Goal: Task Accomplishment & Management: Manage account settings

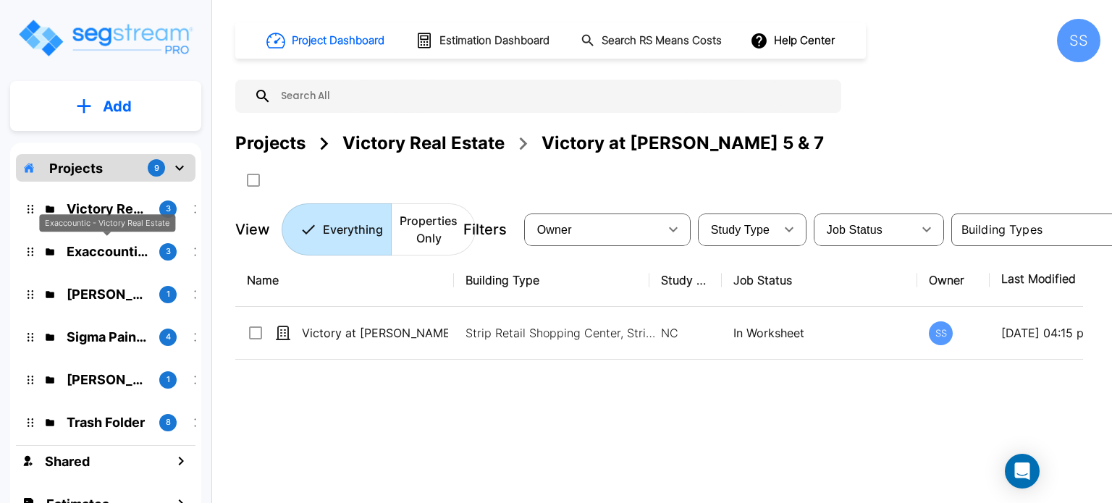
click at [122, 217] on div "Exaccountic - Victory Real Estate" at bounding box center [107, 223] width 136 height 18
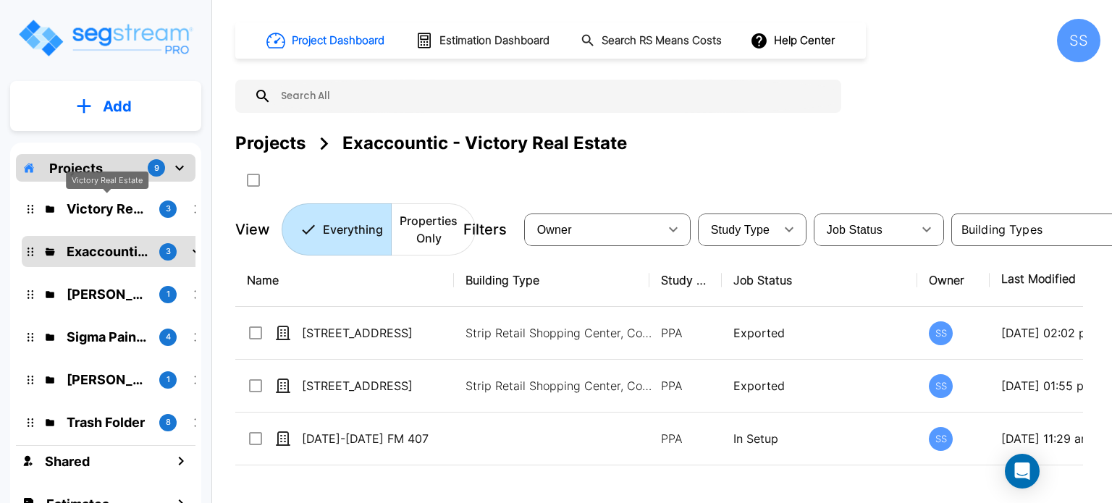
click at [108, 203] on p "Victory Real Estate" at bounding box center [107, 209] width 81 height 20
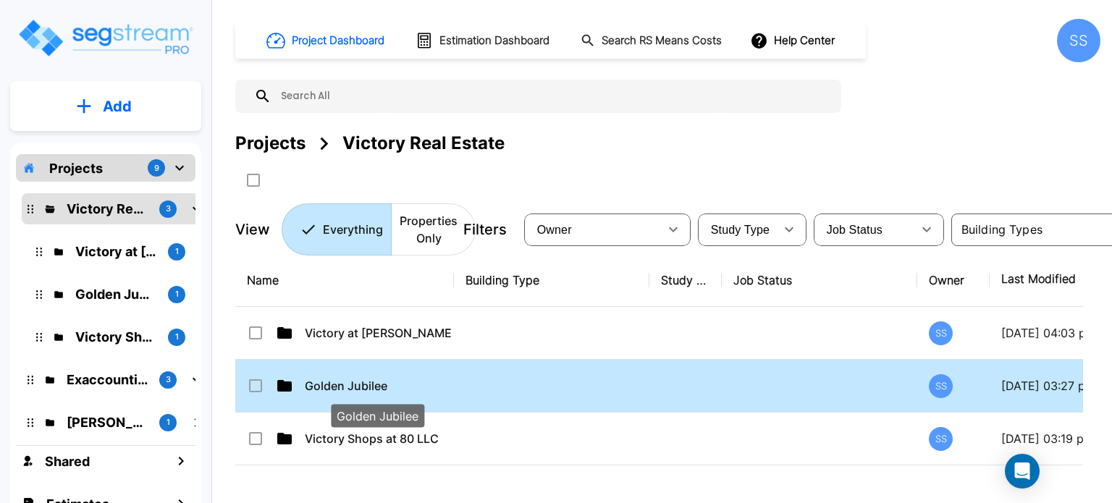
click at [368, 382] on p "Golden Jubilee" at bounding box center [378, 385] width 146 height 17
checkbox input "true"
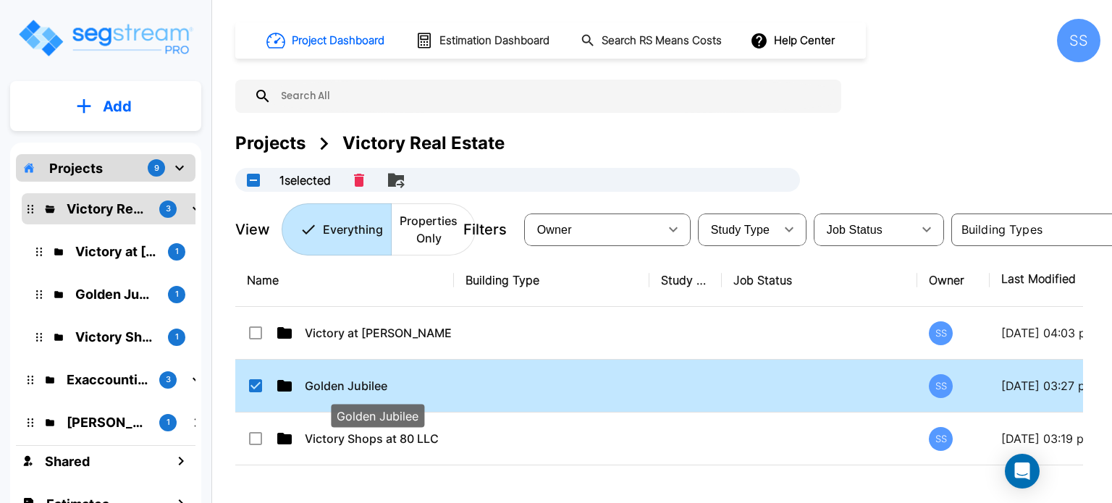
click at [368, 382] on p "Golden Jubilee" at bounding box center [378, 385] width 146 height 17
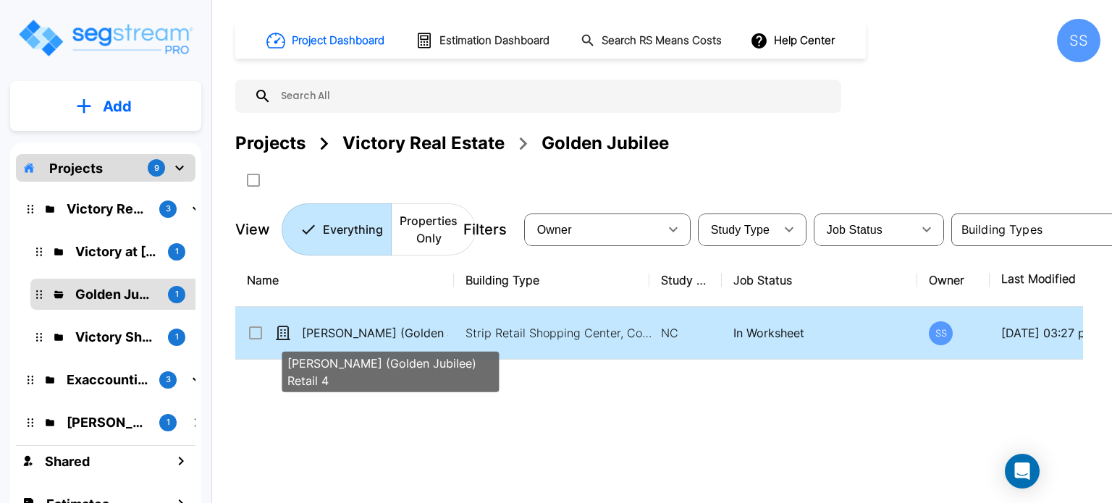
click at [347, 326] on p "[PERSON_NAME] (Golden Jubilee) Retail 4" at bounding box center [375, 332] width 146 height 17
checkbox input "true"
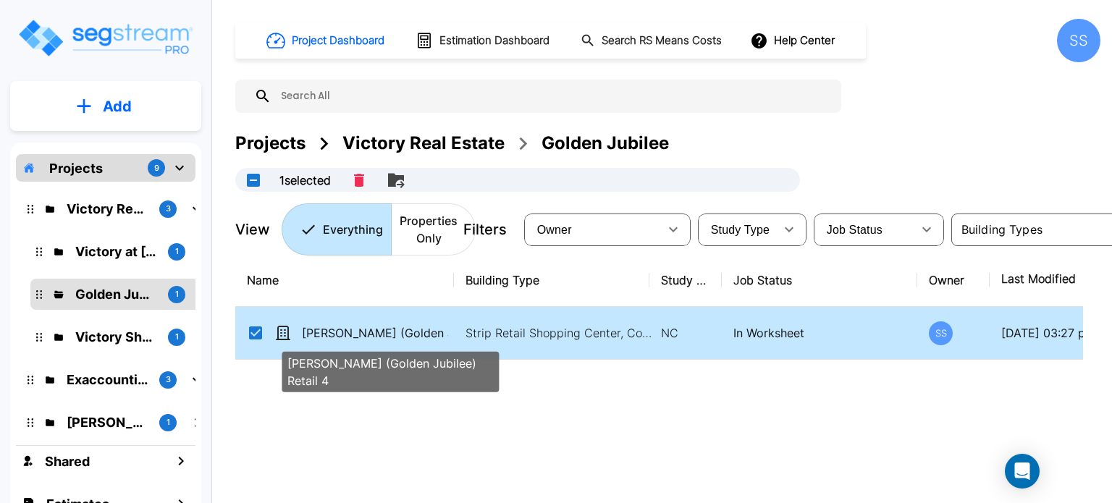
click at [347, 326] on p "[PERSON_NAME] (Golden Jubilee) Retail 4" at bounding box center [375, 332] width 146 height 17
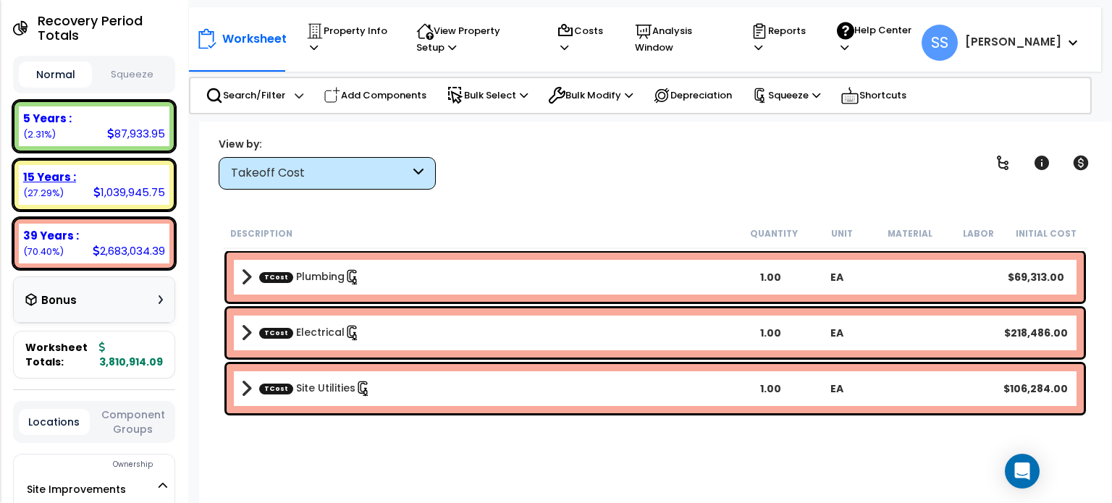
scroll to position [72, 0]
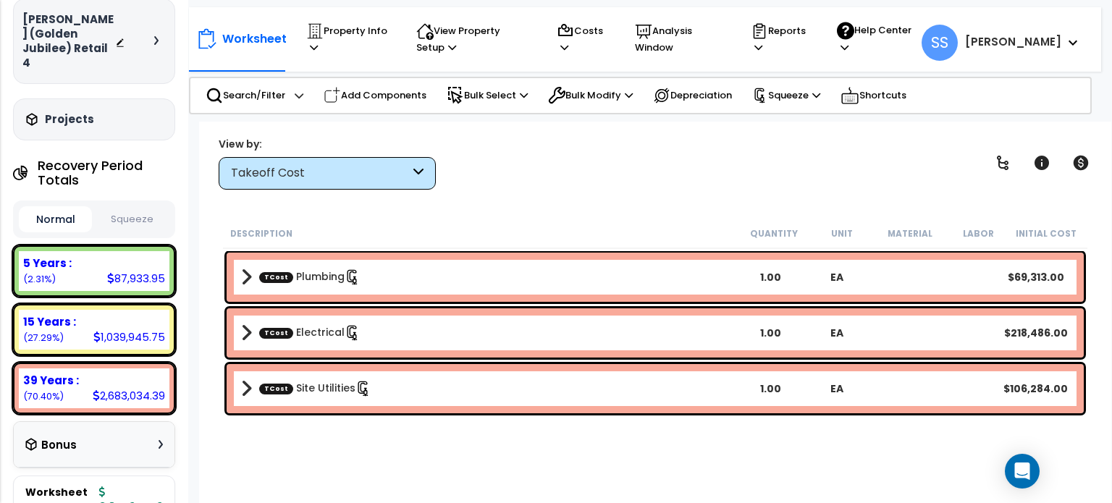
click at [134, 207] on button "Squeeze" at bounding box center [132, 219] width 73 height 25
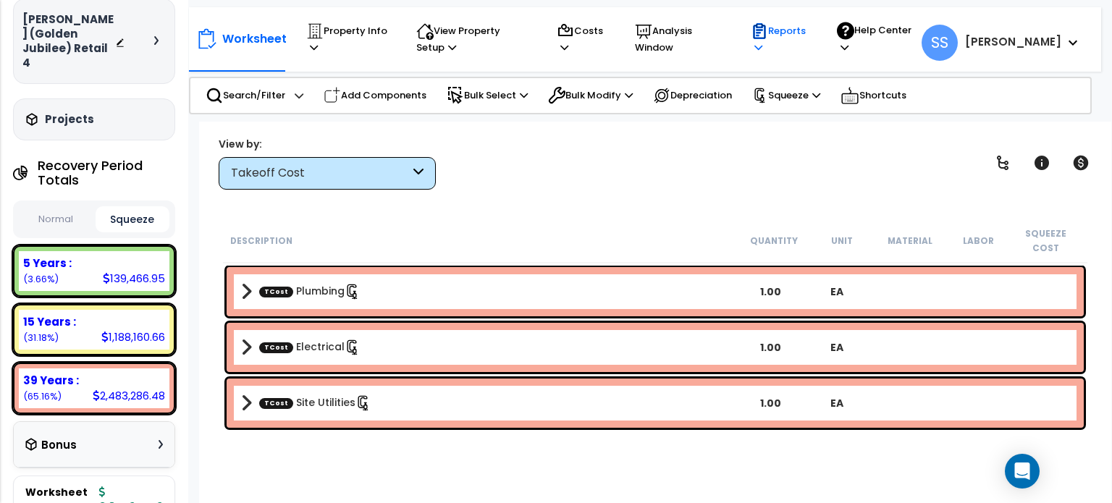
click at [809, 41] on p "Reports" at bounding box center [780, 38] width 59 height 33
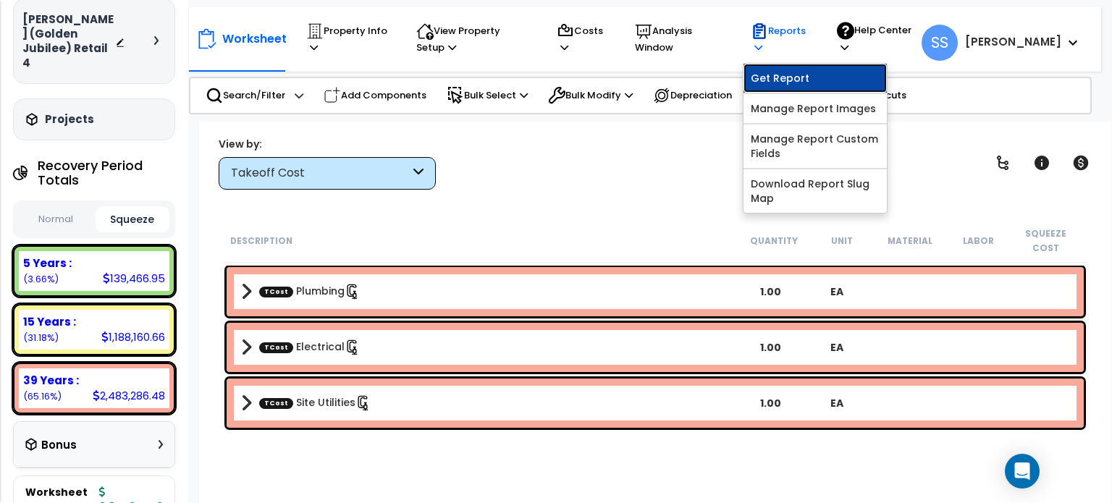
click at [827, 76] on link "Get Report" at bounding box center [814, 78] width 143 height 29
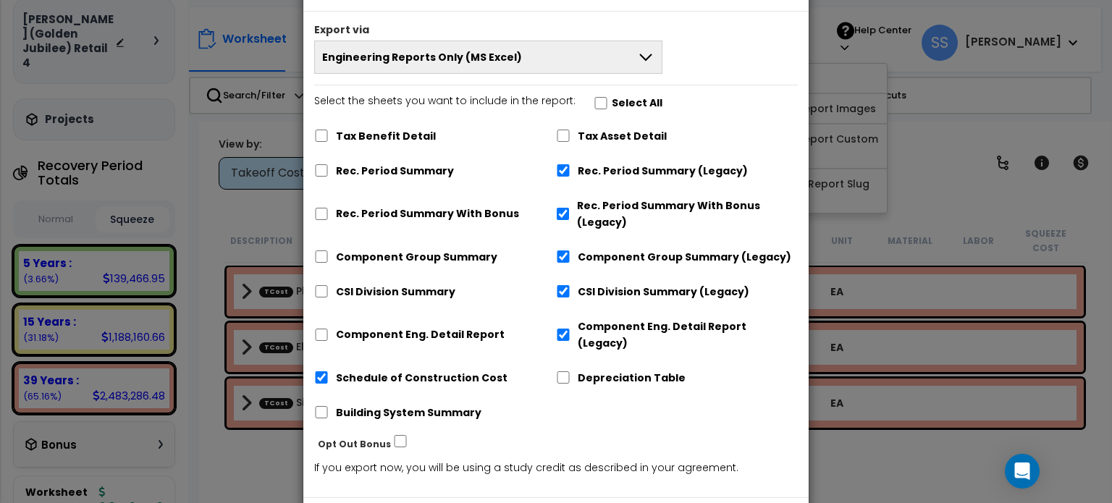
scroll to position [0, 0]
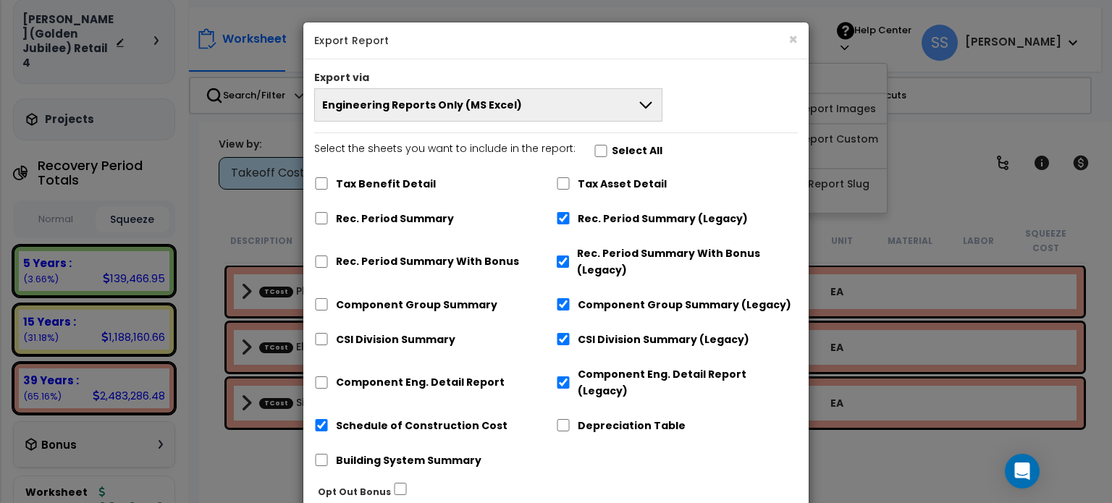
click at [569, 97] on button "Engineering Reports Only (MS Excel)" at bounding box center [488, 104] width 348 height 33
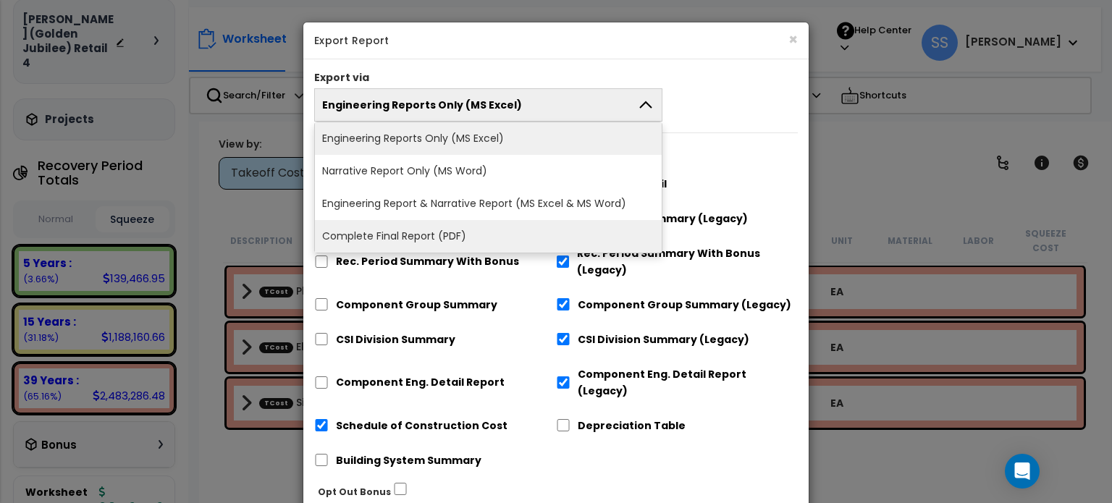
click at [471, 229] on li "Complete Final Report (PDF)" at bounding box center [488, 236] width 347 height 33
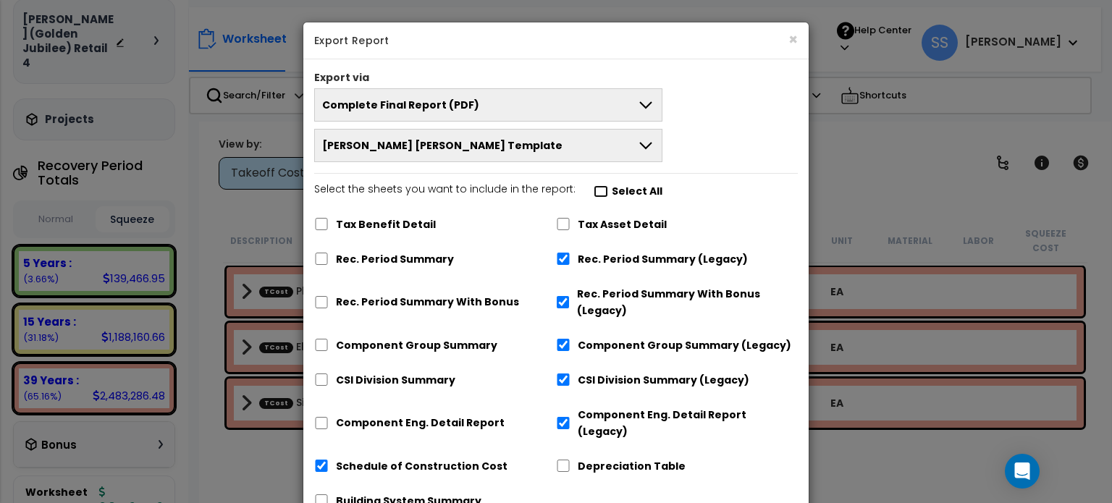
click at [594, 187] on input "Select the sheets you want to include in the report: Select All" at bounding box center [601, 191] width 14 height 12
checkbox input "true"
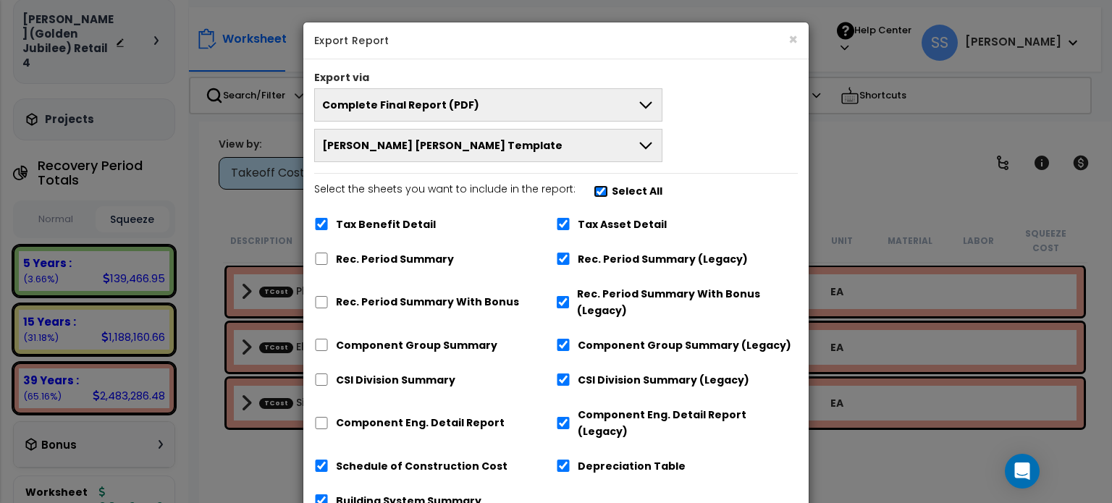
checkbox input "true"
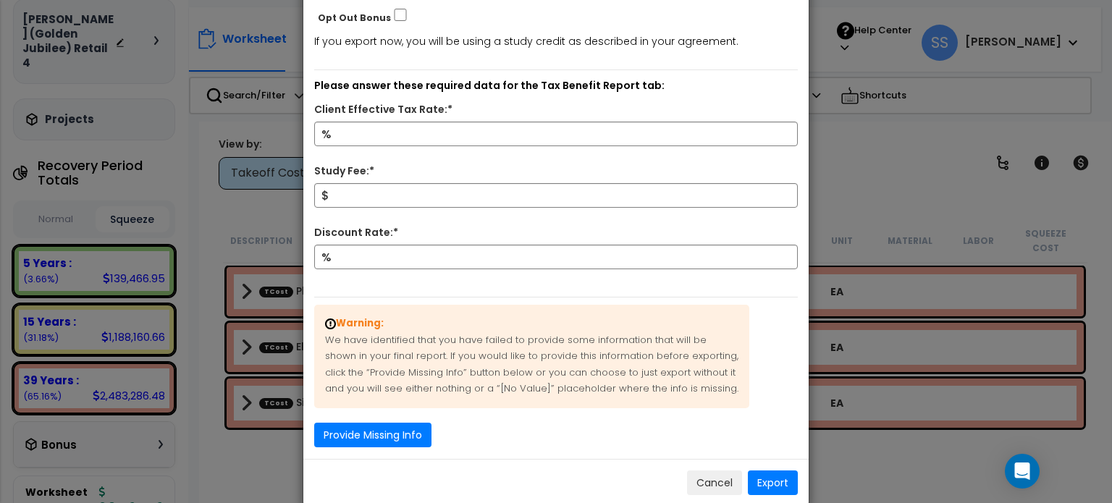
scroll to position [521, 0]
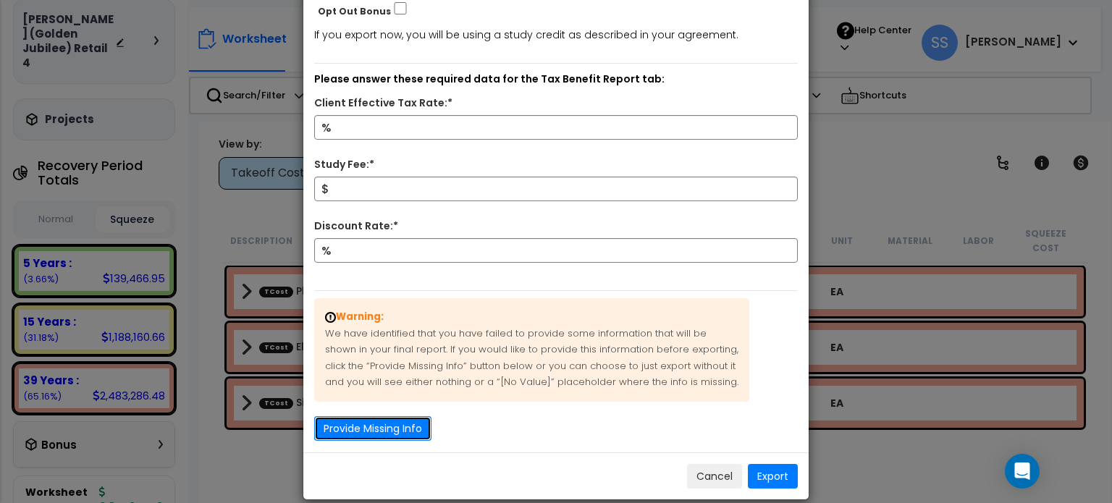
click at [392, 416] on button "Provide Missing Info" at bounding box center [372, 428] width 117 height 25
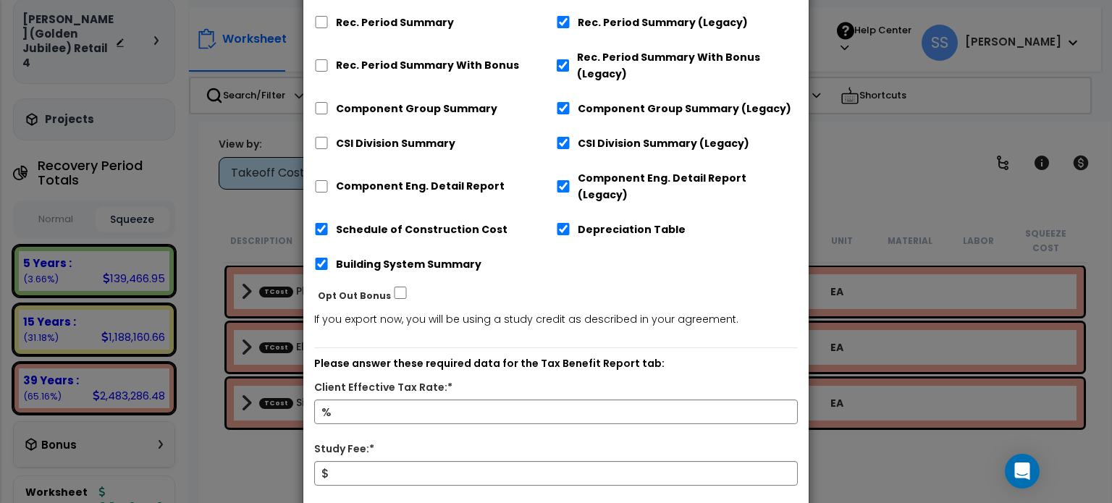
scroll to position [120, 0]
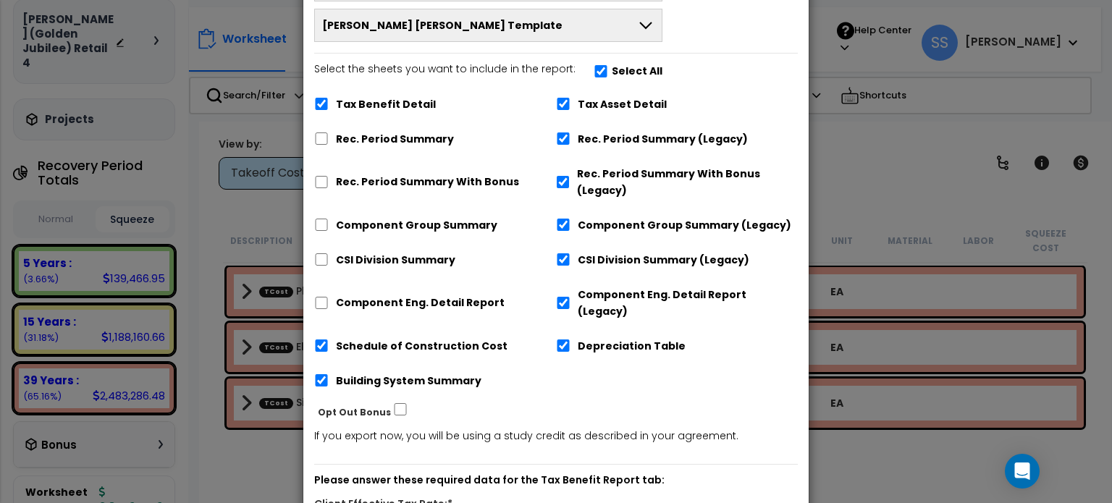
click at [583, 72] on label "Select the sheets you want to include in the report: Select All" at bounding box center [488, 73] width 348 height 25
click at [594, 72] on input "Select the sheets you want to include in the report: Select All" at bounding box center [601, 71] width 14 height 12
checkbox input "false"
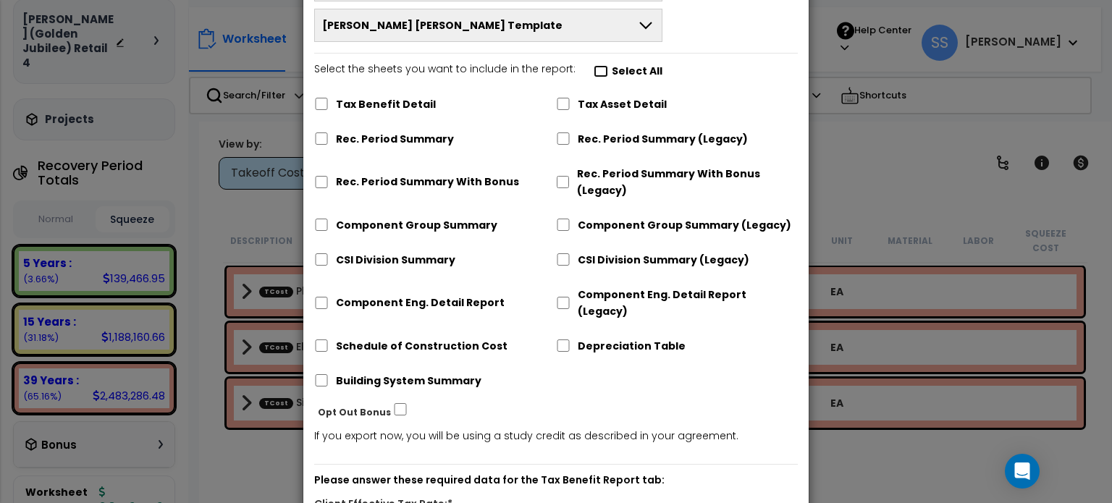
checkbox input "false"
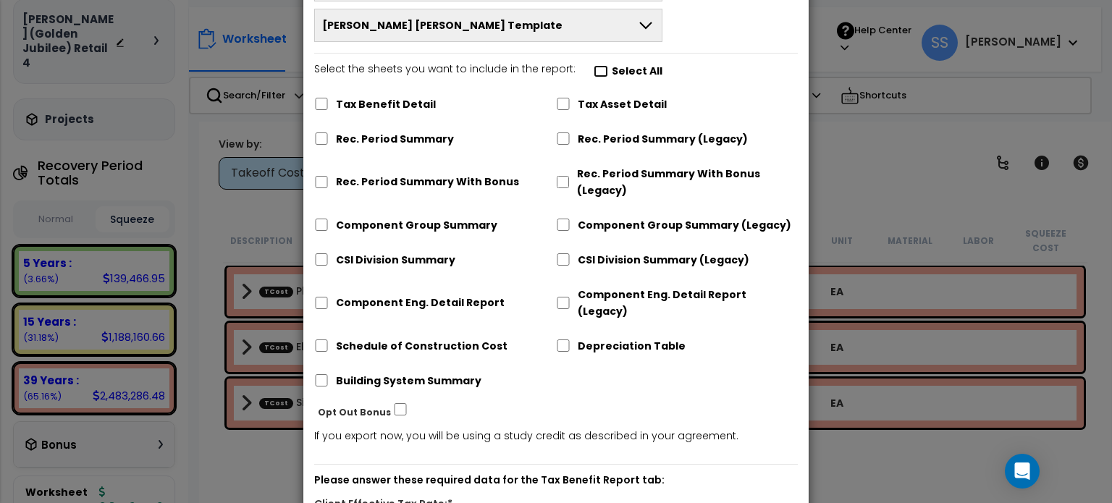
checkbox input "false"
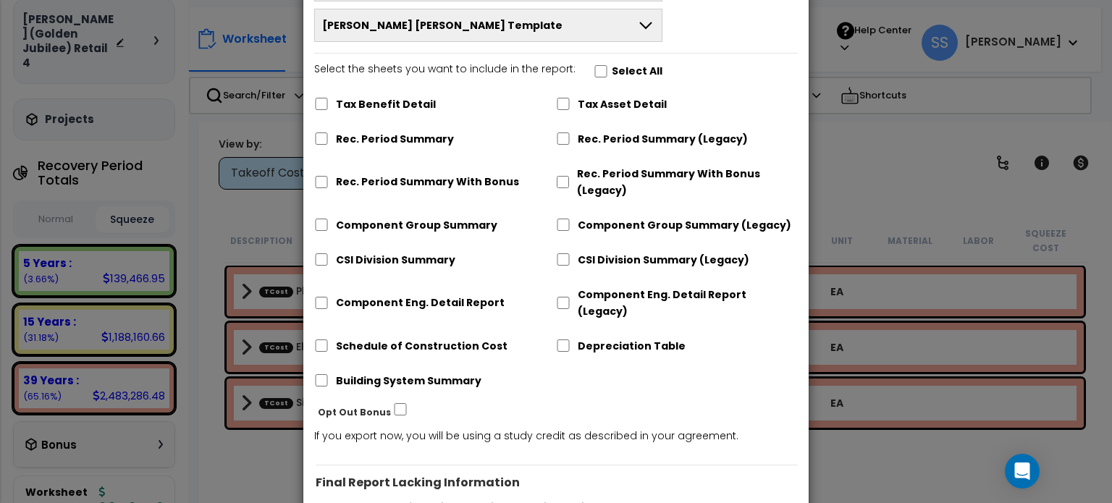
click at [583, 72] on label "Select the sheets you want to include in the report: Select All" at bounding box center [488, 73] width 348 height 25
click at [594, 72] on input "Select the sheets you want to include in the report: Select All" at bounding box center [601, 71] width 14 height 12
checkbox input "true"
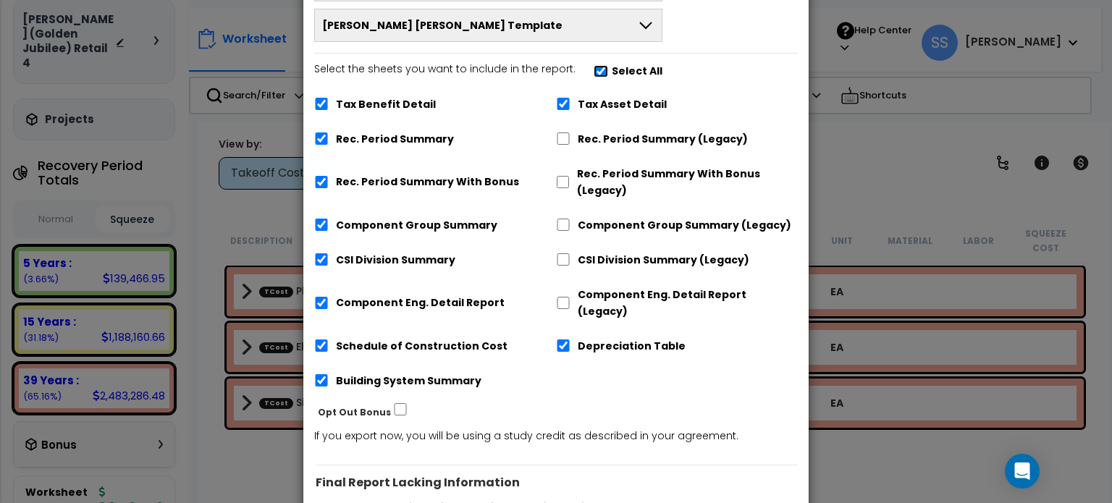
checkbox input "true"
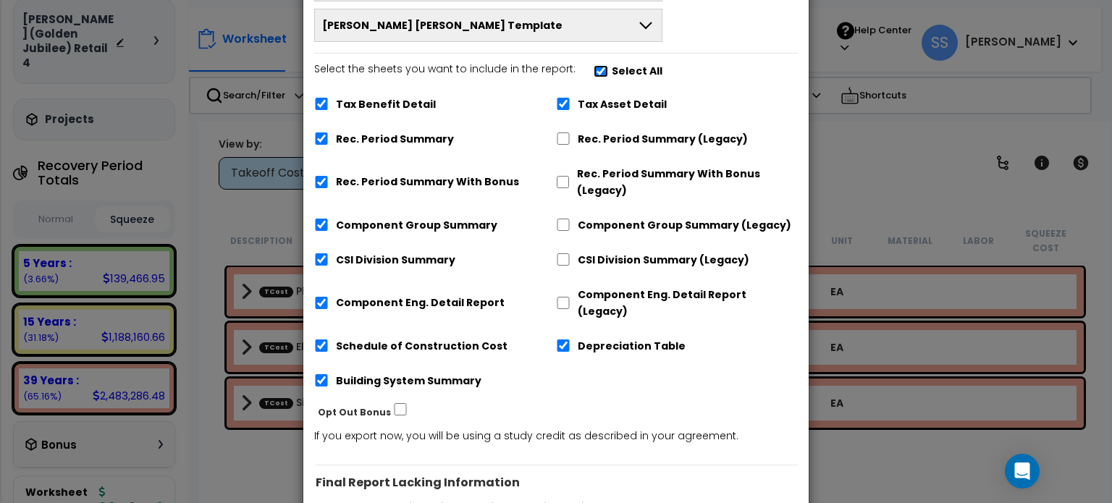
checkbox input "true"
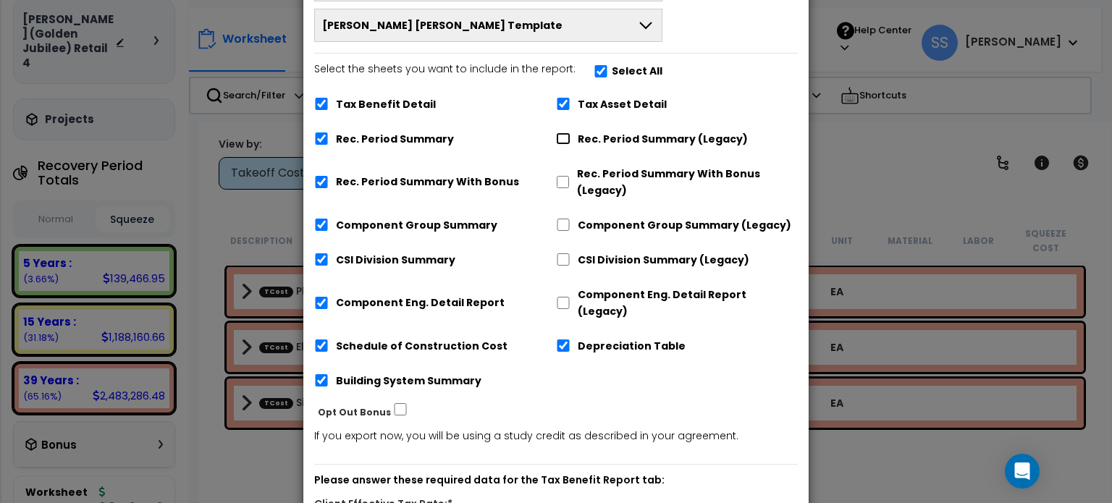
click at [565, 139] on input "Rec. Period Summary (Legacy)" at bounding box center [563, 138] width 14 height 12
checkbox input "true"
checkbox input "false"
click at [326, 98] on input "Tax Benefit Detail" at bounding box center [321, 104] width 14 height 12
checkbox input "false"
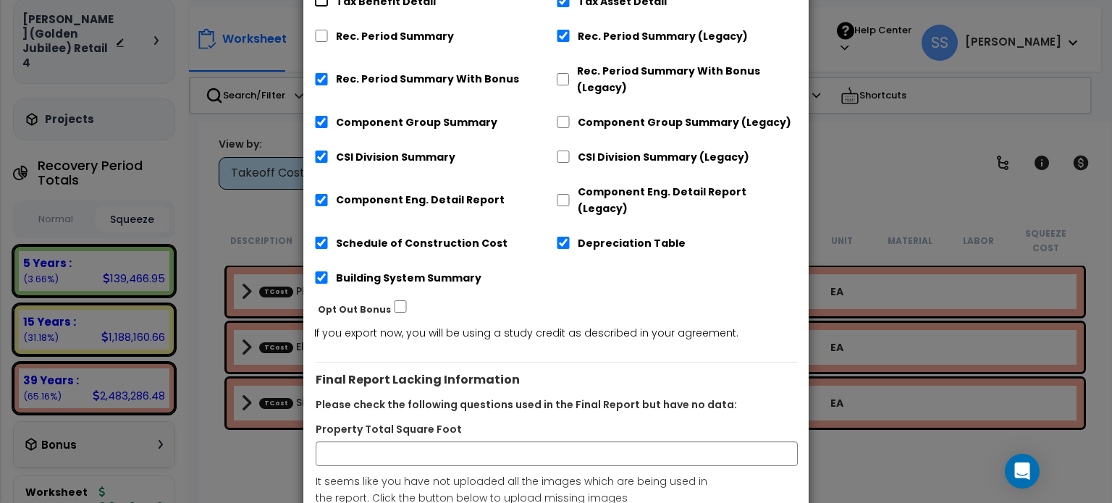
scroll to position [327, 0]
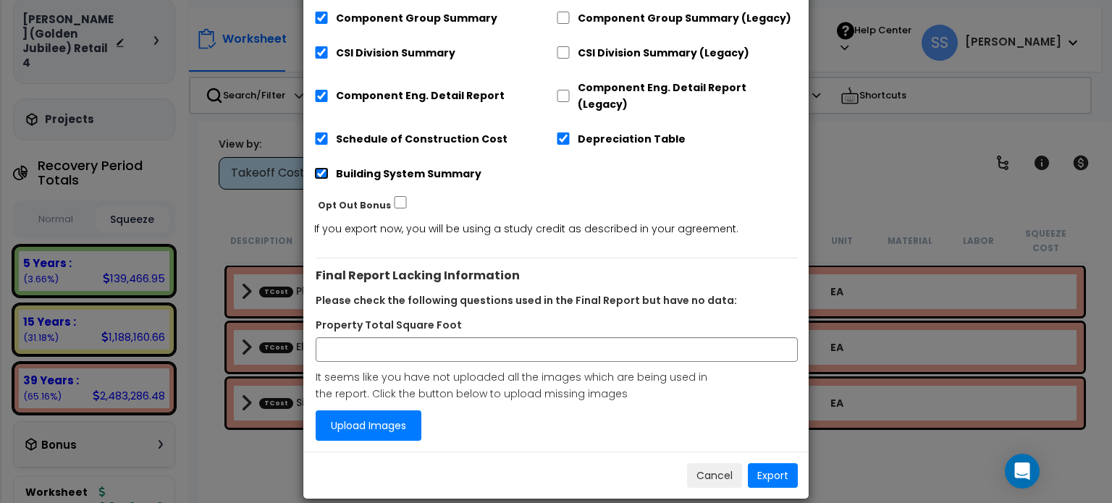
click at [326, 167] on input "Building System Summary" at bounding box center [321, 173] width 14 height 12
checkbox input "false"
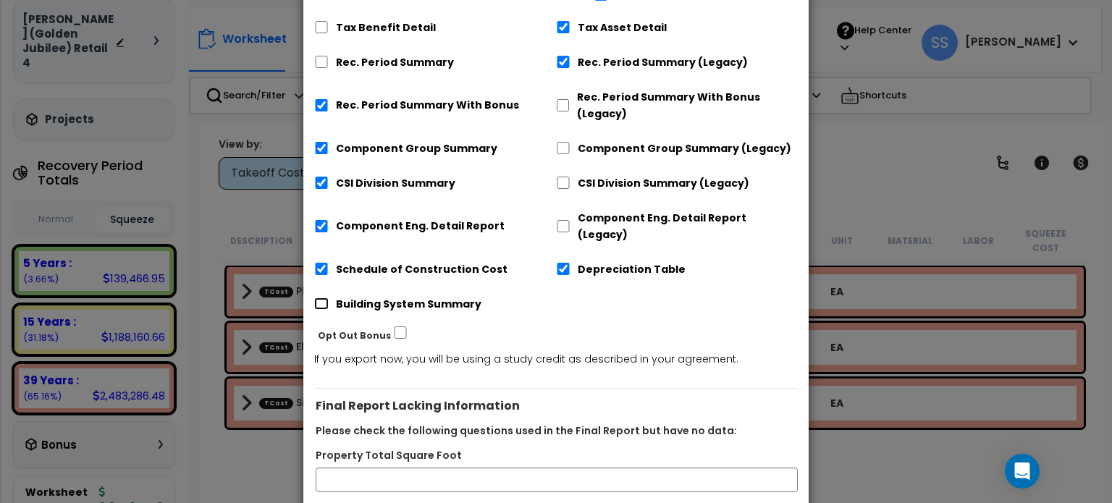
scroll to position [182, 0]
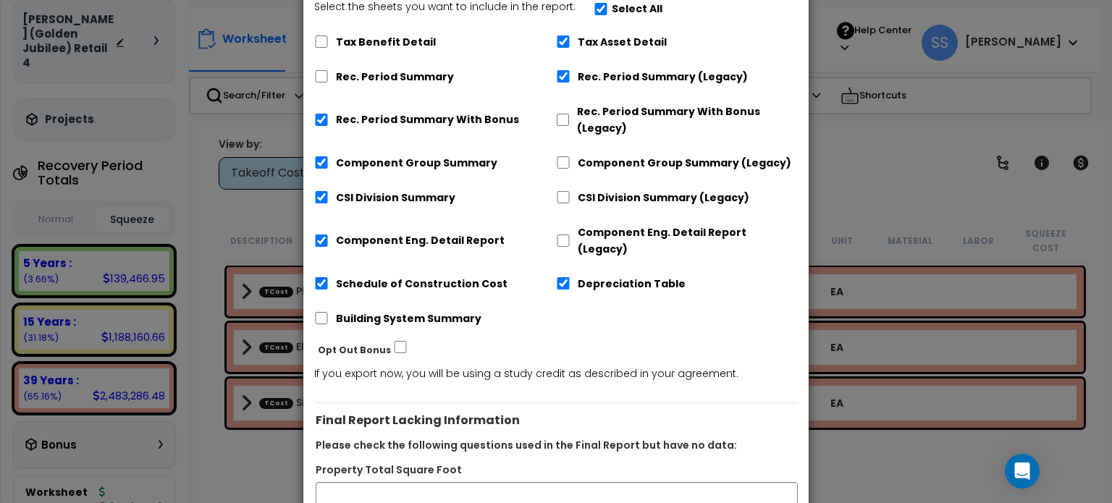
click at [358, 121] on label "Rec. Period Summary With Bonus" at bounding box center [427, 119] width 183 height 17
click at [329, 121] on input "Rec. Period Summary With Bonus" at bounding box center [321, 120] width 14 height 12
checkbox input "false"
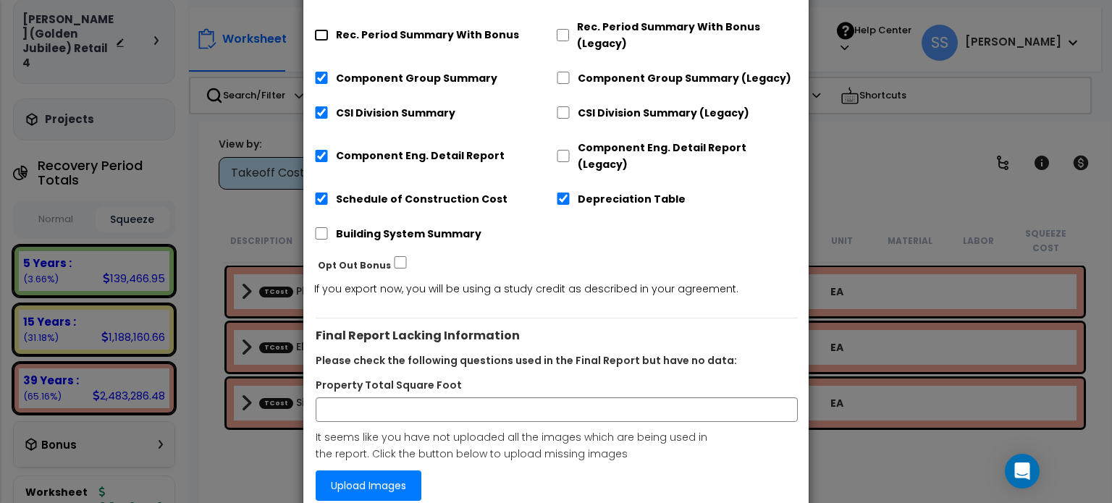
scroll to position [327, 0]
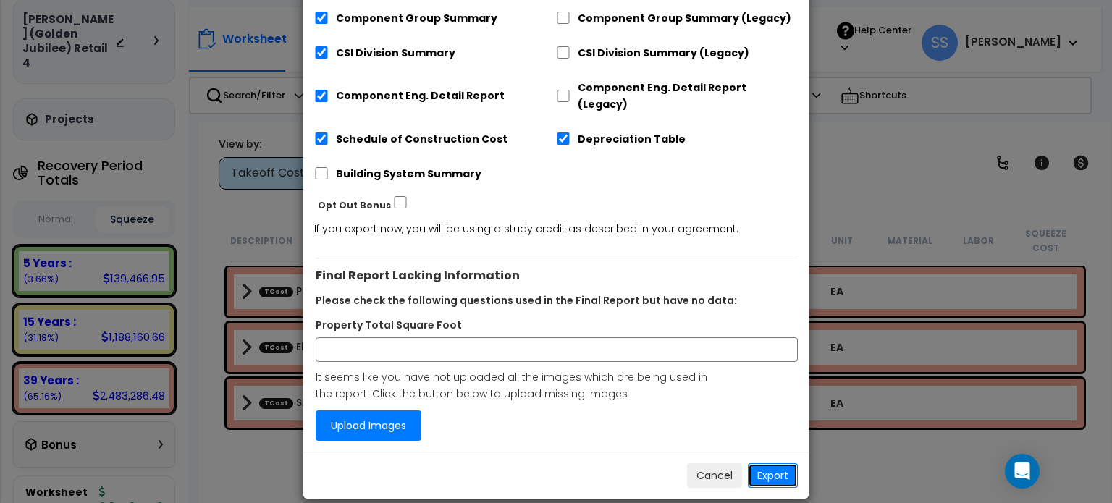
click at [774, 465] on button "Export" at bounding box center [773, 475] width 50 height 25
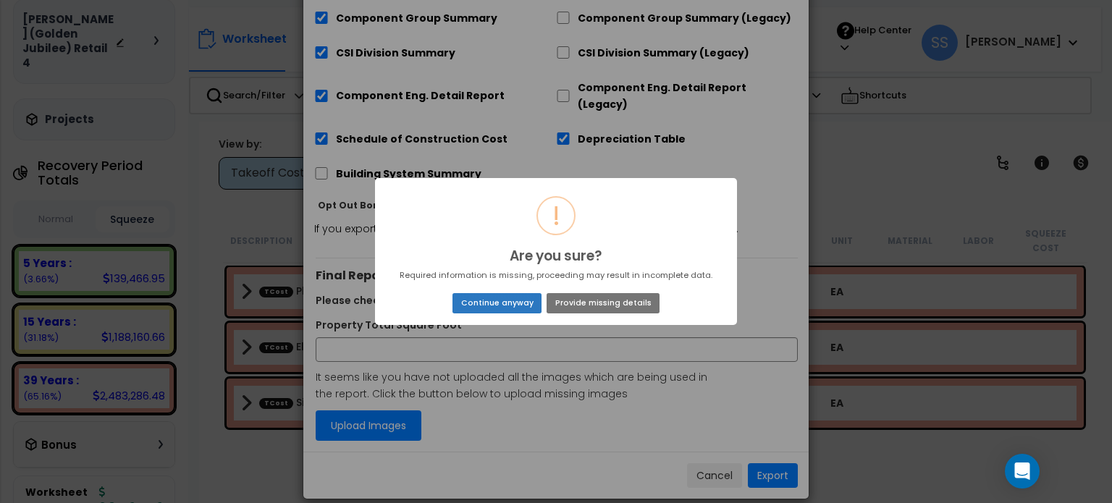
click at [503, 303] on button "Continue anyway" at bounding box center [496, 303] width 89 height 20
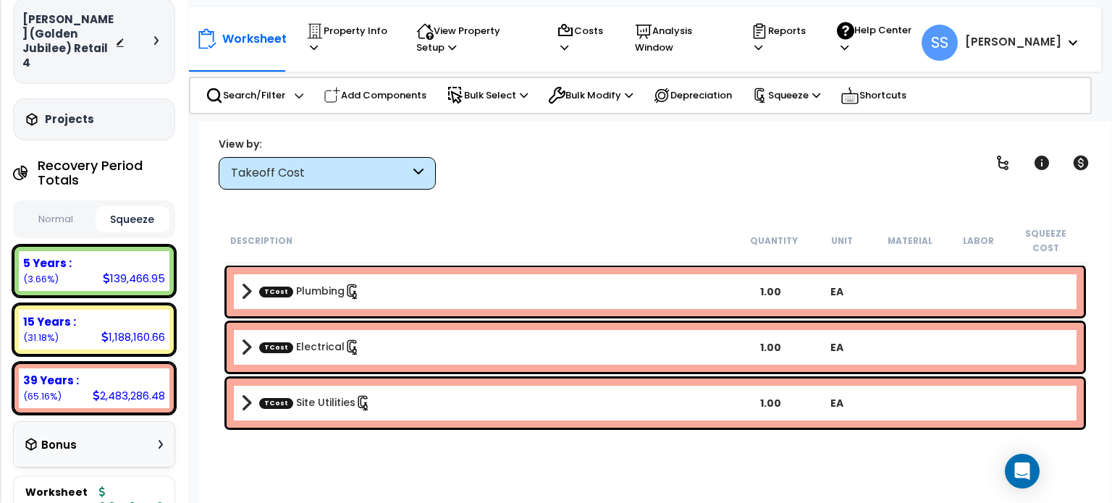
click at [64, 33] on h3 "Forney (Golden Jubilee) Retail 4" at bounding box center [68, 41] width 93 height 58
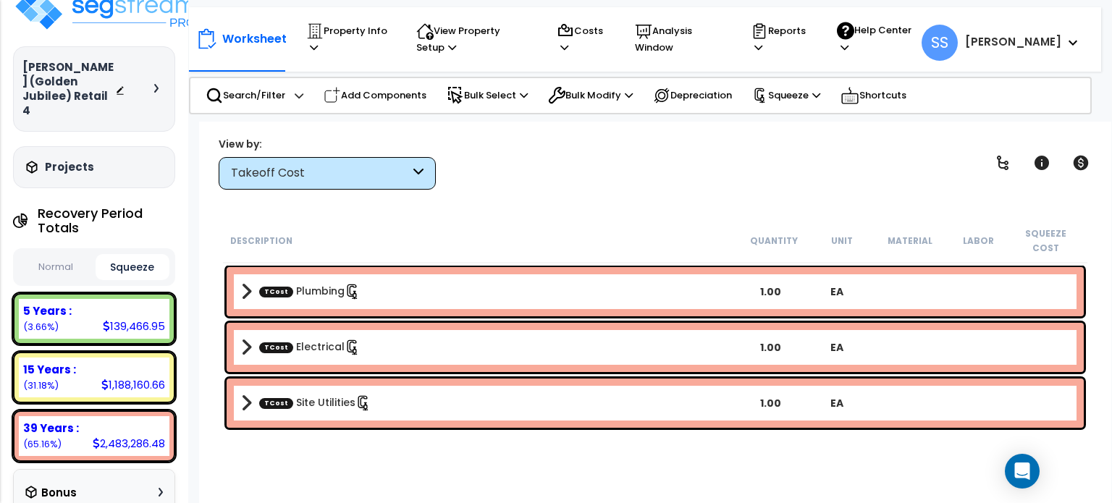
scroll to position [0, 0]
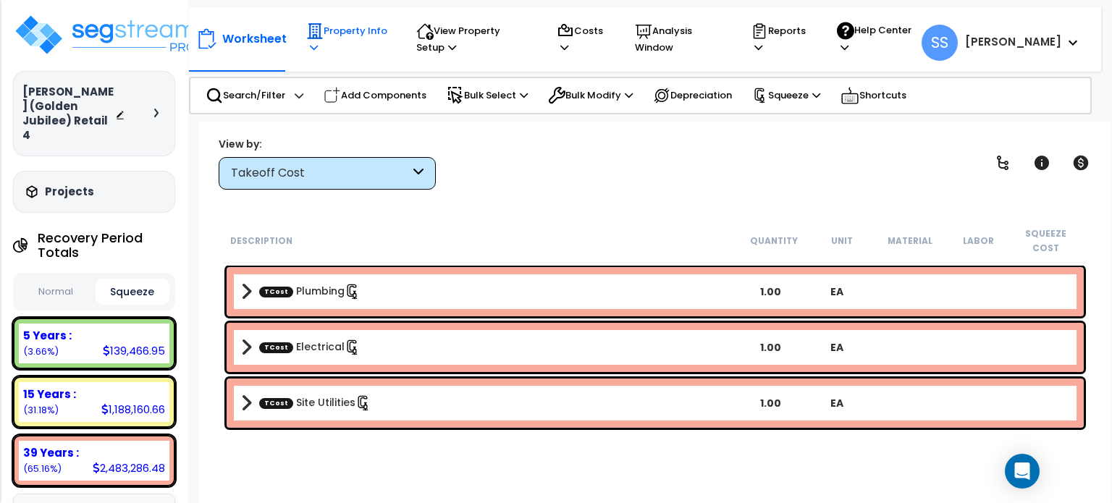
click at [323, 38] on p "Property Info" at bounding box center [347, 38] width 83 height 33
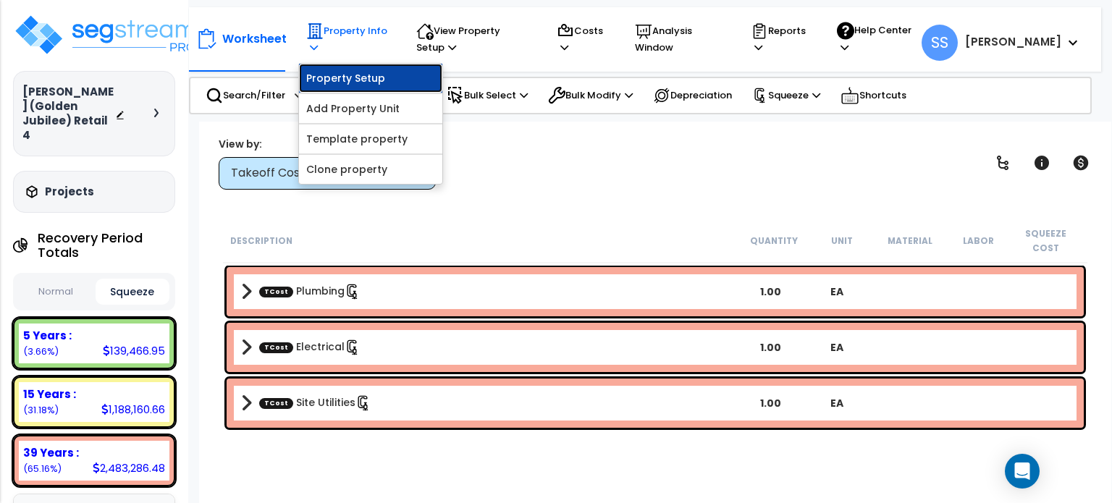
click at [354, 85] on link "Property Setup" at bounding box center [370, 78] width 143 height 29
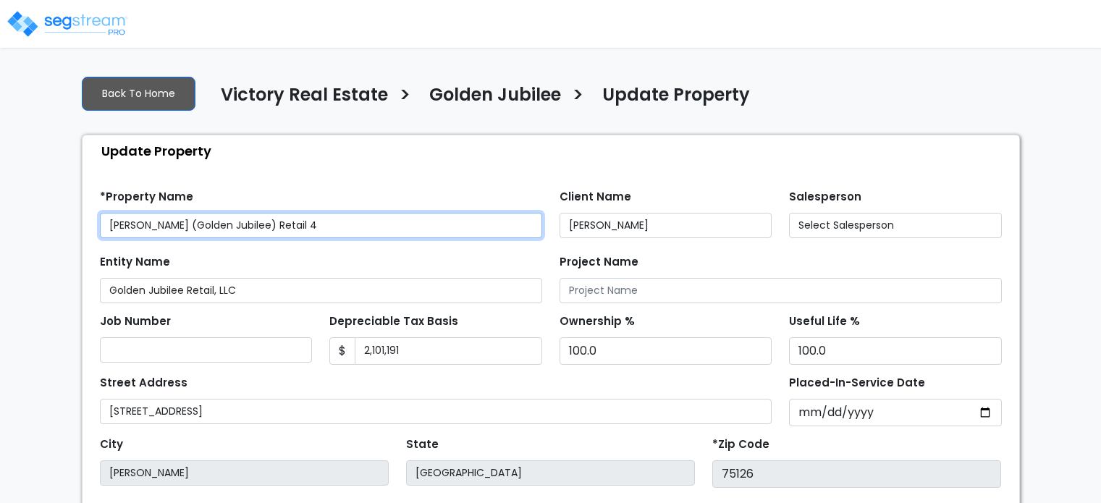
type input "20,000.0"
select select "2024"
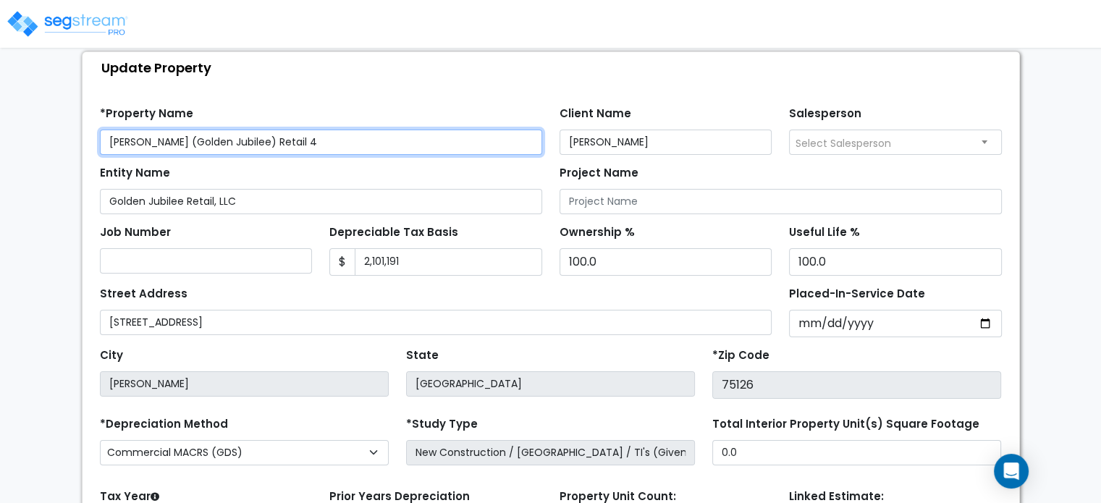
scroll to position [145, 0]
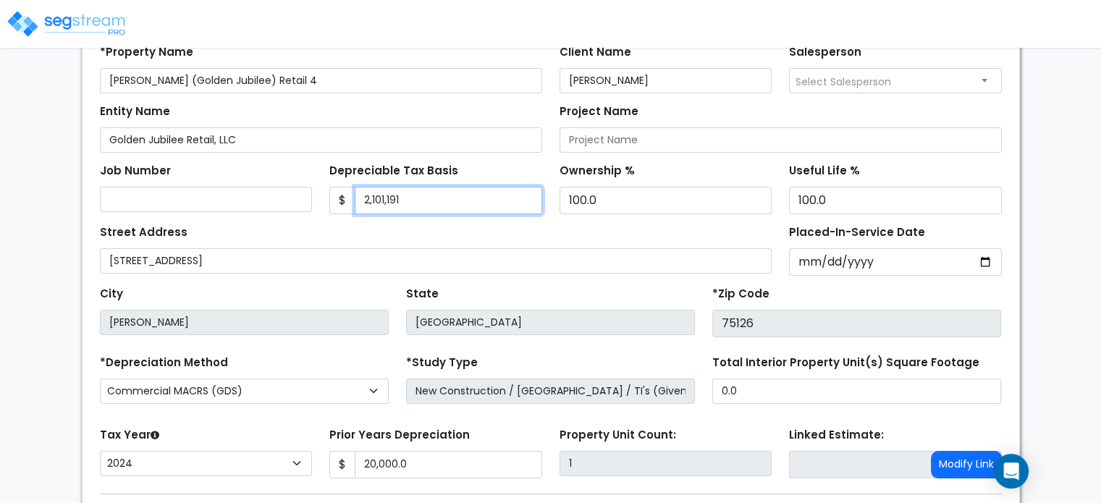
drag, startPoint x: 414, startPoint y: 200, endPoint x: 266, endPoint y: 176, distance: 149.6
click at [266, 176] on div "Job Number Depreciable Tax Basis $ 2,101,191 Ownership %" at bounding box center [550, 184] width 919 height 62
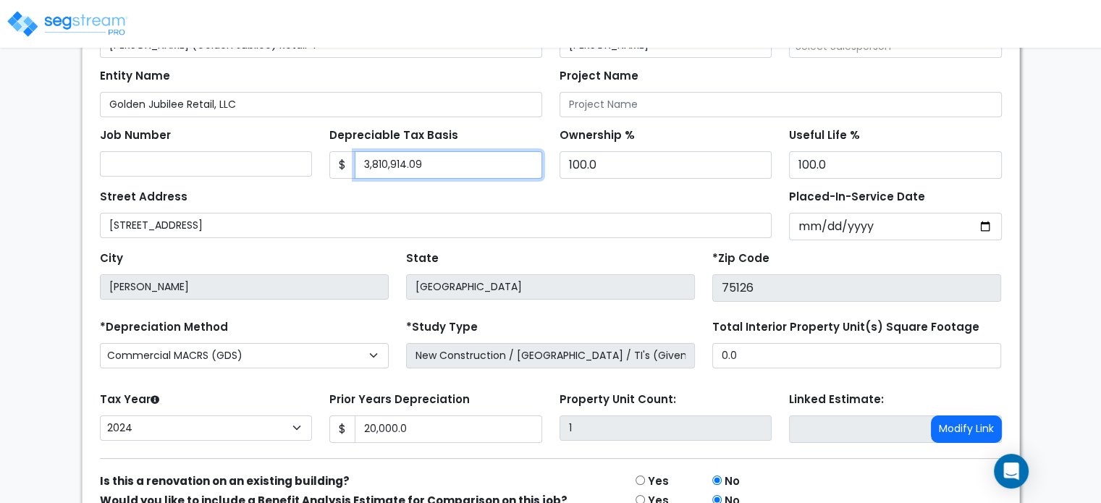
scroll to position [255, 0]
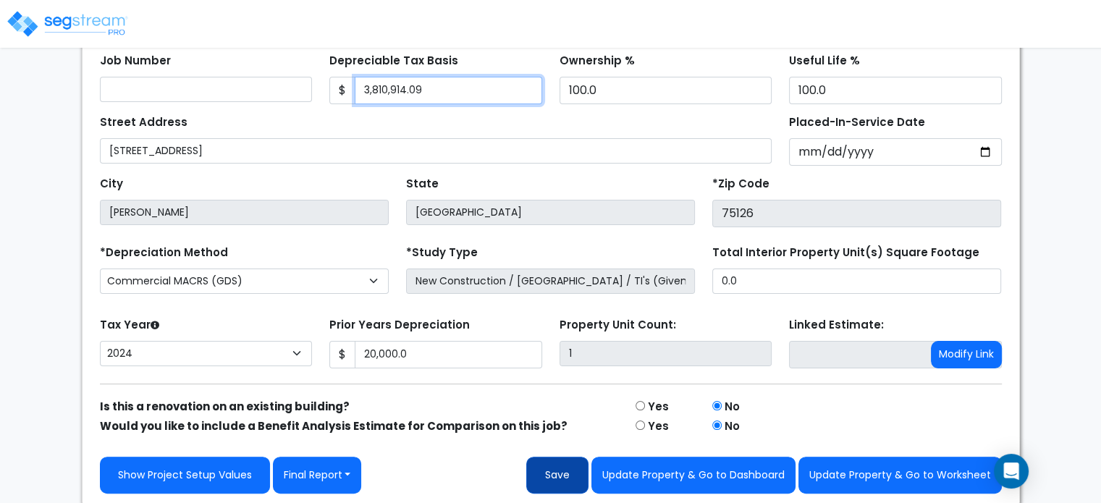
type input "3,810,914.09"
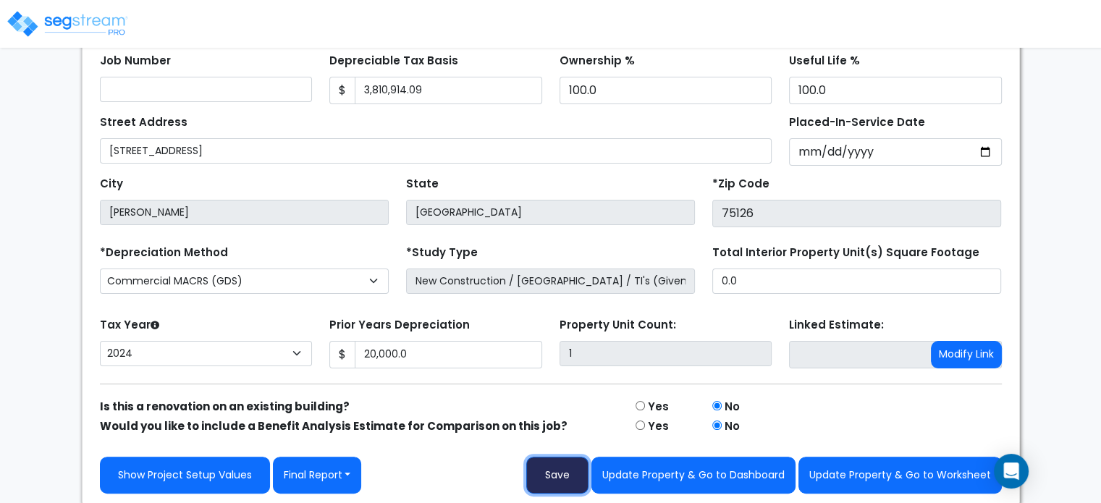
click at [570, 471] on button "Save" at bounding box center [557, 475] width 62 height 37
type input "20000"
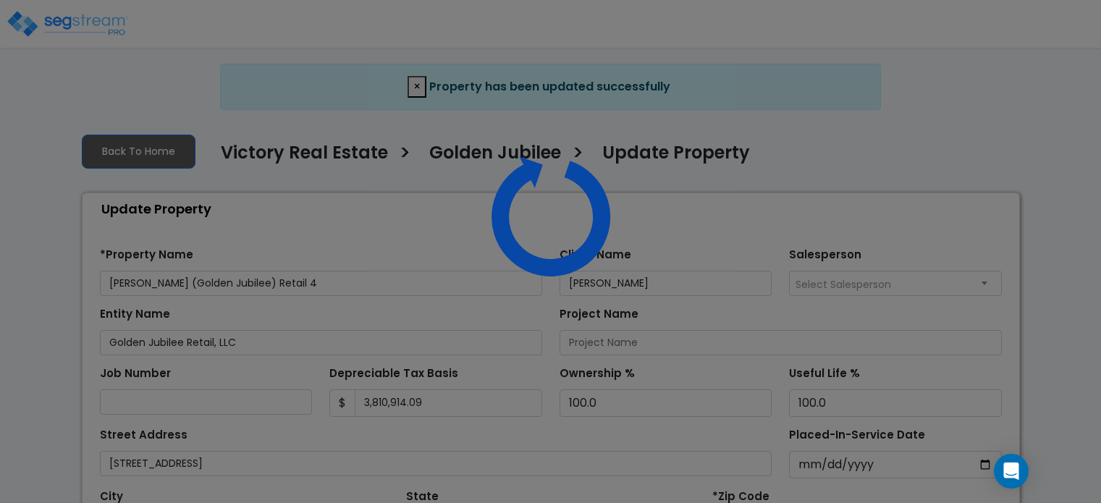
select select "2024"
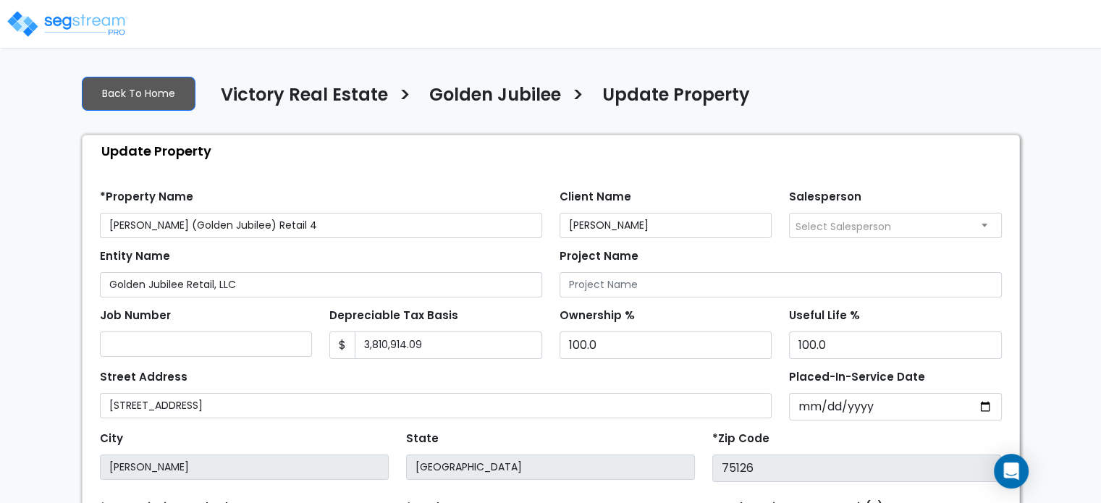
click at [35, 28] on img at bounding box center [67, 23] width 123 height 29
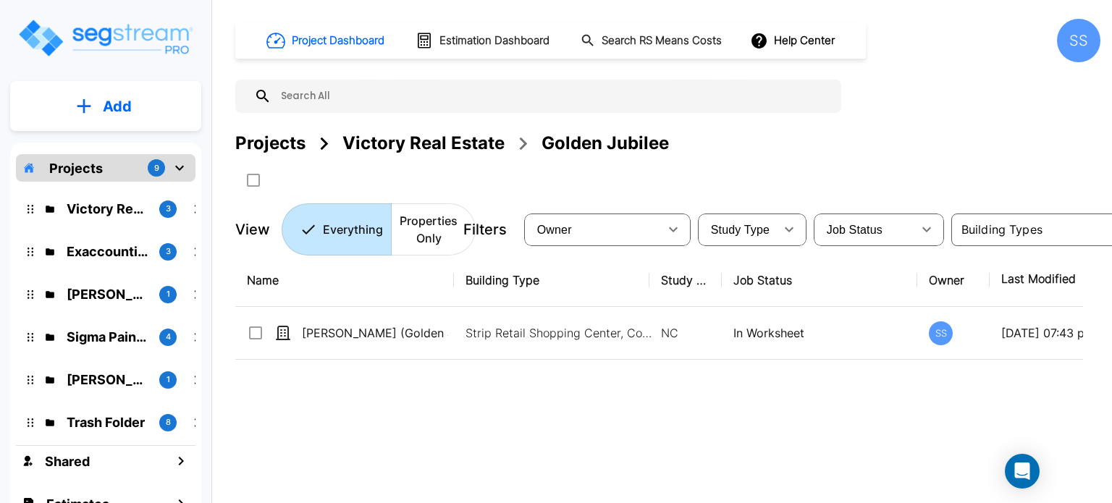
click at [142, 35] on img "mailbox folders" at bounding box center [105, 37] width 177 height 41
click at [502, 138] on div "Victory Real Estate" at bounding box center [423, 143] width 162 height 26
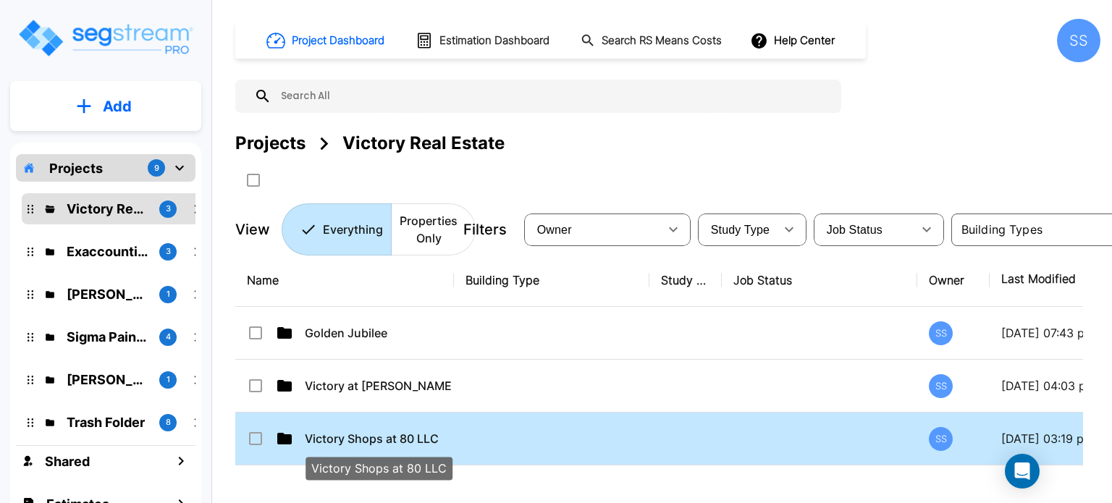
click at [379, 436] on p "Victory Shops at 80 LLC" at bounding box center [378, 438] width 146 height 17
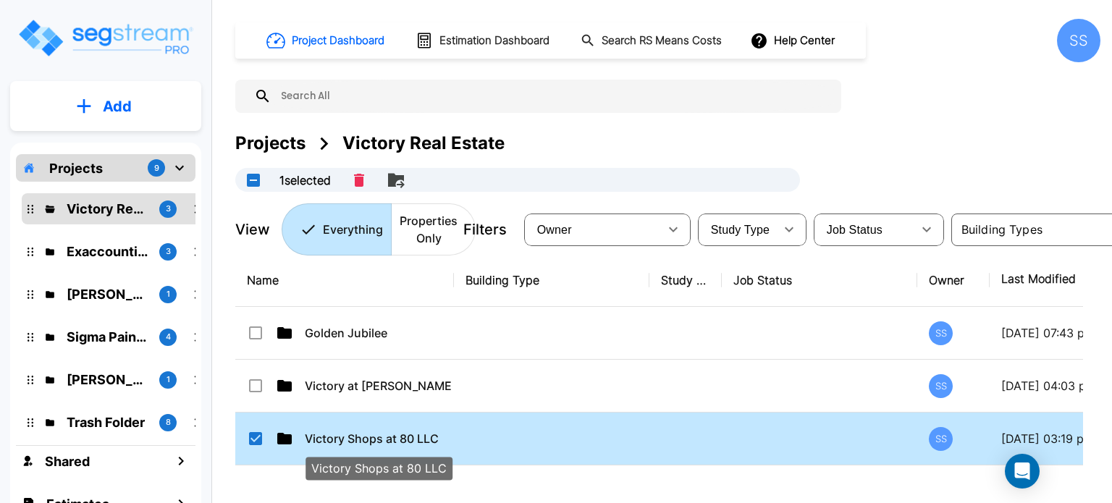
checkbox input "true"
click at [379, 436] on p "Victory Shops at 80 LLC" at bounding box center [378, 438] width 146 height 17
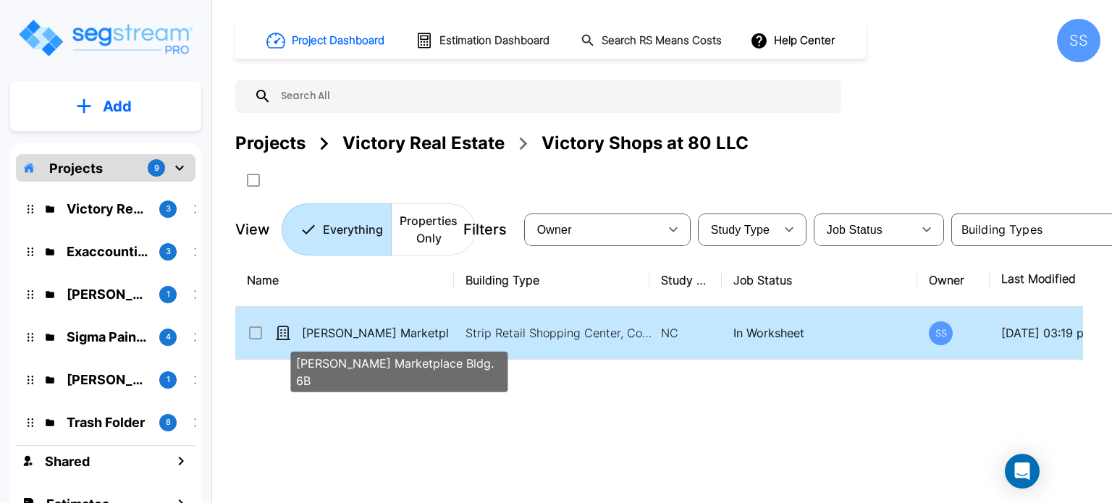
click at [372, 332] on p "[PERSON_NAME] Marketplace Bldg. 6B" at bounding box center [375, 332] width 146 height 17
checkbox input "true"
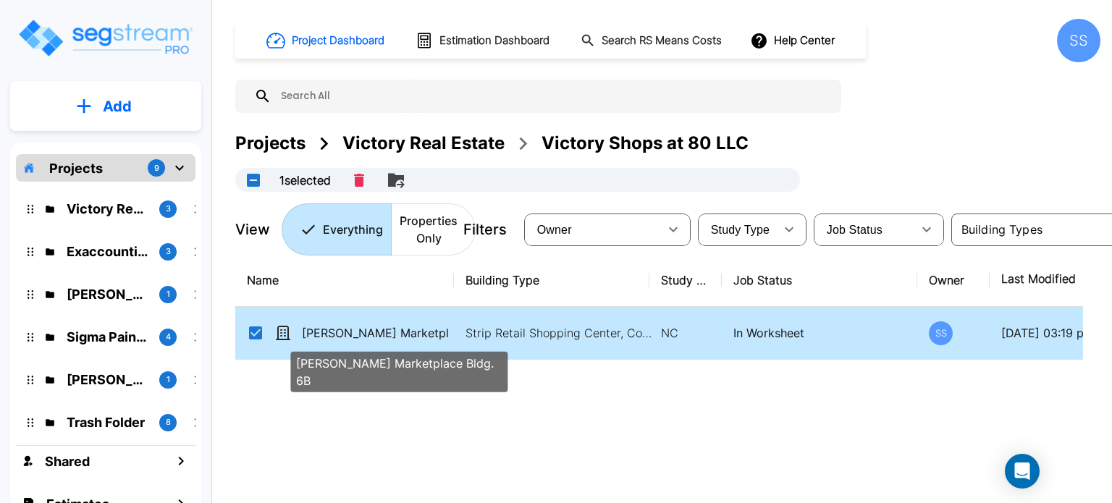
click at [372, 332] on p "[PERSON_NAME] Marketplace Bldg. 6B" at bounding box center [375, 332] width 146 height 17
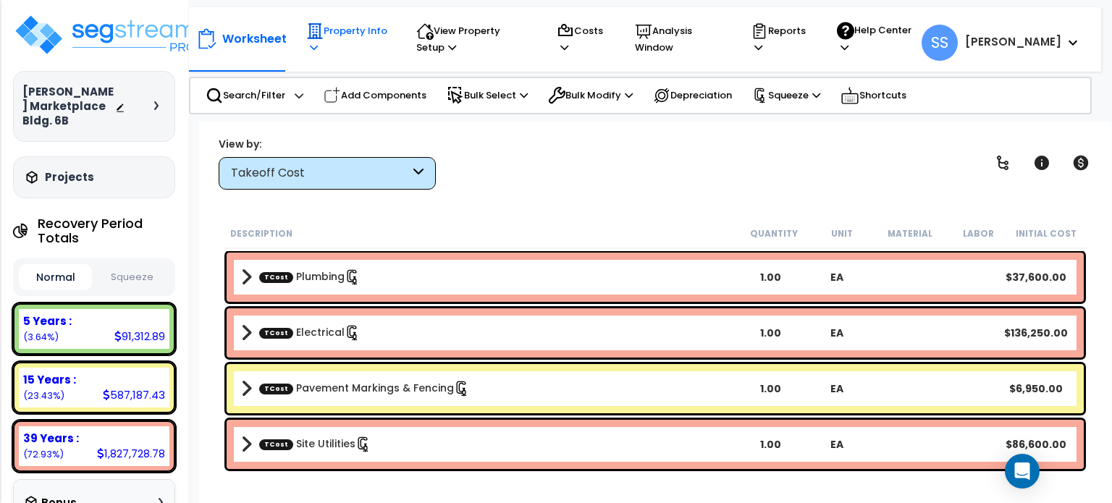
click at [340, 33] on p "Property Info" at bounding box center [347, 38] width 83 height 33
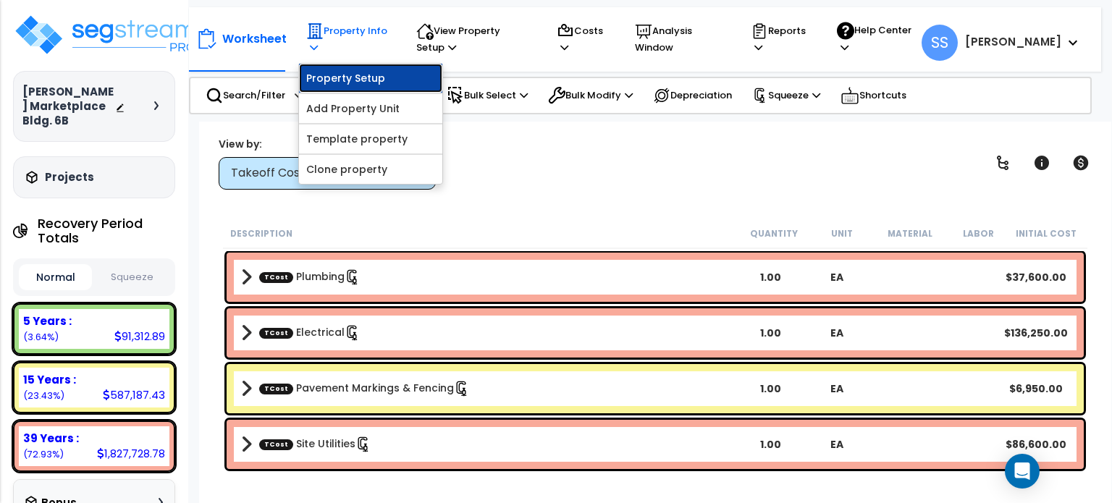
click at [347, 75] on link "Property Setup" at bounding box center [370, 78] width 143 height 29
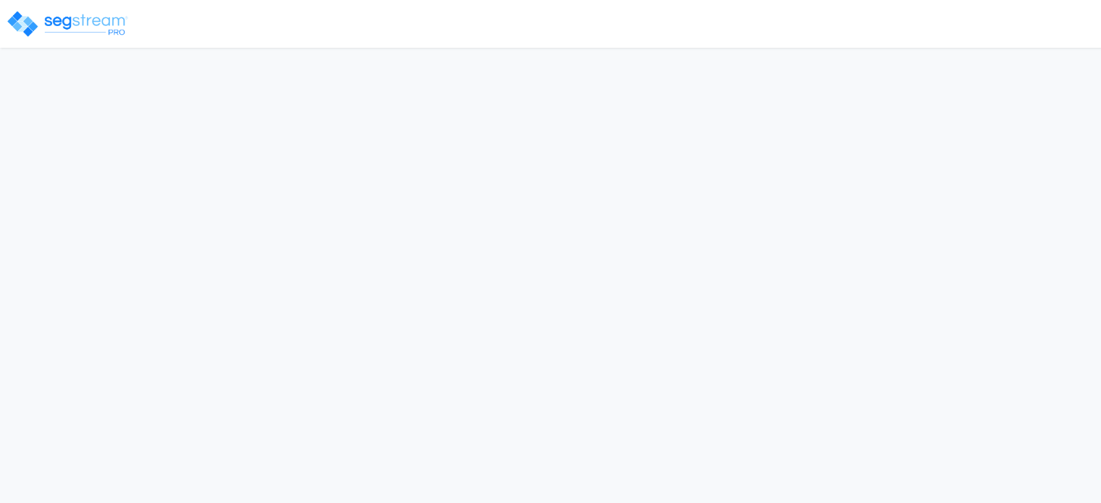
select select "2024"
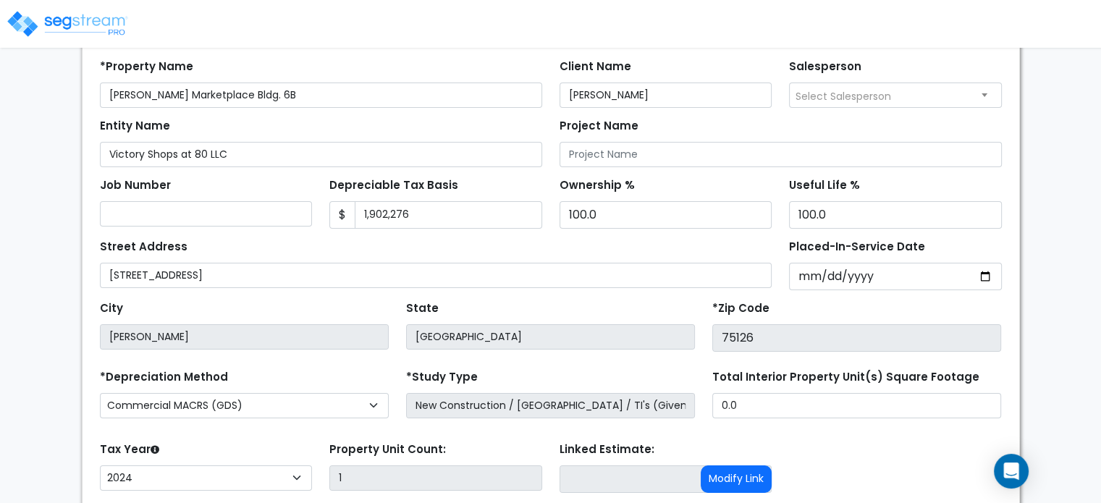
scroll to position [255, 0]
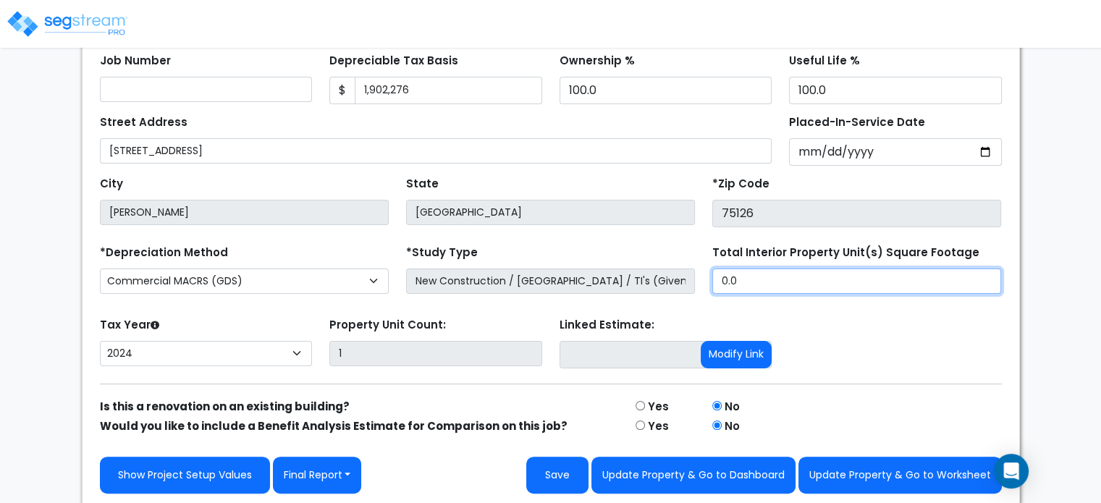
click at [511, 266] on div "*Depreciation Method Commercial MACRS (GDS) Residential Rental MACRS (GDS) Comm…" at bounding box center [550, 271] width 919 height 58
type input "2,506,229.11"
click at [843, 329] on div "Tax Year Please Enter The Placed In Service Date First. 2026 2025 2024 Prior Ye…" at bounding box center [550, 343] width 919 height 58
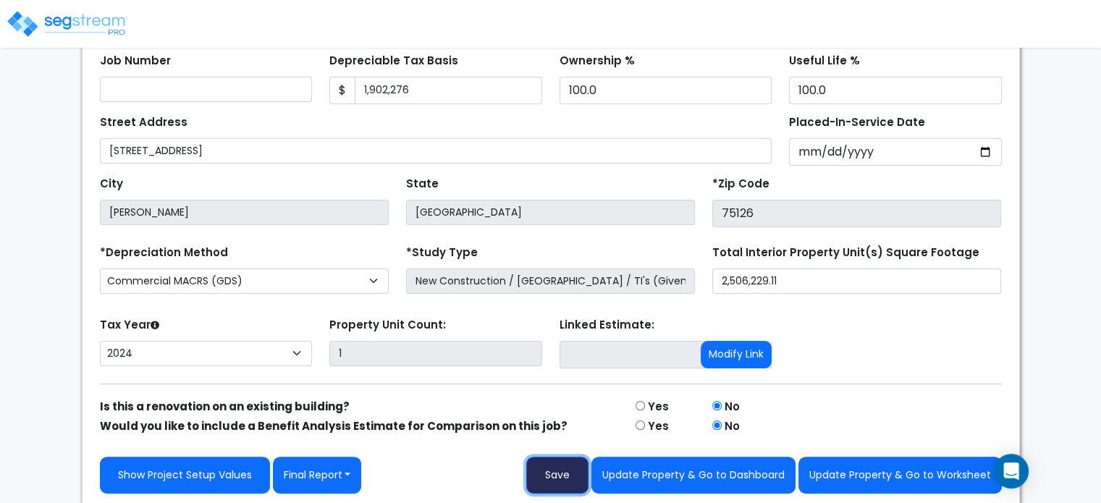
click at [570, 471] on button "Save" at bounding box center [557, 475] width 62 height 37
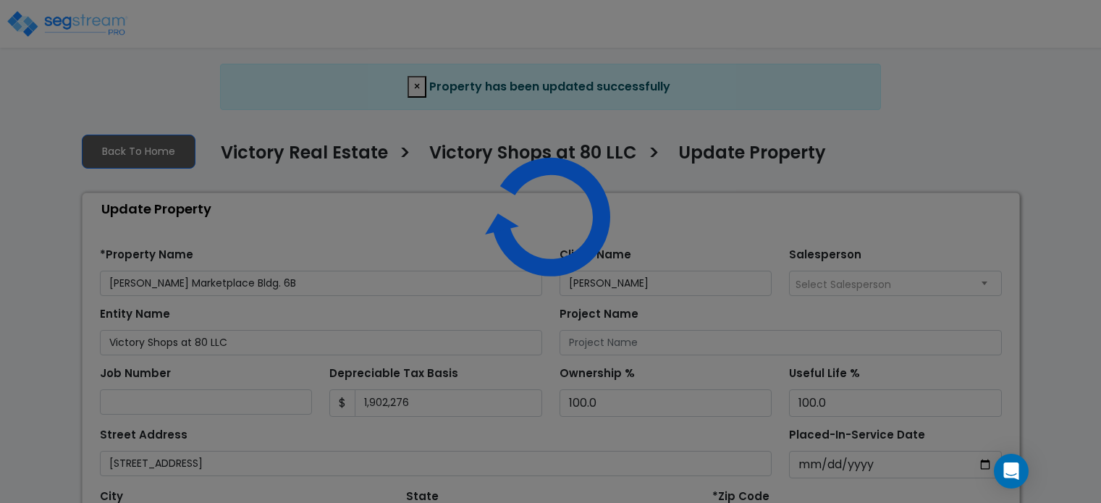
select select "2024"
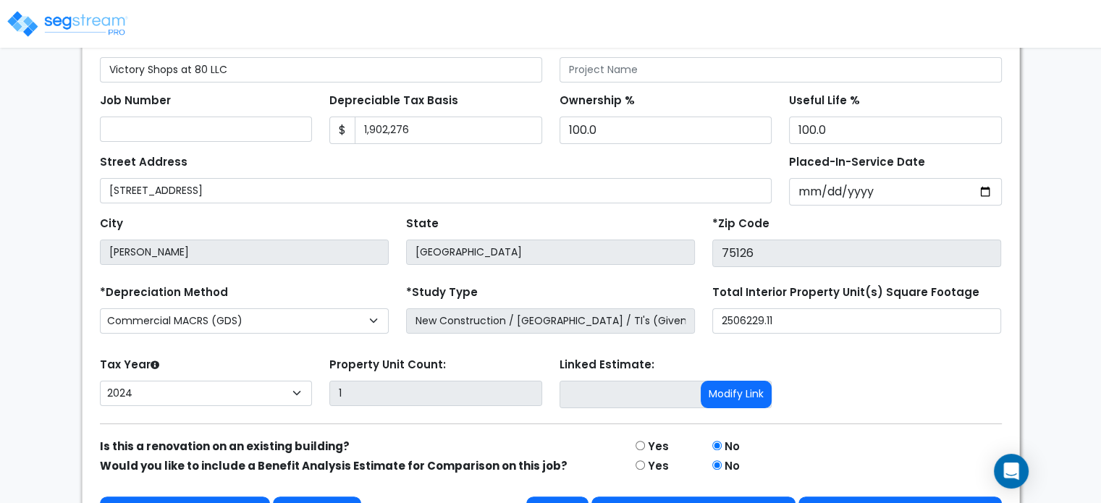
scroll to position [312, 0]
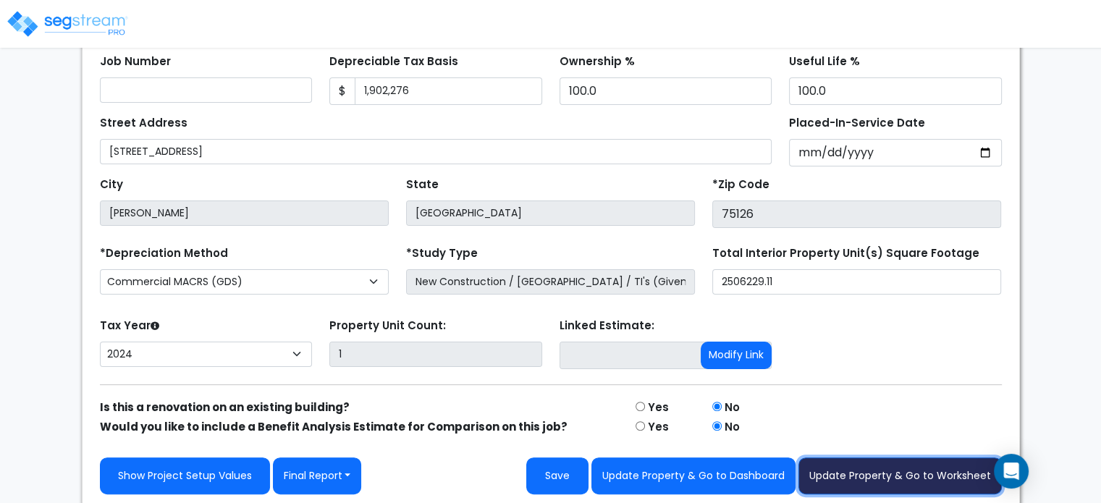
click at [869, 463] on button "Update Property & Go to Worksheet" at bounding box center [899, 476] width 203 height 37
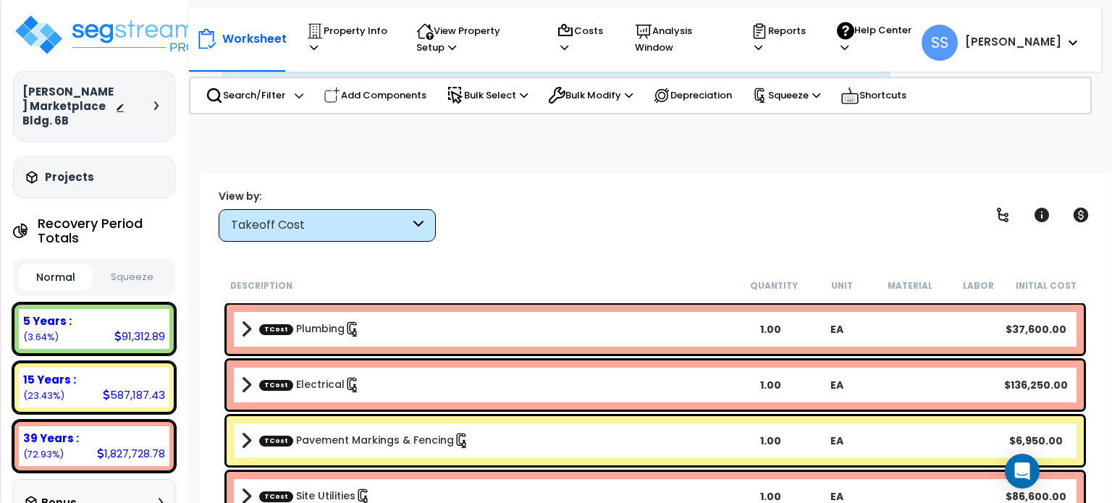
click at [115, 277] on button "Squeeze" at bounding box center [132, 277] width 73 height 25
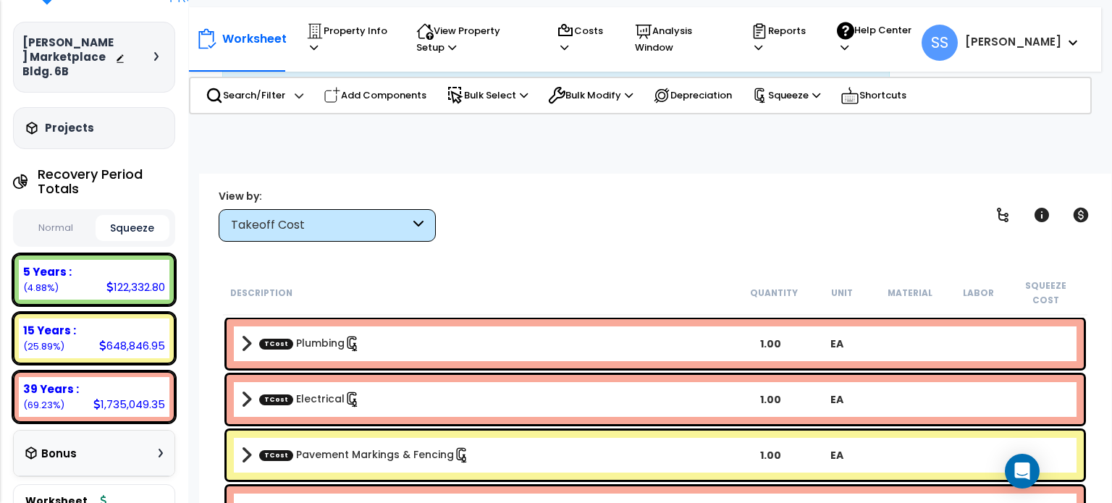
scroll to position [72, 0]
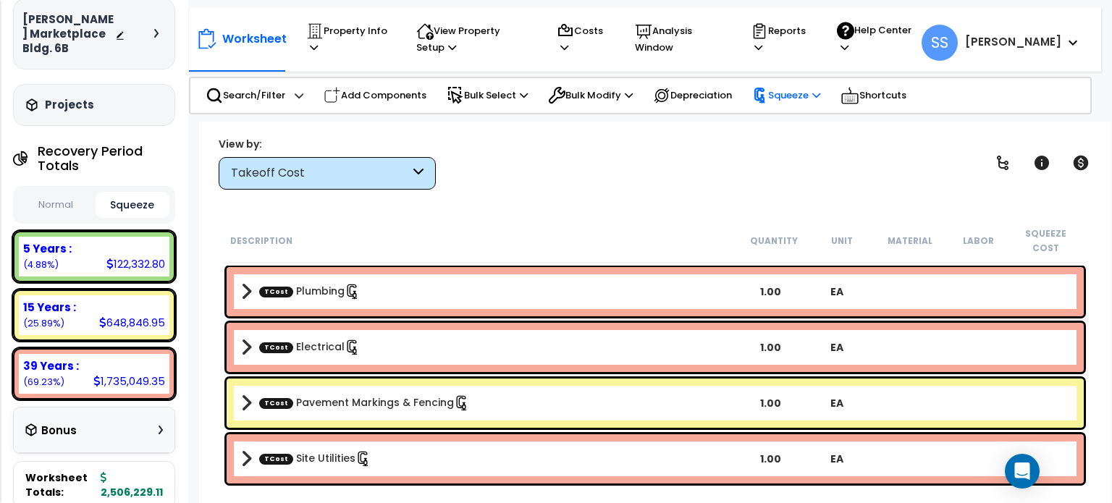
drag, startPoint x: 802, startPoint y: 90, endPoint x: 806, endPoint y: 100, distance: 10.1
click at [802, 91] on p "Squeeze" at bounding box center [786, 96] width 68 height 16
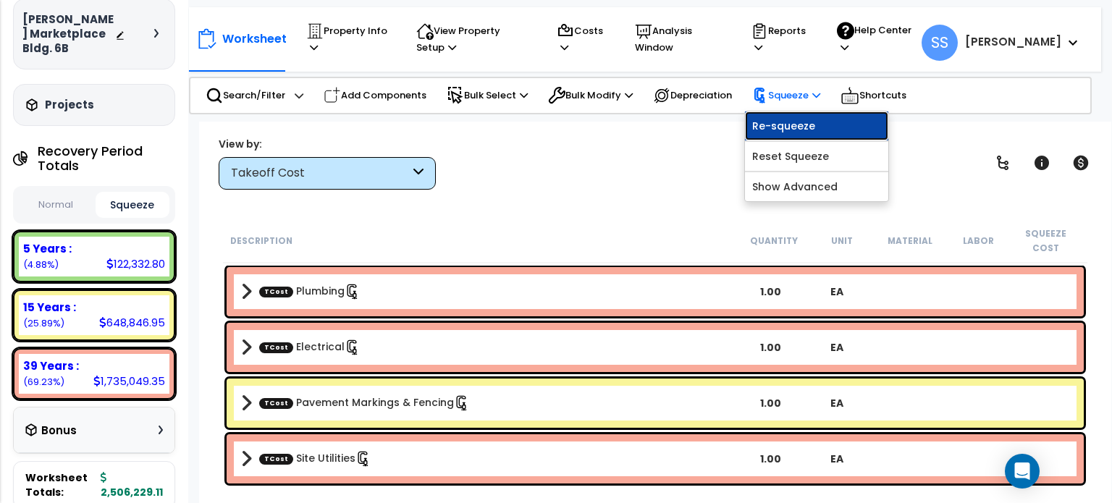
click at [807, 120] on link "Re-squeeze" at bounding box center [816, 125] width 143 height 29
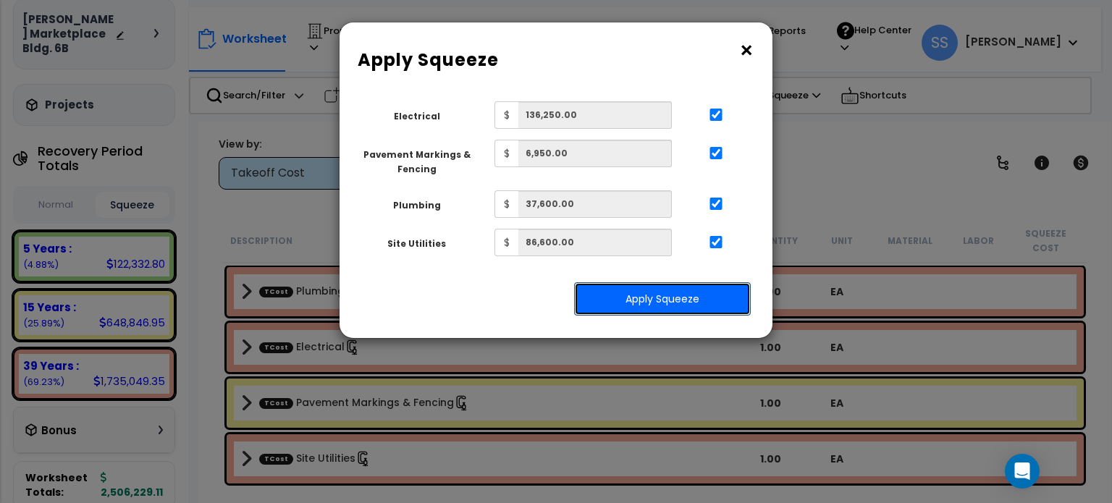
click at [717, 311] on button "Apply Squeeze" at bounding box center [662, 298] width 177 height 33
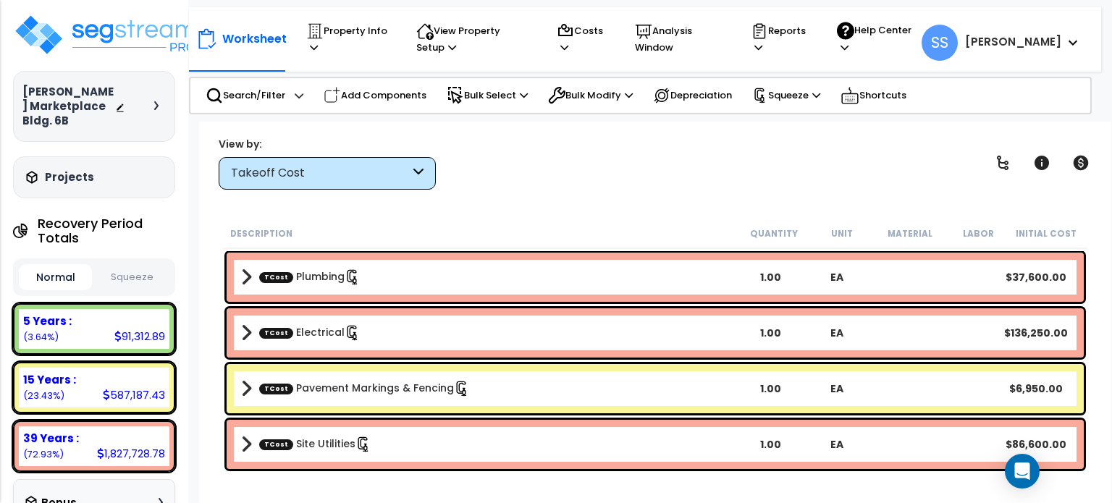
click at [117, 280] on button "Squeeze" at bounding box center [132, 277] width 73 height 25
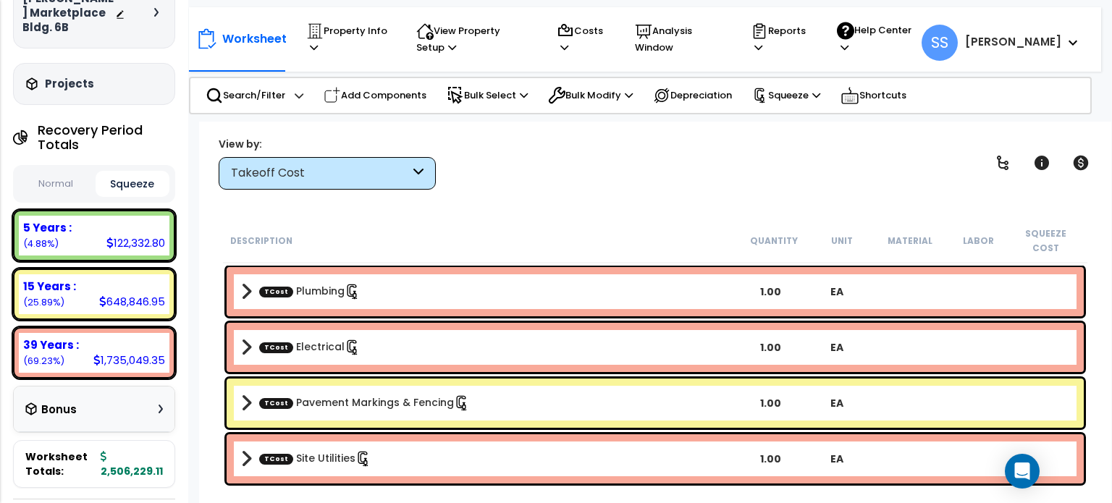
scroll to position [217, 0]
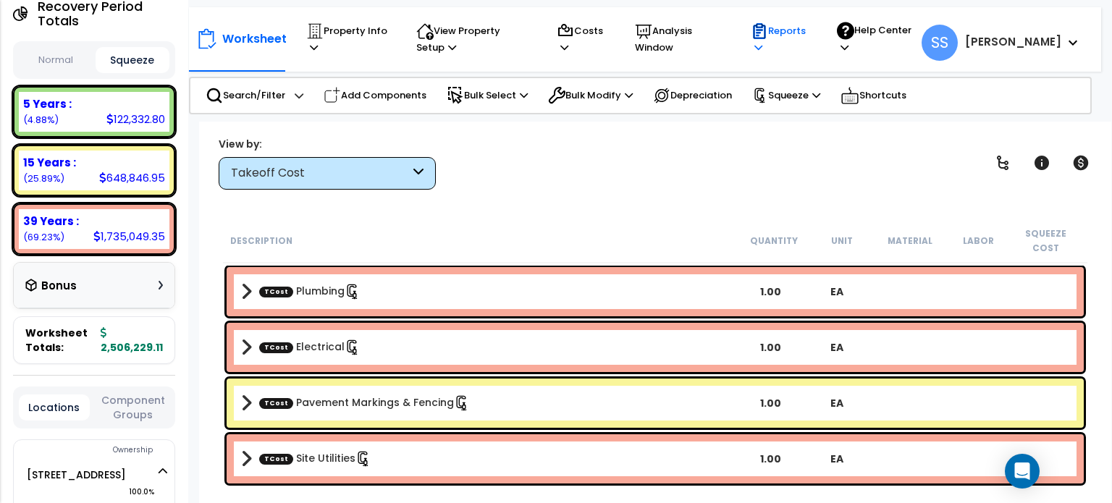
click at [763, 35] on icon at bounding box center [759, 32] width 7 height 7
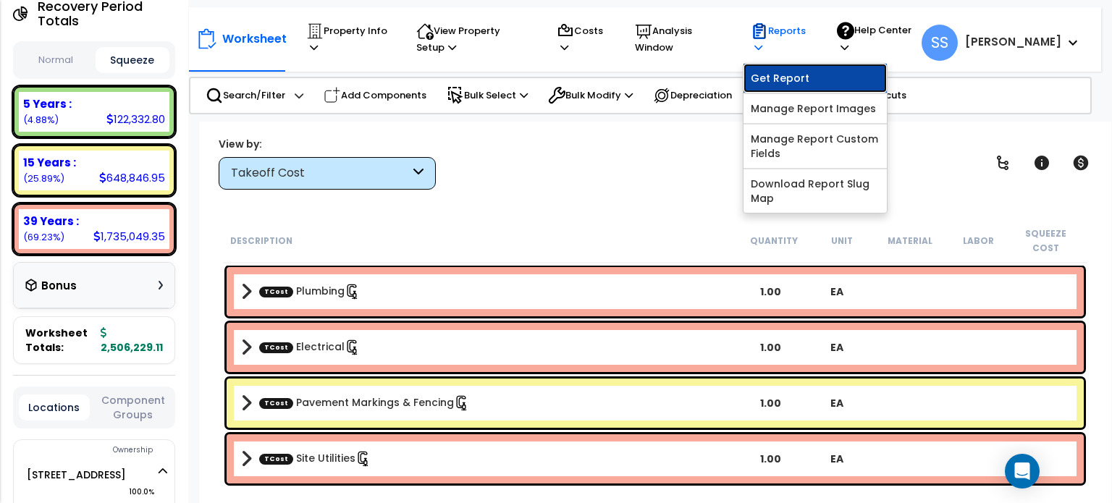
click at [801, 67] on link "Get Report" at bounding box center [814, 78] width 143 height 29
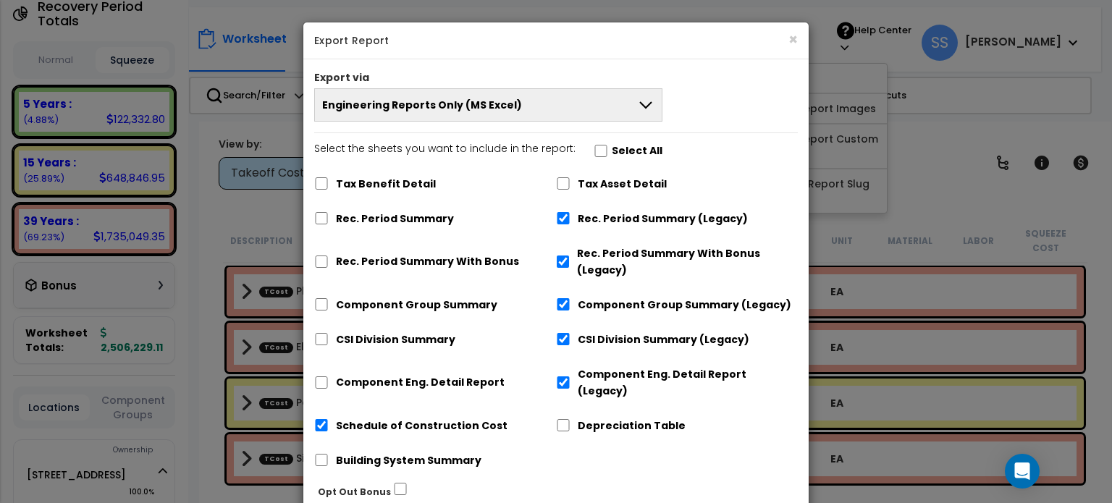
click at [591, 111] on button "Engineering Reports Only (MS Excel)" at bounding box center [488, 104] width 348 height 33
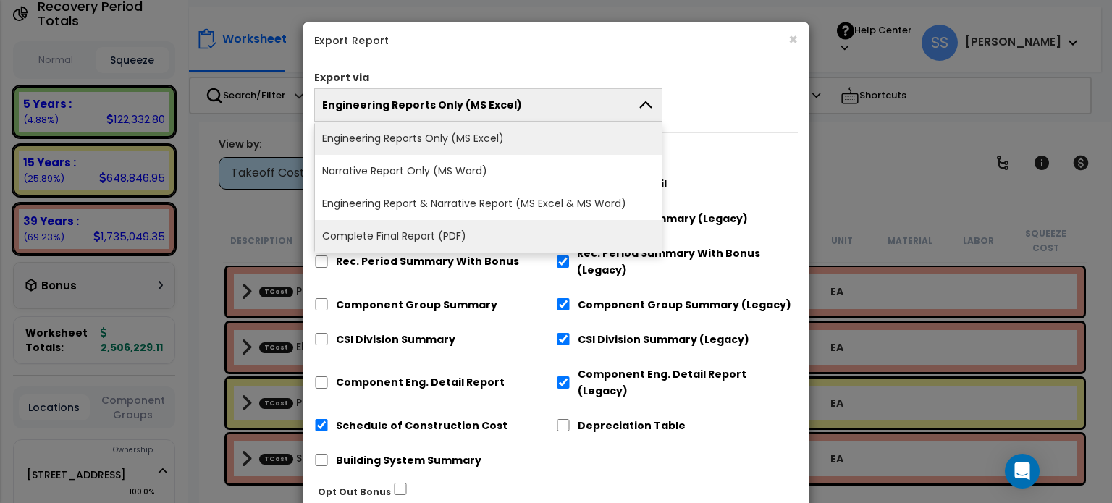
click at [529, 234] on li "Complete Final Report (PDF)" at bounding box center [488, 236] width 347 height 33
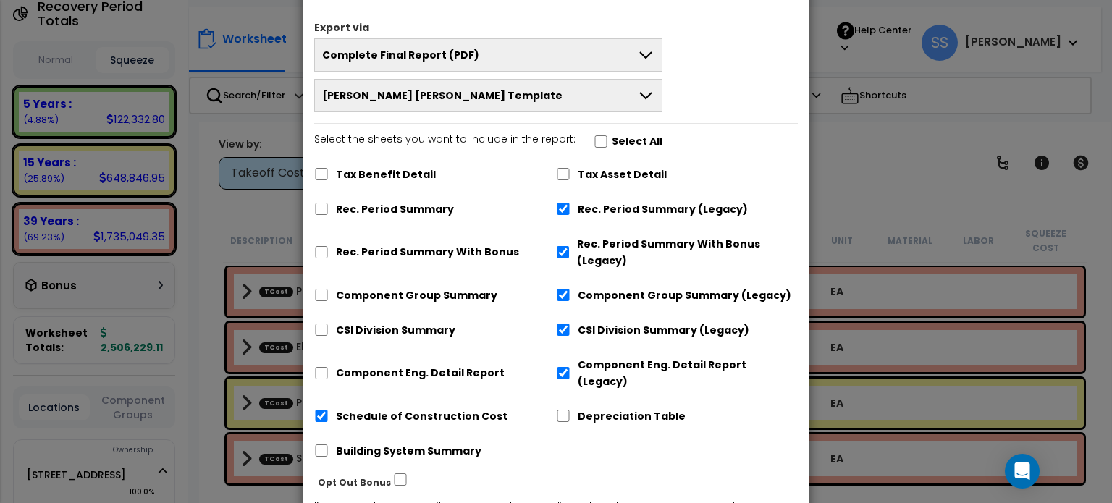
scroll to position [0, 0]
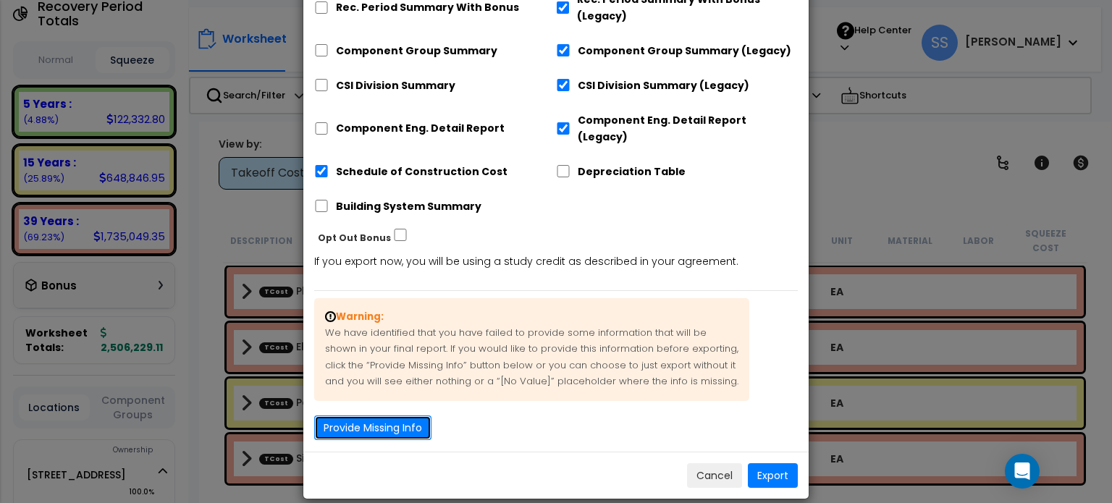
click at [410, 416] on button "Provide Missing Info" at bounding box center [372, 428] width 117 height 25
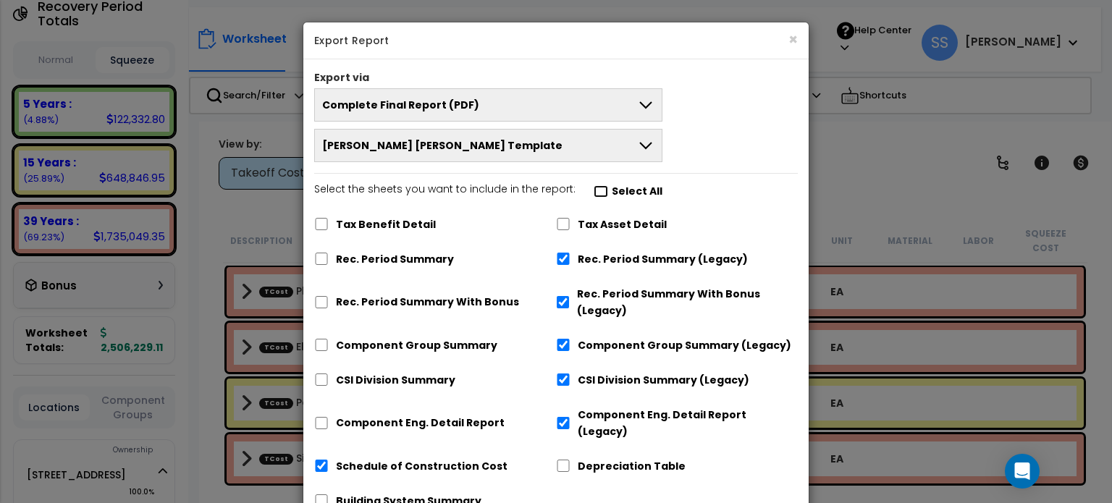
click at [594, 190] on input "Select the sheets you want to include in the report: Select All" at bounding box center [601, 191] width 14 height 12
checkbox input "true"
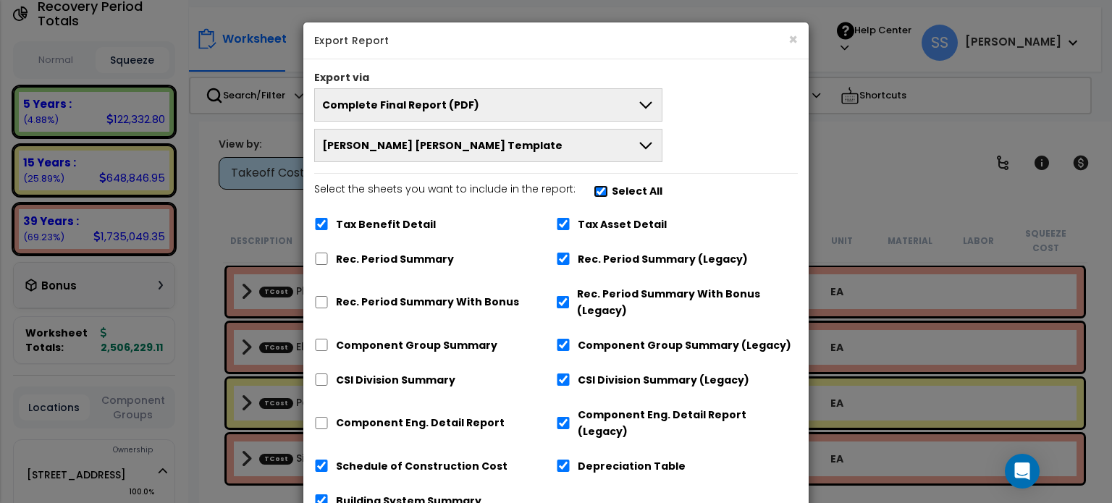
checkbox input "true"
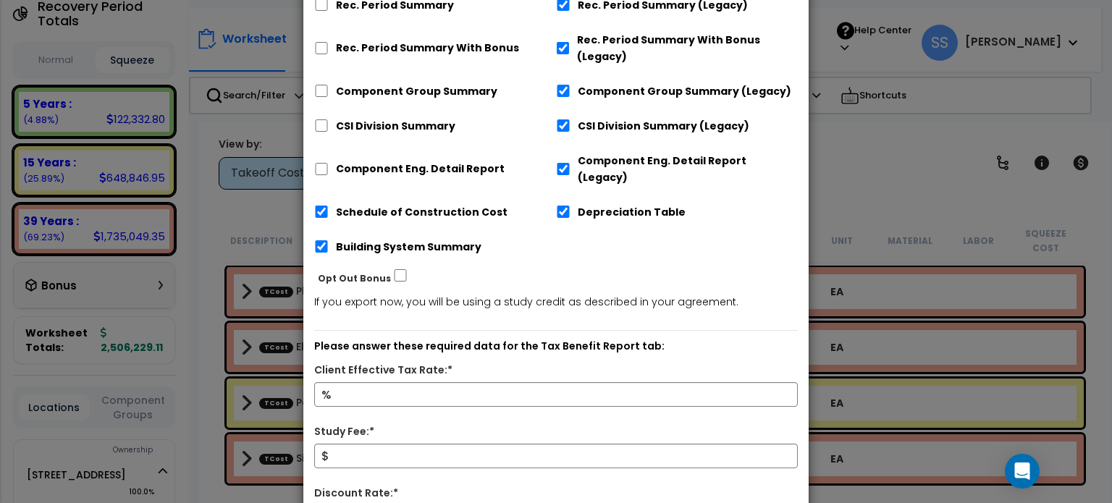
scroll to position [145, 0]
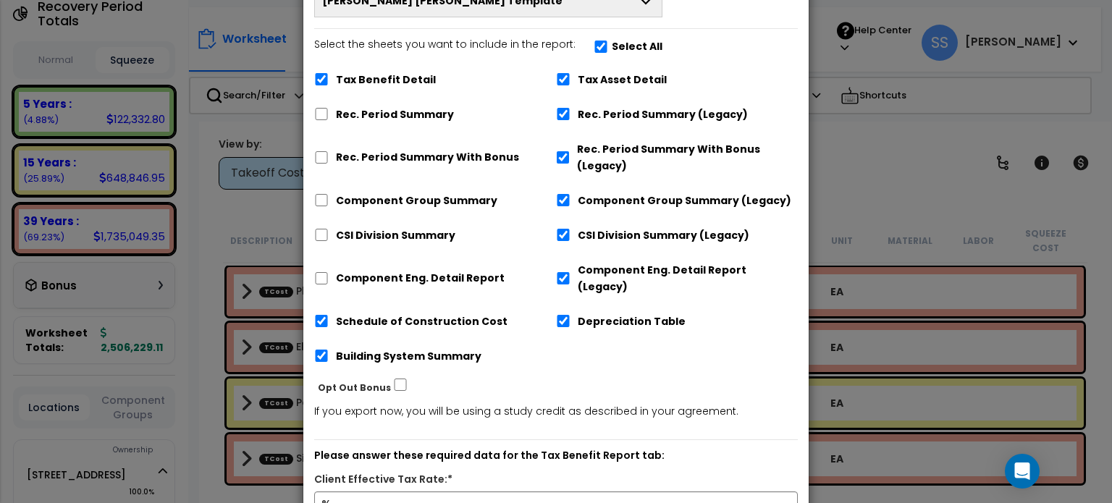
click at [617, 46] on label "Select All" at bounding box center [637, 46] width 51 height 17
click at [608, 46] on input "Select the sheets you want to include in the report: Select All" at bounding box center [601, 47] width 14 height 12
checkbox input "false"
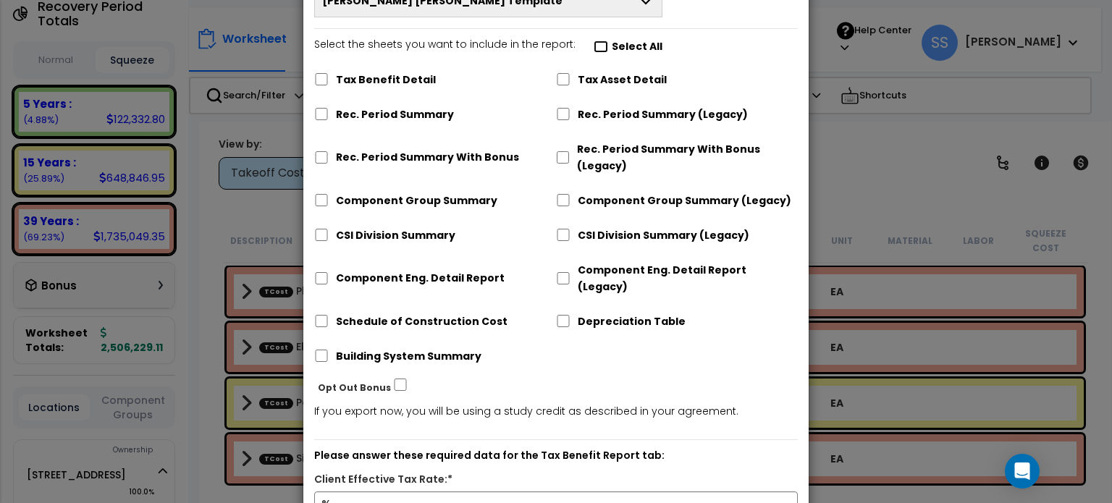
checkbox input "false"
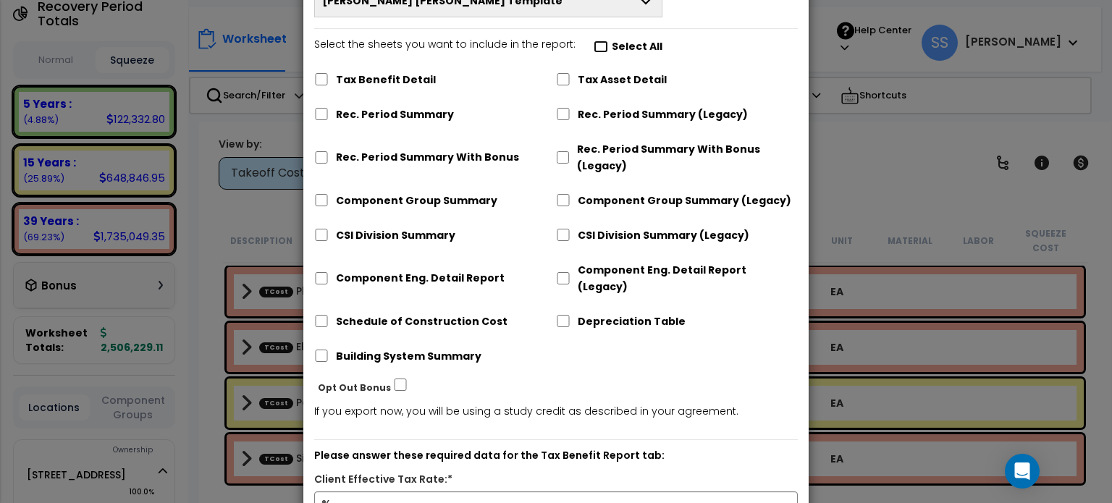
checkbox input "false"
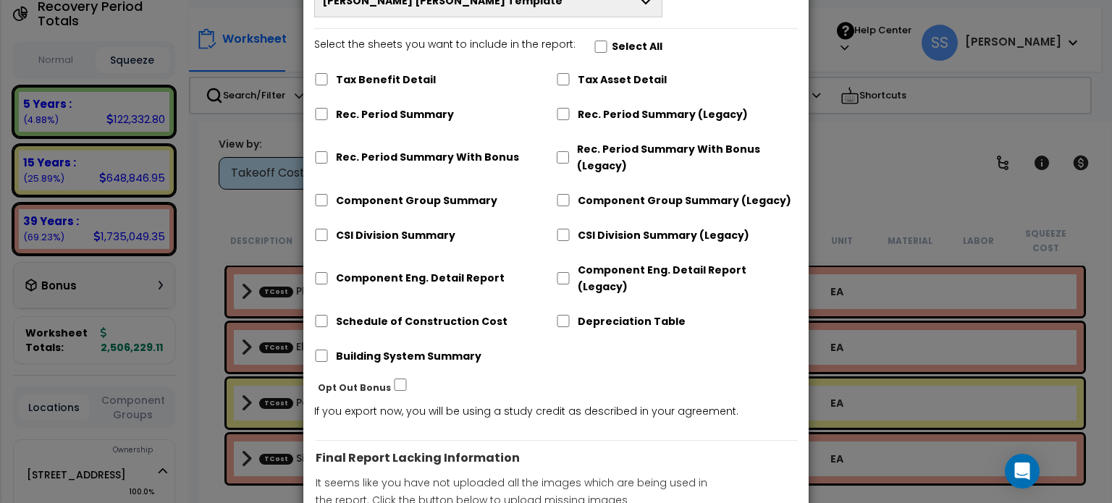
click at [617, 46] on label "Select All" at bounding box center [637, 46] width 51 height 17
click at [608, 46] on input "Select the sheets you want to include in the report: Select All" at bounding box center [601, 47] width 14 height 12
checkbox input "true"
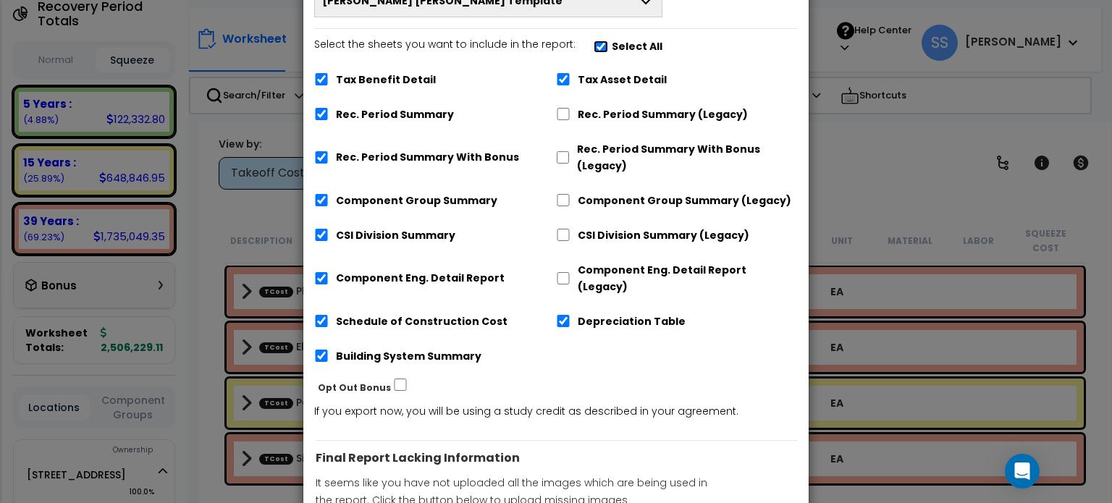
checkbox input "true"
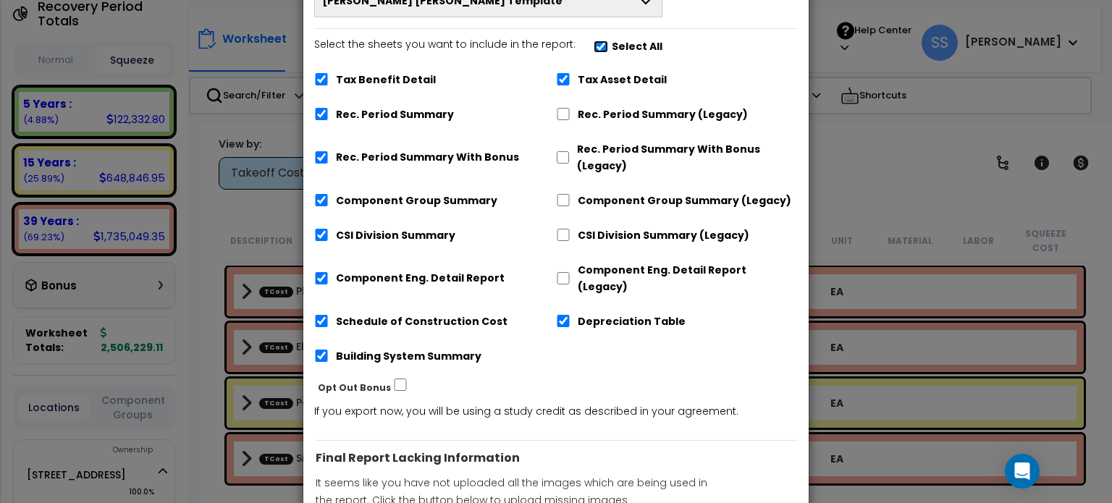
checkbox input "true"
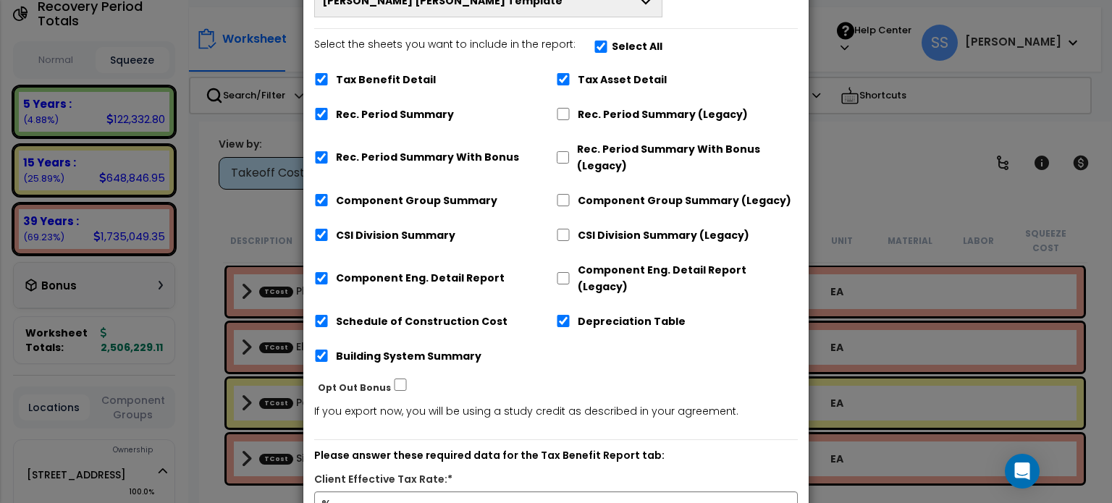
click at [375, 77] on label "Tax Benefit Detail" at bounding box center [386, 80] width 100 height 17
click at [329, 77] on input "Tax Benefit Detail" at bounding box center [321, 79] width 14 height 12
checkbox input "false"
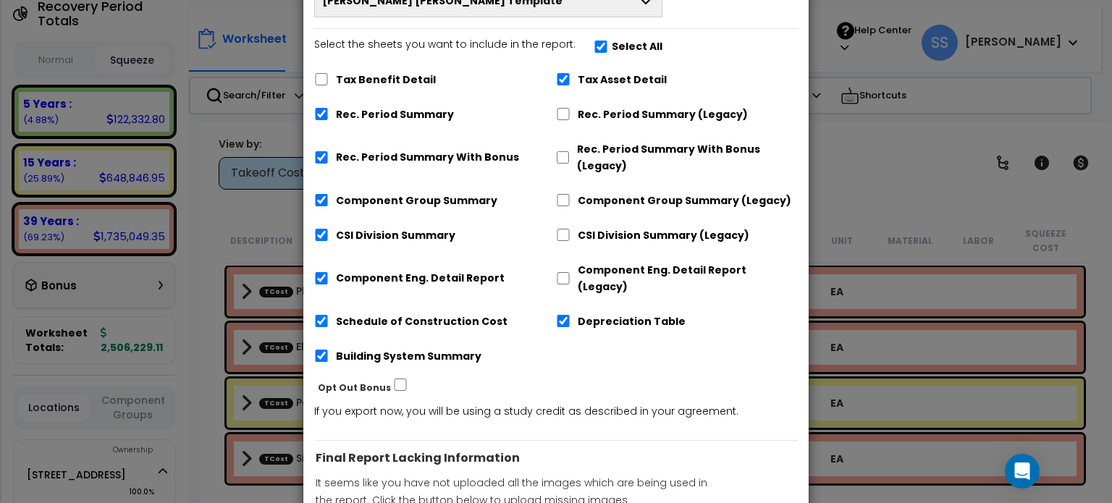
click at [597, 114] on label "Rec. Period Summary (Legacy)" at bounding box center [663, 114] width 170 height 17
click at [570, 114] on input "Rec. Period Summary (Legacy)" at bounding box center [563, 114] width 14 height 12
checkbox input "true"
checkbox input "false"
click at [366, 151] on label "Rec. Period Summary With Bonus" at bounding box center [427, 157] width 183 height 17
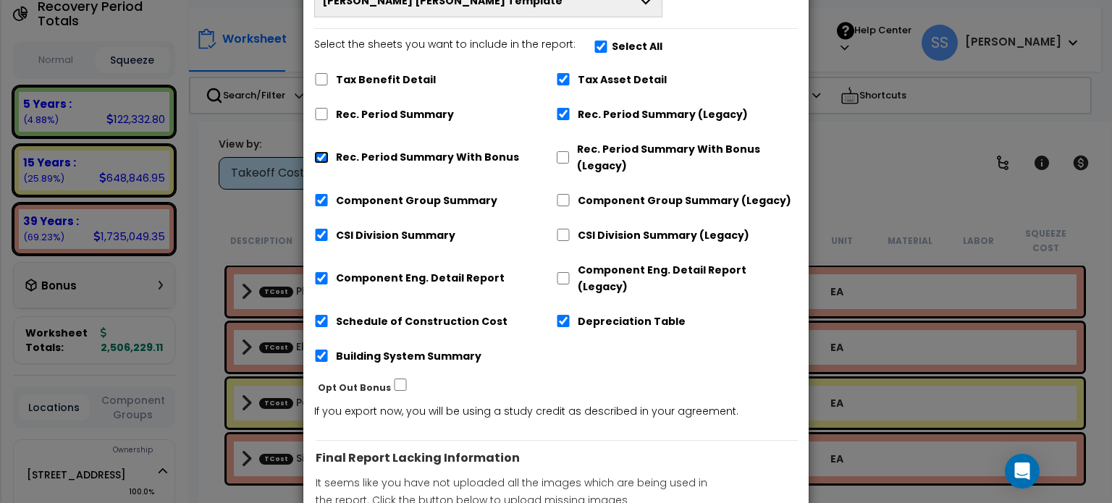
click at [329, 151] on input "Rec. Period Summary With Bonus" at bounding box center [321, 157] width 14 height 12
checkbox input "false"
click at [405, 348] on label "Building System Summary" at bounding box center [409, 356] width 146 height 17
click at [329, 350] on input "Building System Summary" at bounding box center [321, 356] width 14 height 12
click at [442, 348] on label "Building System Summary" at bounding box center [409, 356] width 146 height 17
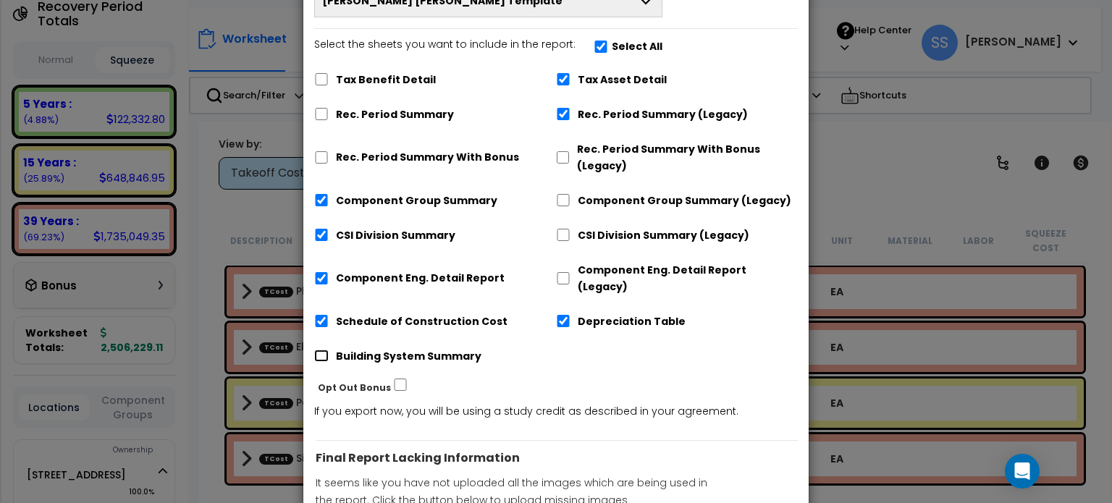
click at [329, 350] on input "Building System Summary" at bounding box center [321, 356] width 14 height 12
checkbox input "true"
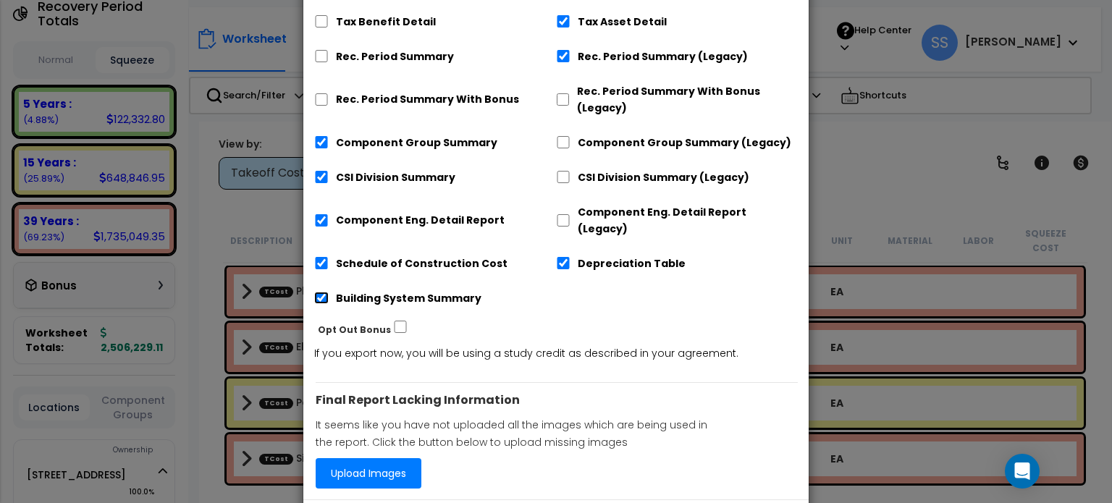
scroll to position [250, 0]
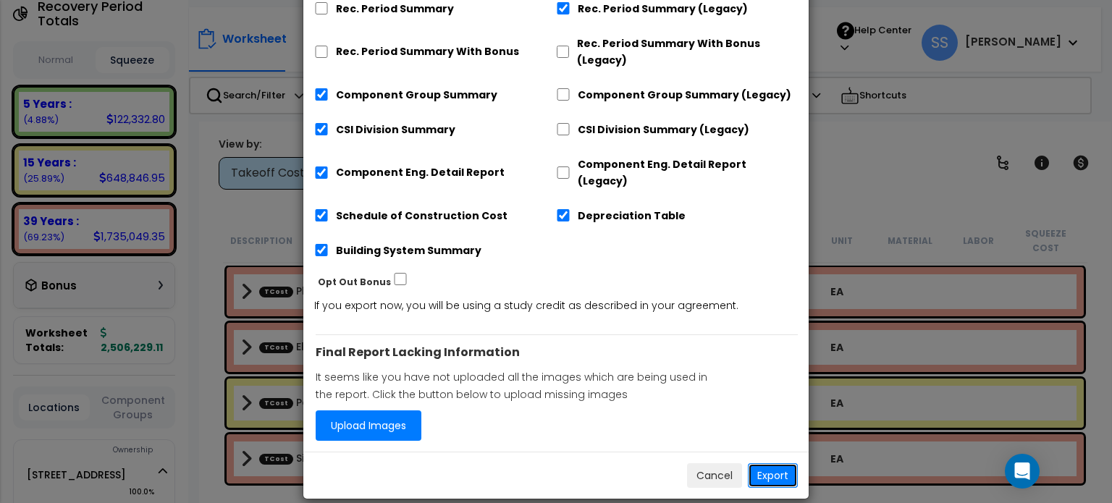
click at [774, 463] on button "Export" at bounding box center [773, 475] width 50 height 25
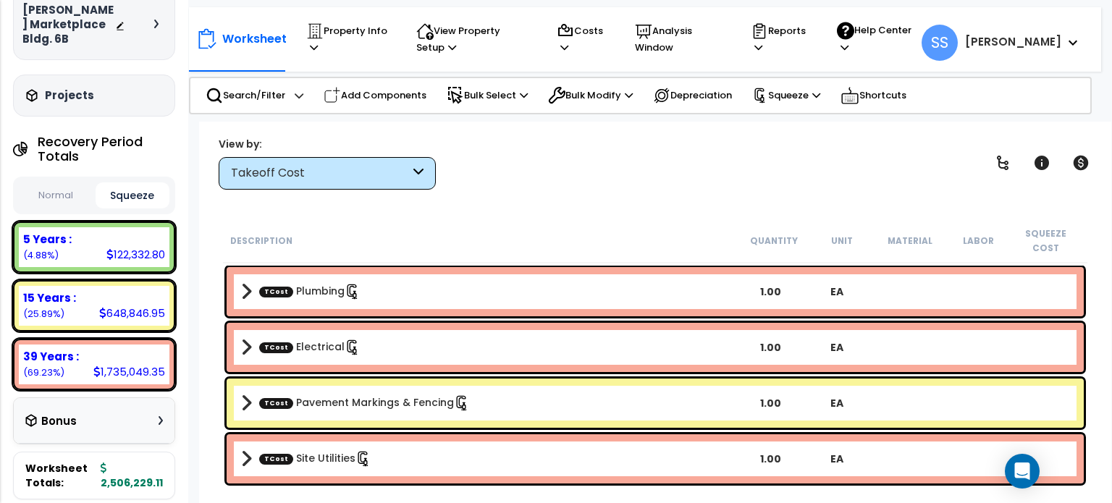
scroll to position [0, 0]
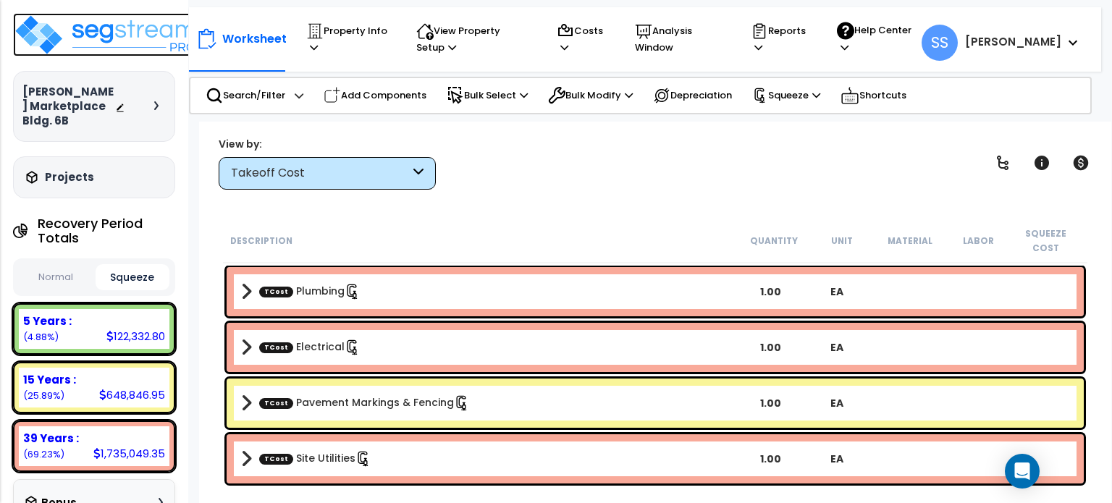
click at [62, 49] on img at bounding box center [107, 34] width 188 height 43
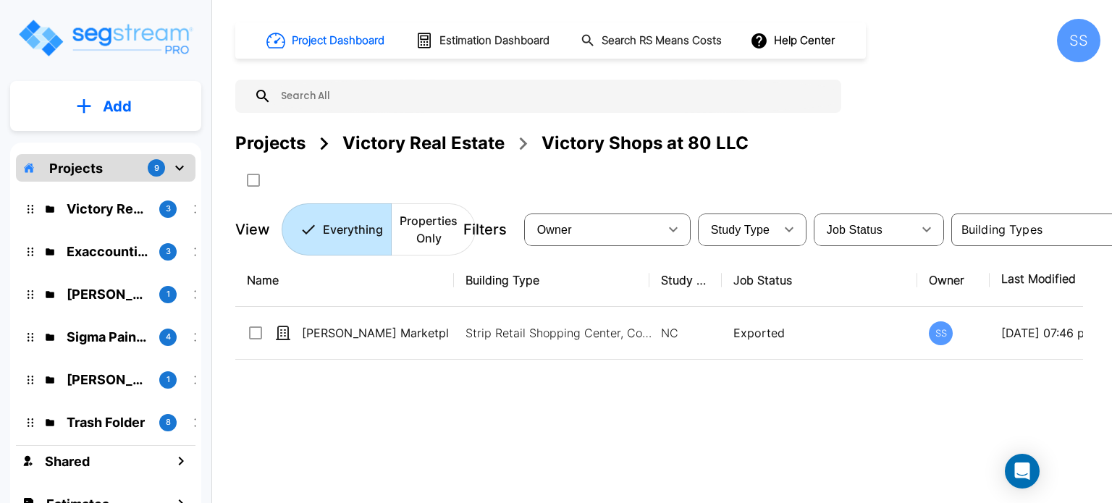
click at [97, 33] on img "mailbox folders" at bounding box center [105, 37] width 177 height 41
click at [414, 146] on div "Victory Real Estate" at bounding box center [423, 143] width 162 height 26
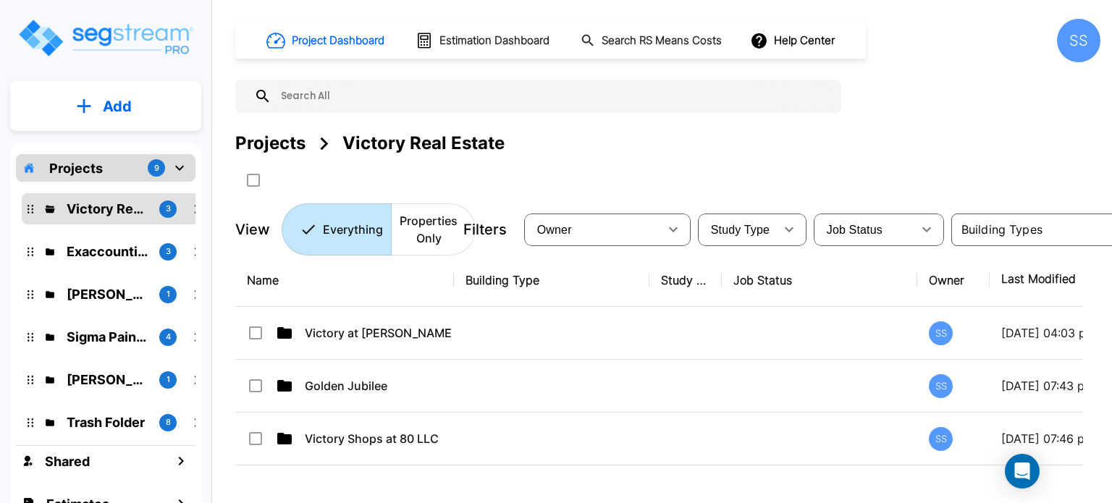
click at [116, 40] on img "mailbox folders" at bounding box center [105, 37] width 177 height 41
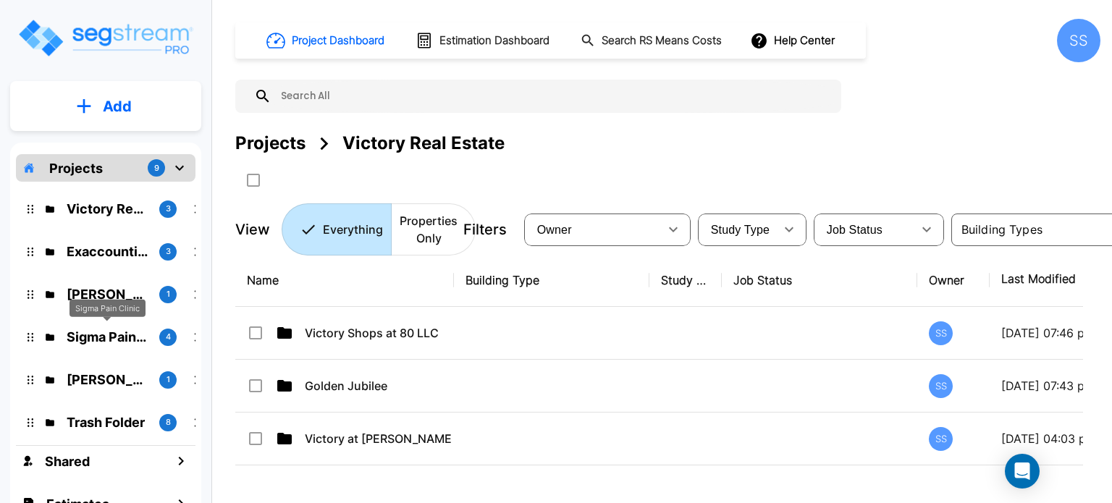
click at [125, 339] on p "Sigma Pain Clinic" at bounding box center [107, 337] width 81 height 20
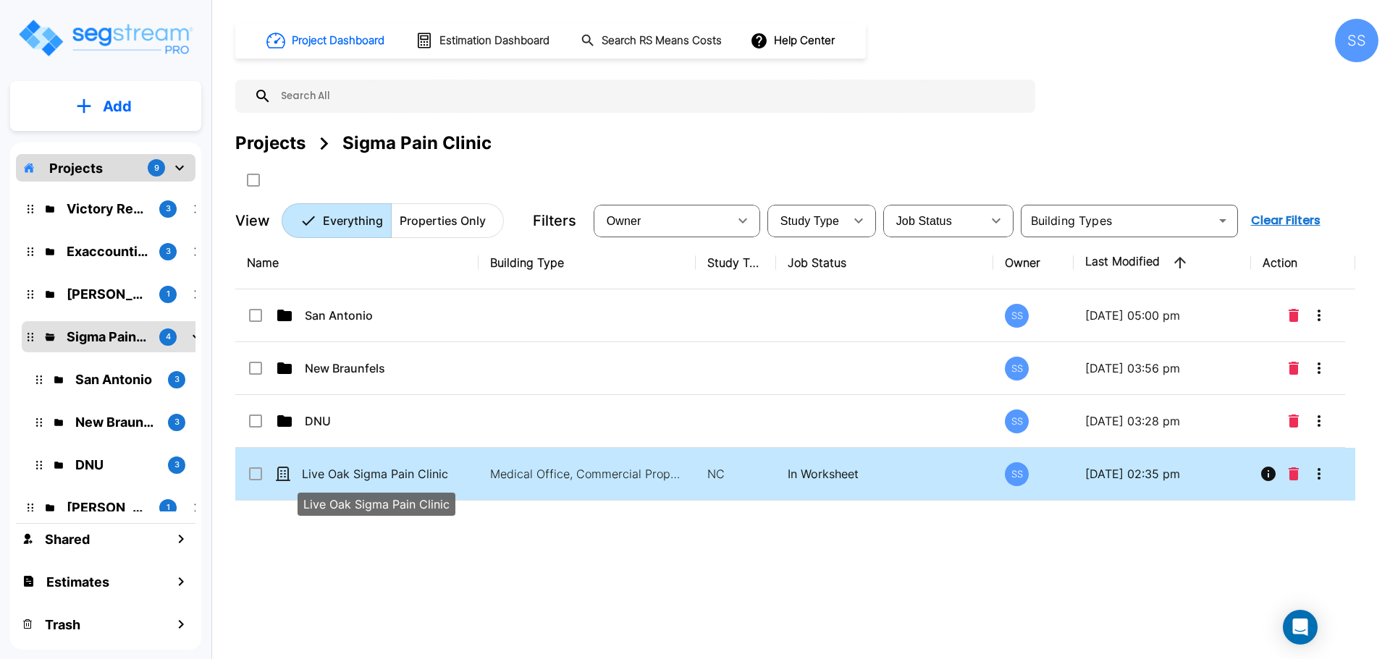
click at [408, 470] on p "Live Oak Sigma Pain Clinic" at bounding box center [375, 473] width 146 height 17
checkbox input "true"
click at [408, 470] on p "Live Oak Sigma Pain Clinic" at bounding box center [375, 473] width 146 height 17
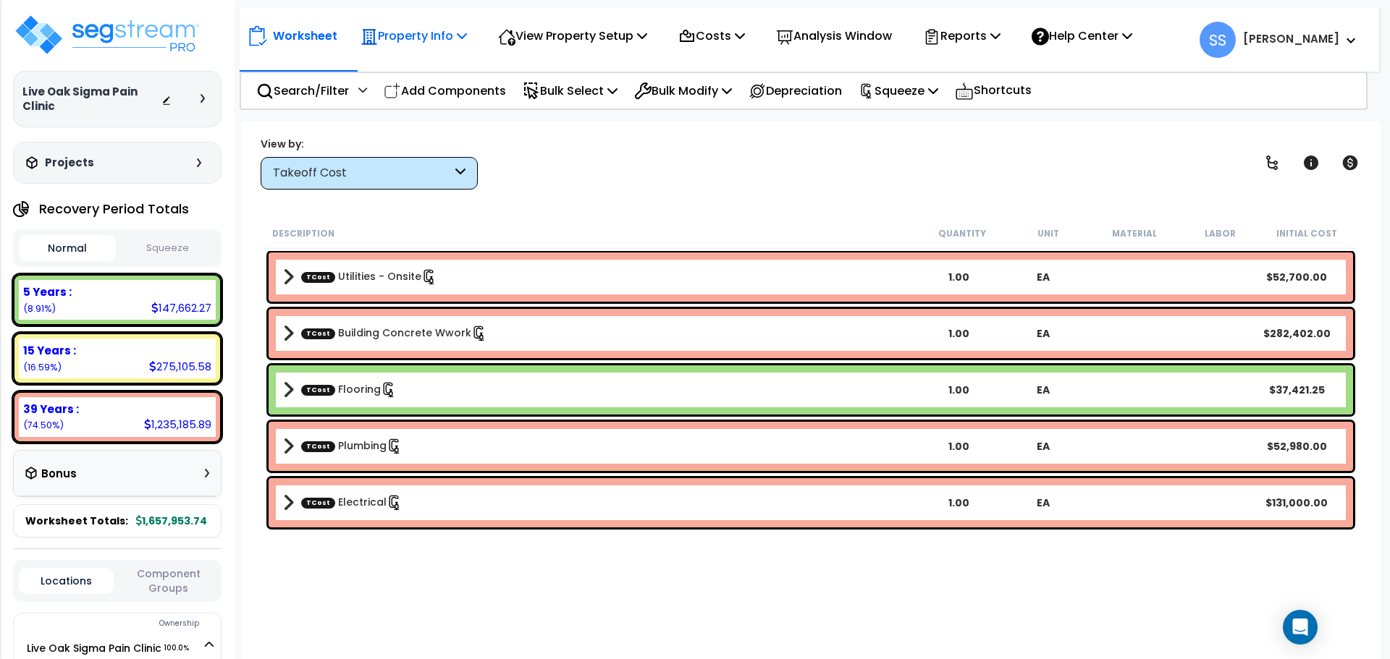
click at [431, 33] on p "Property Info" at bounding box center [414, 36] width 106 height 20
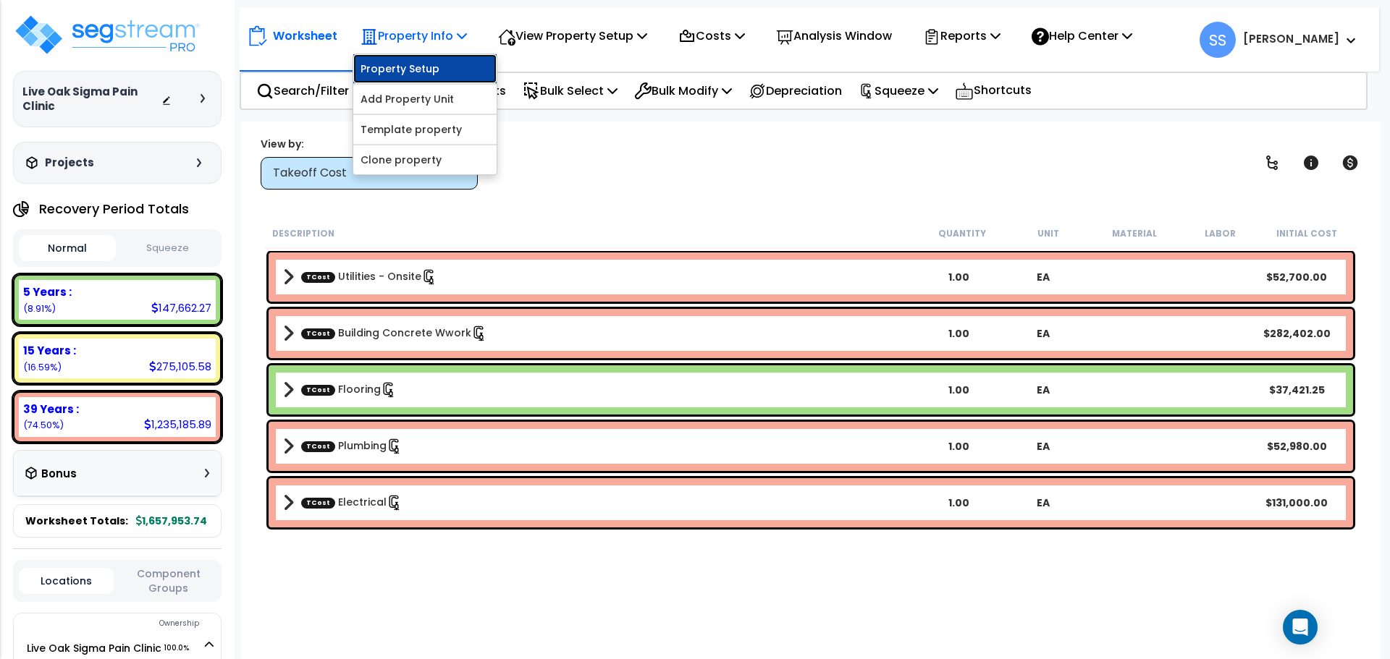
click at [438, 60] on link "Property Setup" at bounding box center [424, 68] width 143 height 29
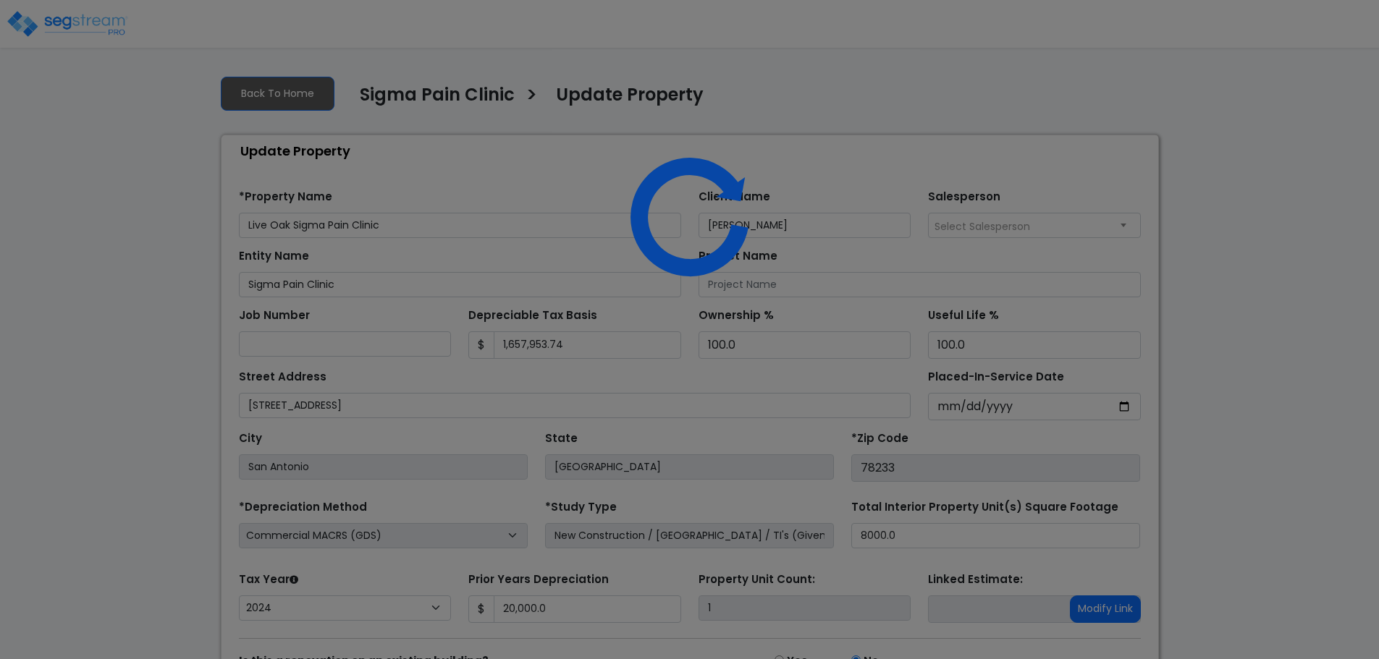
select select "2024"
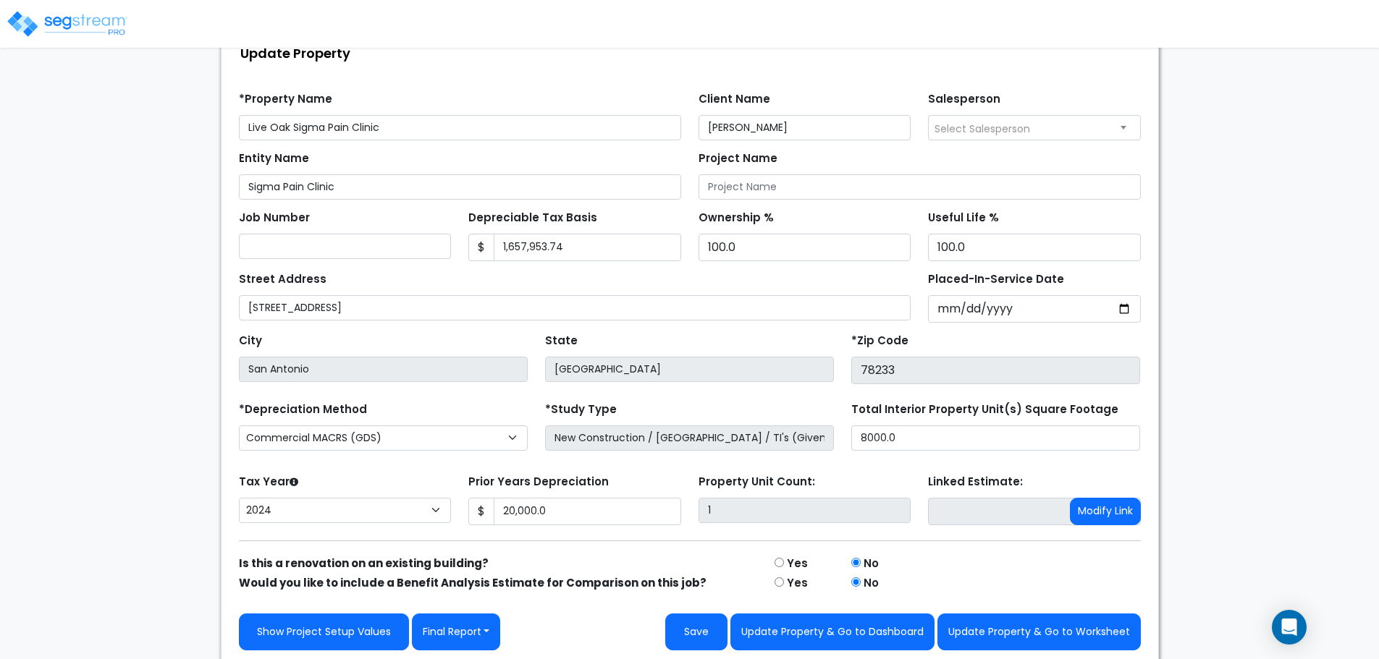
scroll to position [101, 0]
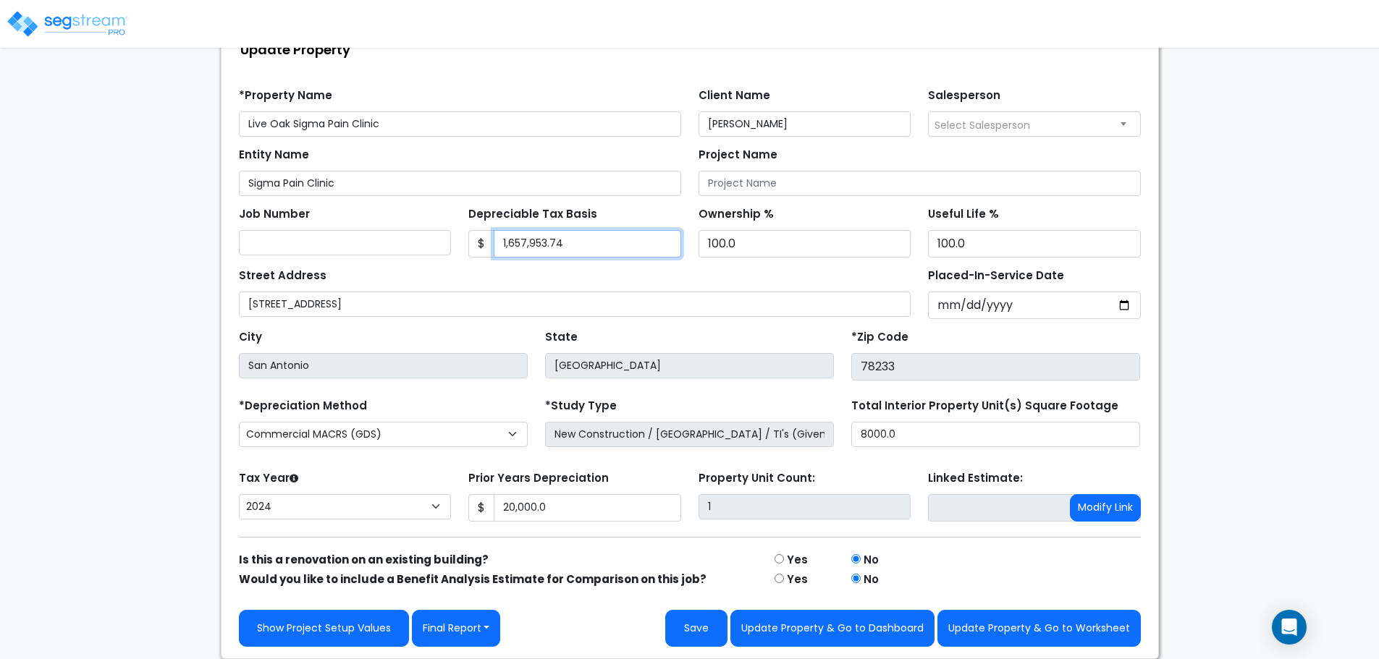
drag, startPoint x: 614, startPoint y: 240, endPoint x: 292, endPoint y: 245, distance: 321.4
click at [295, 246] on div "Job Number Depreciable Tax Basis $ 1,657,953.74 Ownership %" at bounding box center [689, 227] width 919 height 62
type input "1,673,828"
click at [937, 339] on div "*Zip Code 78233" at bounding box center [995, 353] width 289 height 54
drag, startPoint x: 623, startPoint y: 514, endPoint x: 450, endPoint y: 494, distance: 173.5
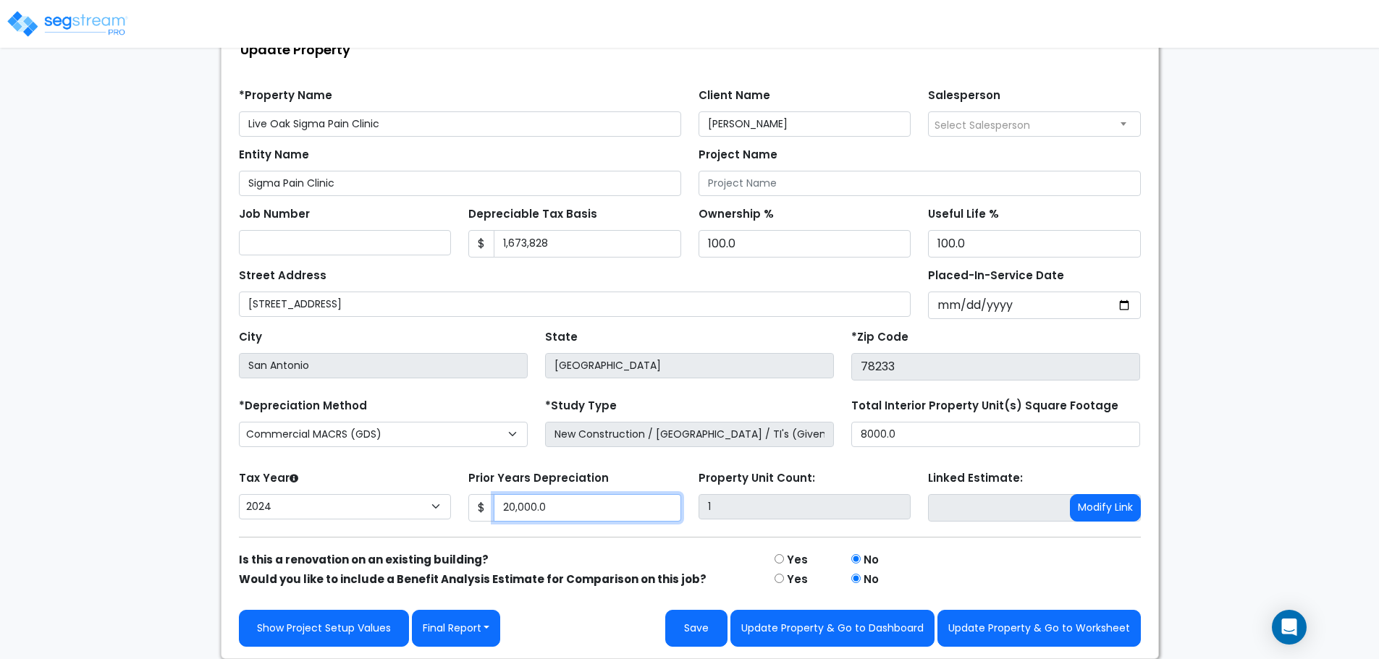
click at [450, 494] on div "Tax Year Please Enter The Placed In Service Date First. 2026 2025 2024 2023 202…" at bounding box center [689, 497] width 919 height 58
drag, startPoint x: 515, startPoint y: 518, endPoint x: 551, endPoint y: 510, distance: 37.1
click at [515, 516] on input "20,000.0" at bounding box center [587, 508] width 187 height 28
click at [1236, 319] on div "We are Building your Property. So please grab a coffee and let us do the heavy …" at bounding box center [689, 310] width 1379 height 697
click at [702, 620] on button "Save" at bounding box center [696, 628] width 62 height 37
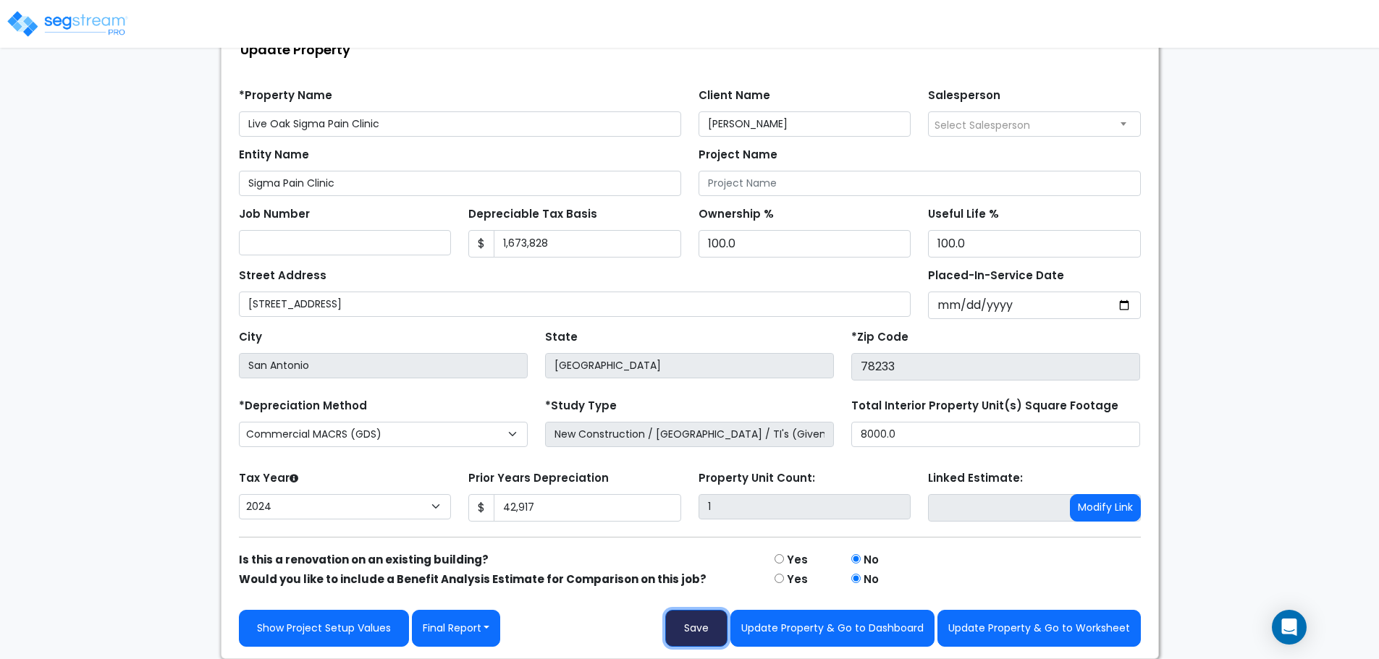
type input "42917"
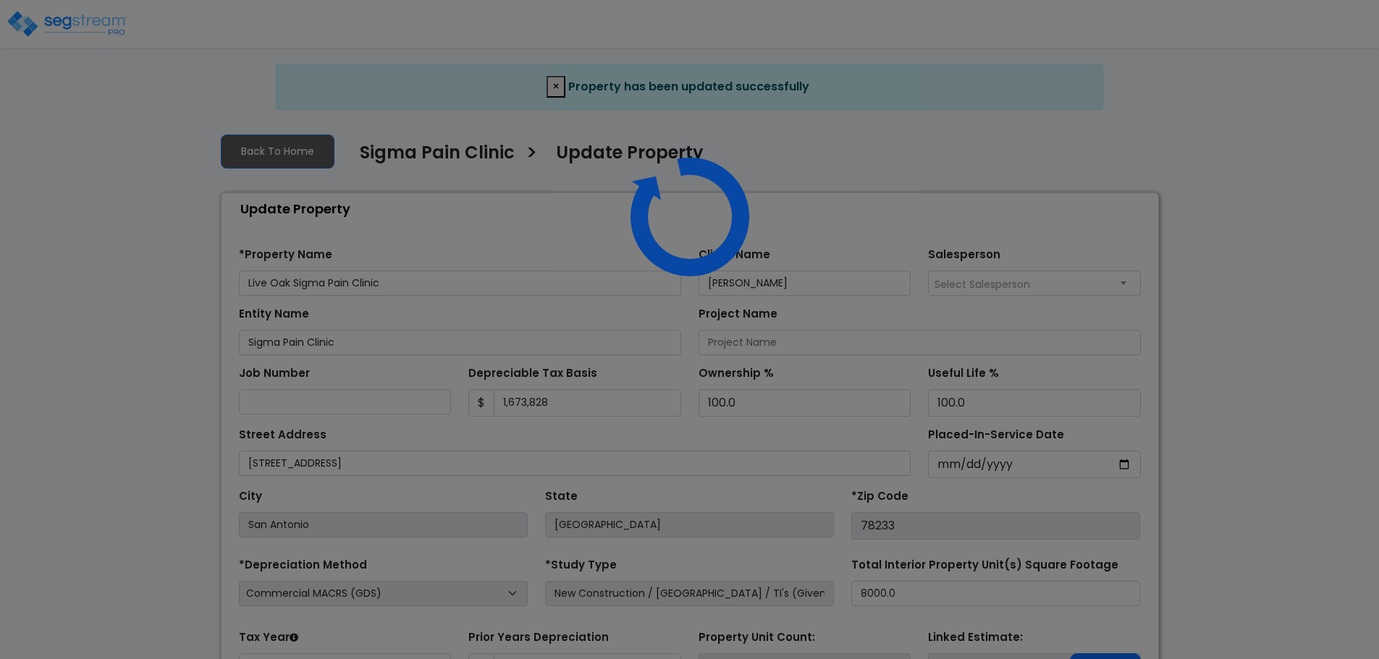
select select "2024"
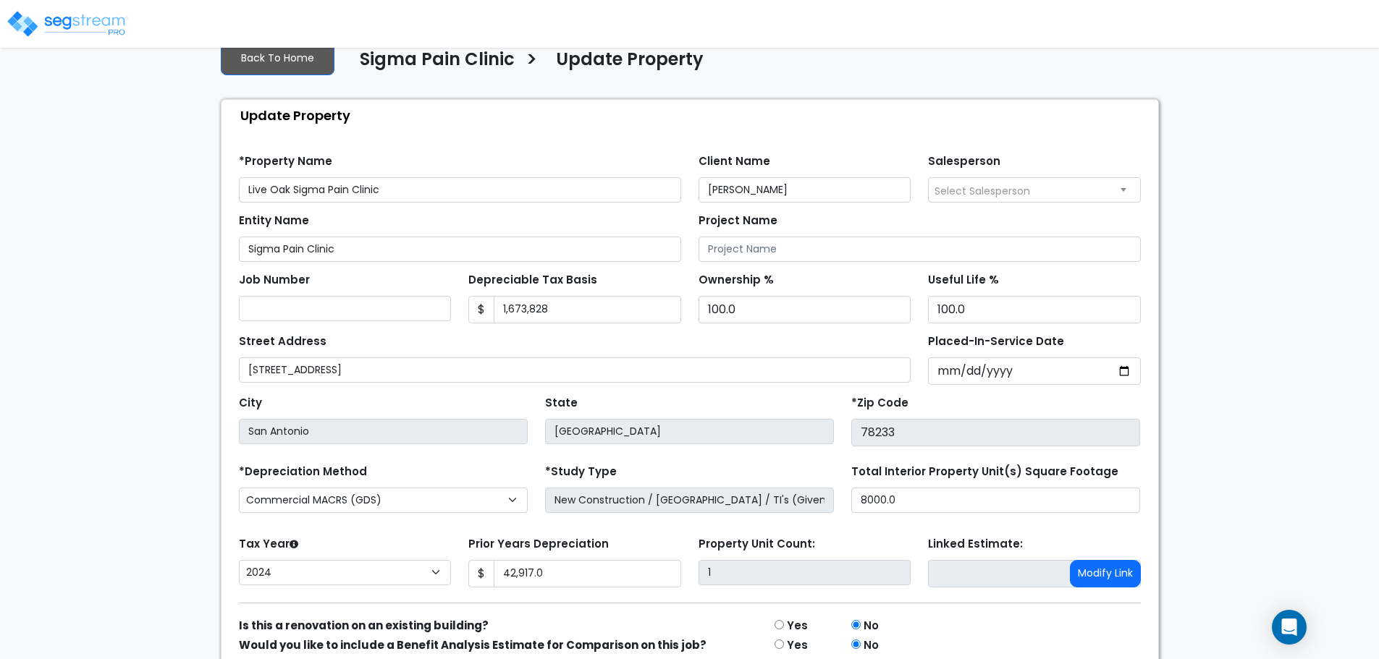
scroll to position [159, 0]
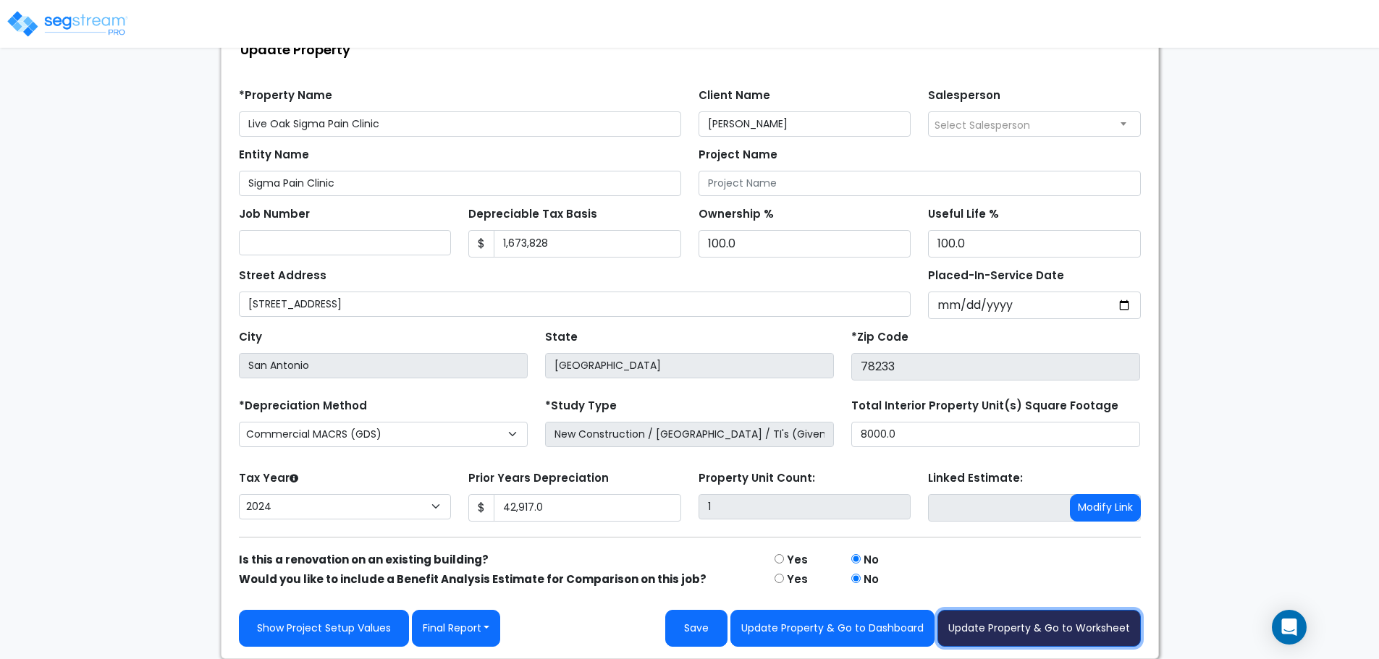
click at [1041, 634] on button "Update Property & Go to Worksheet" at bounding box center [1038, 628] width 203 height 37
type input "42917"
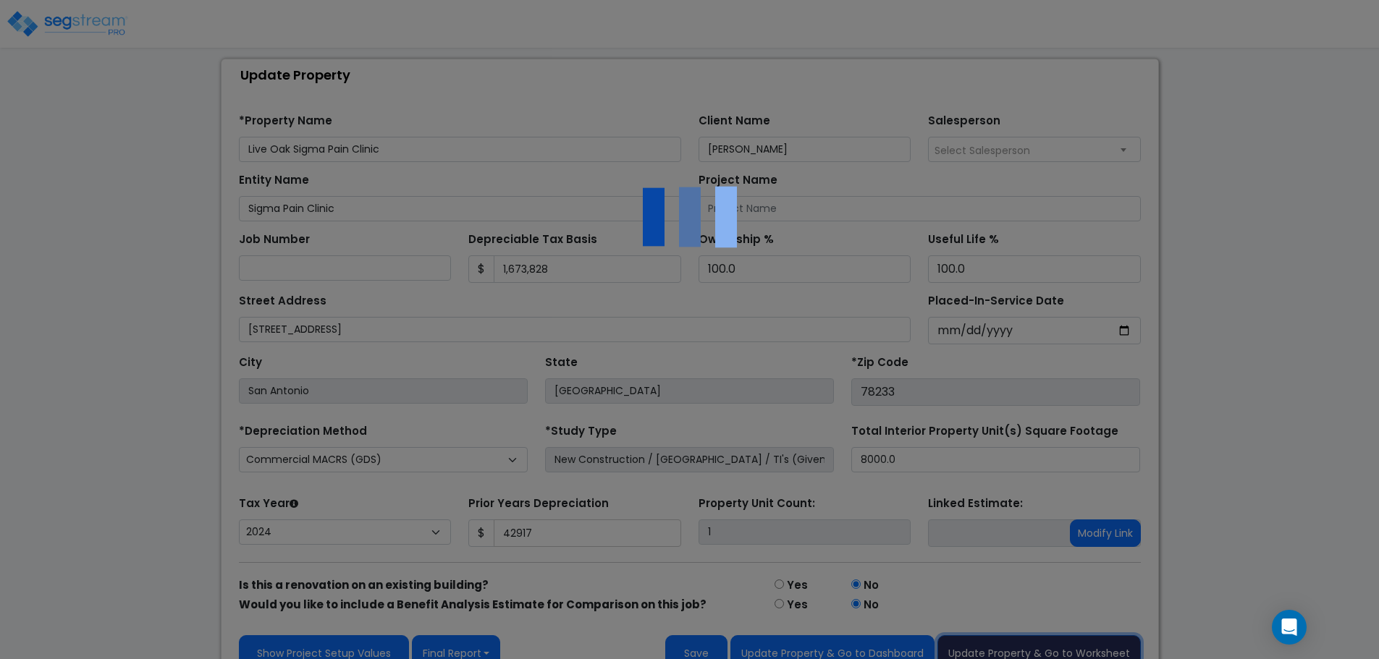
scroll to position [101, 0]
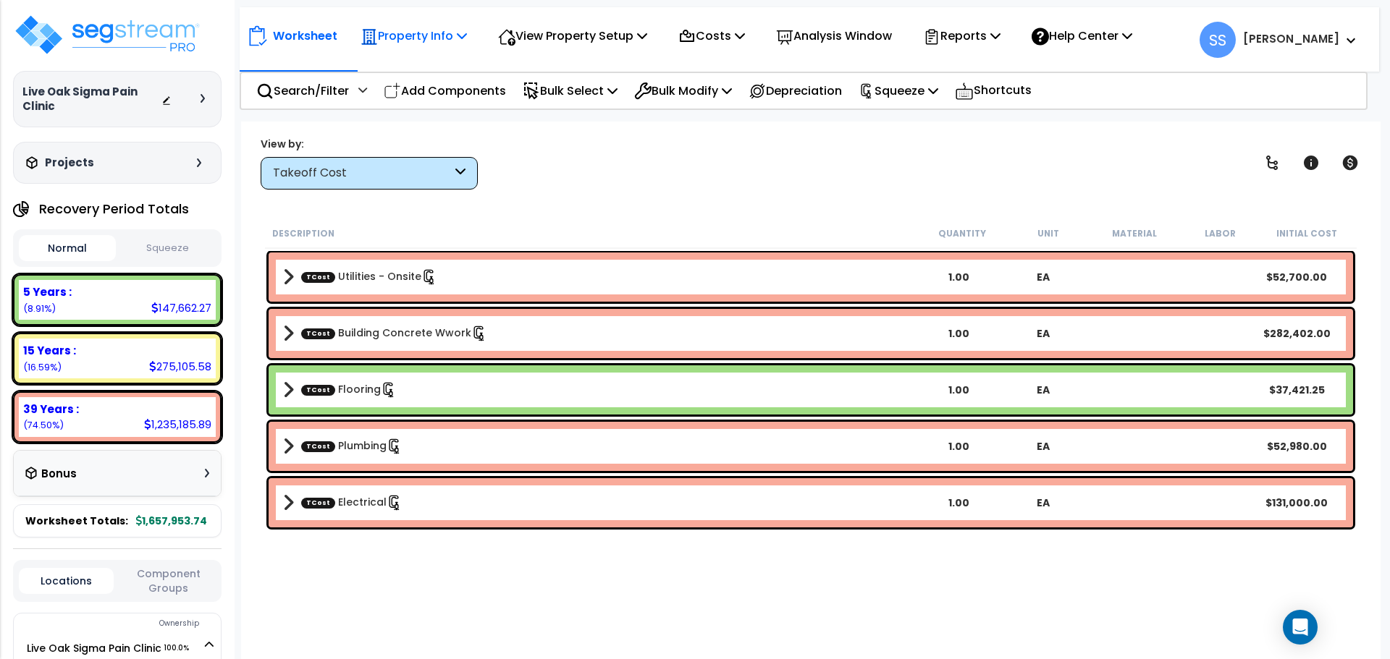
click at [410, 35] on p "Property Info" at bounding box center [414, 36] width 106 height 20
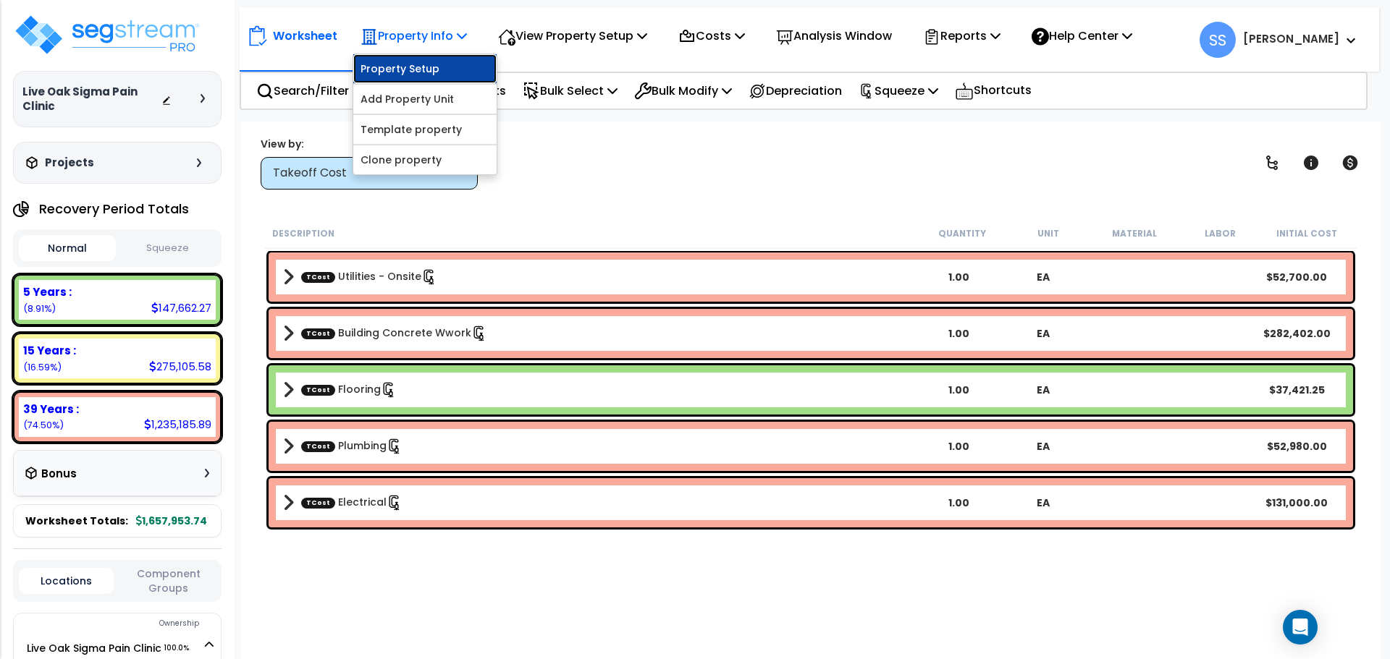
click at [421, 68] on link "Property Setup" at bounding box center [424, 68] width 143 height 29
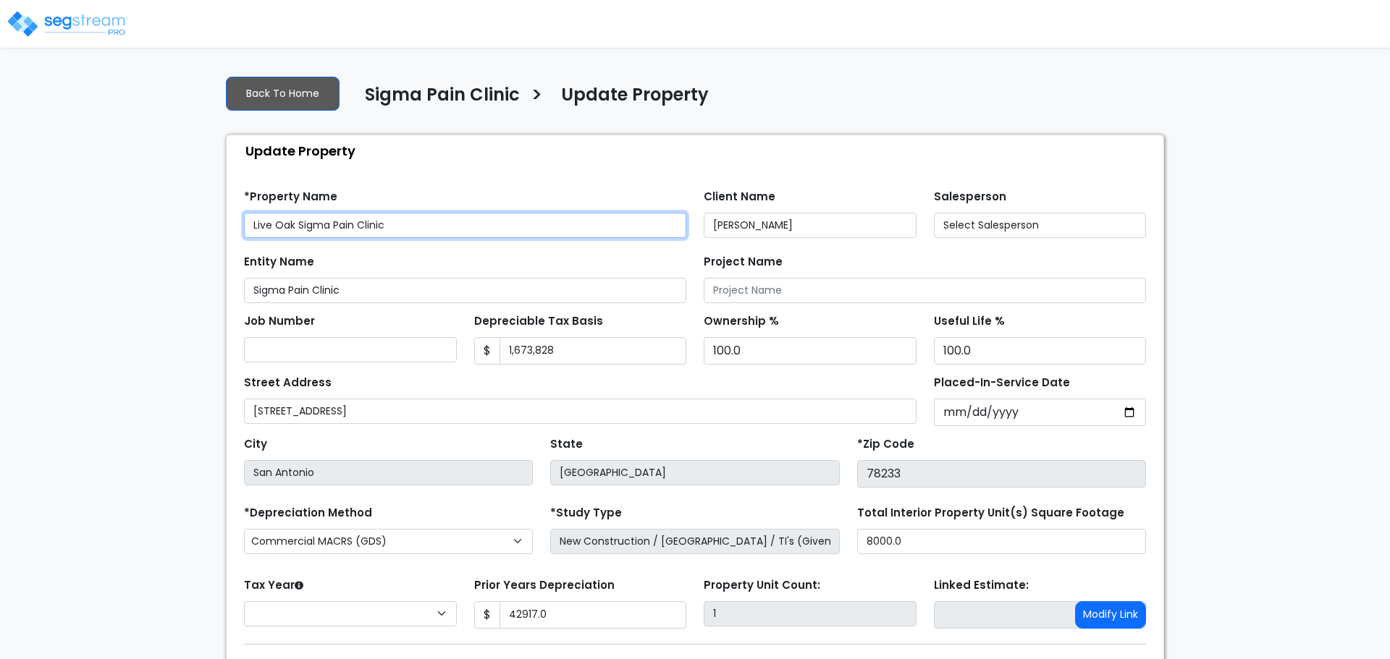
type input "42,917.0"
select select "2024"
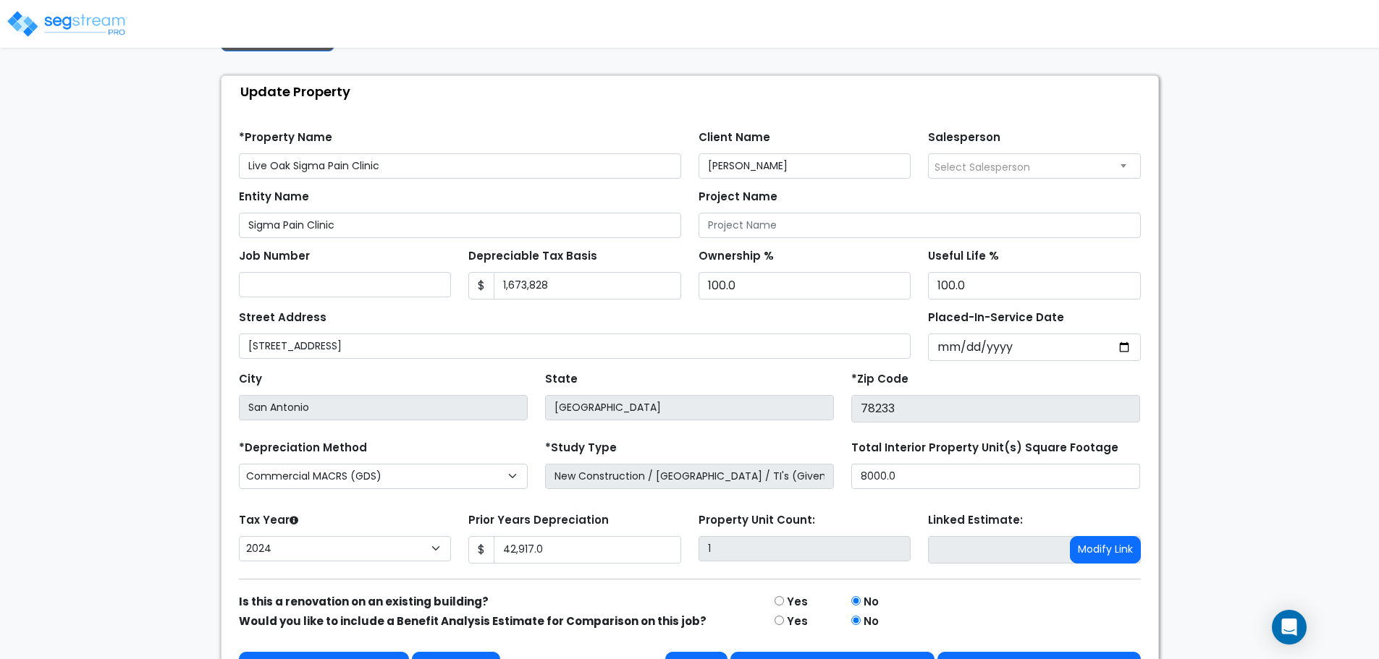
scroll to position [101, 0]
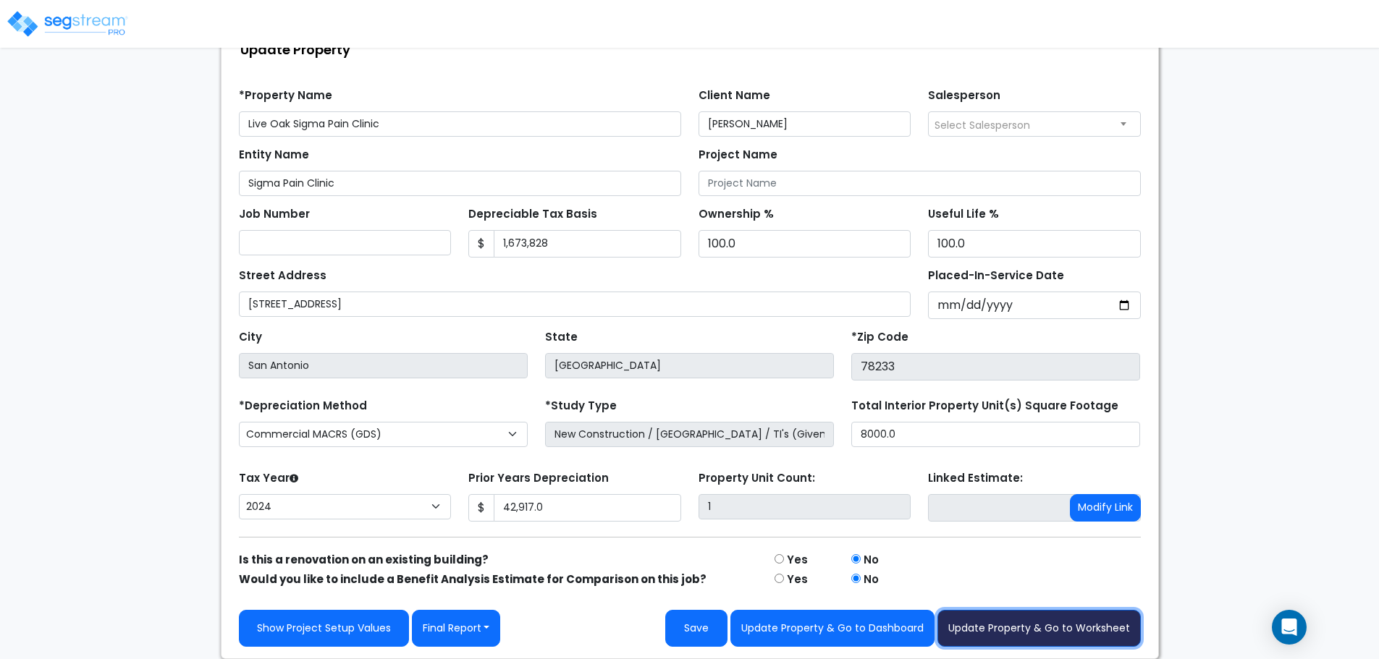
click at [986, 632] on button "Update Property & Go to Worksheet" at bounding box center [1038, 628] width 203 height 37
type input "42917"
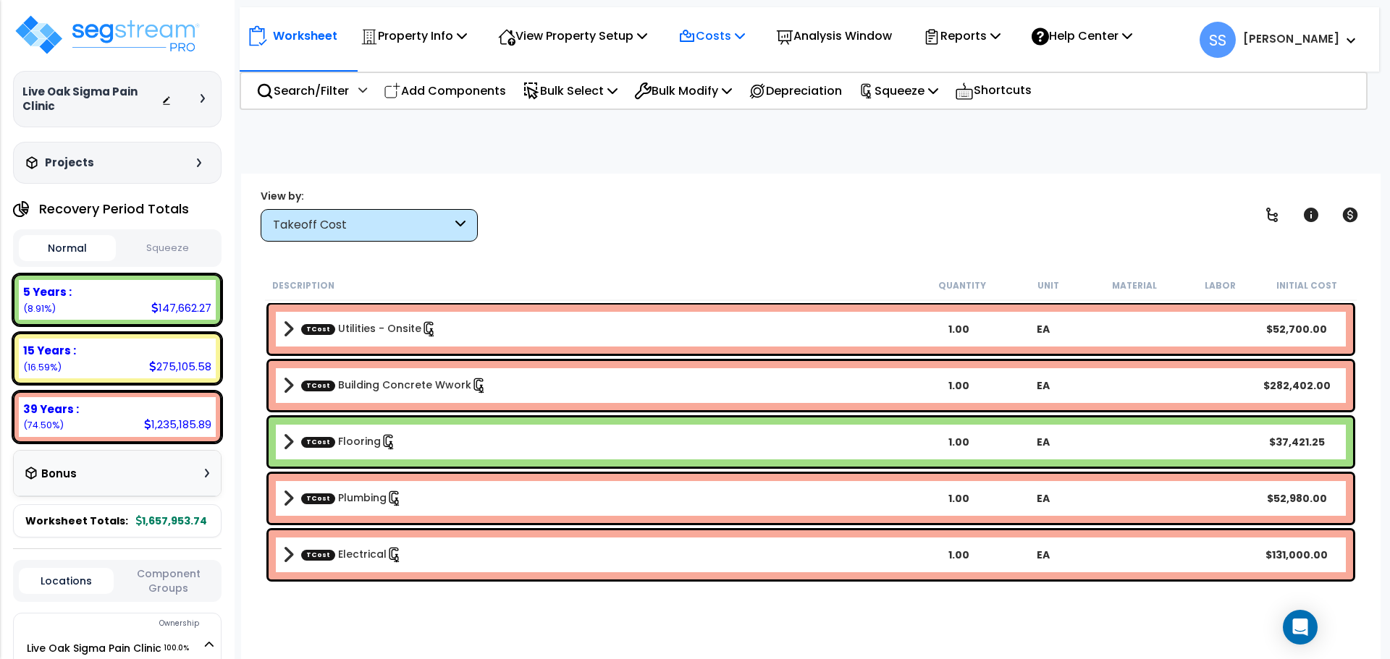
click at [712, 31] on p "Costs" at bounding box center [711, 36] width 67 height 20
click at [721, 63] on link "Indirect Costs" at bounding box center [742, 68] width 143 height 29
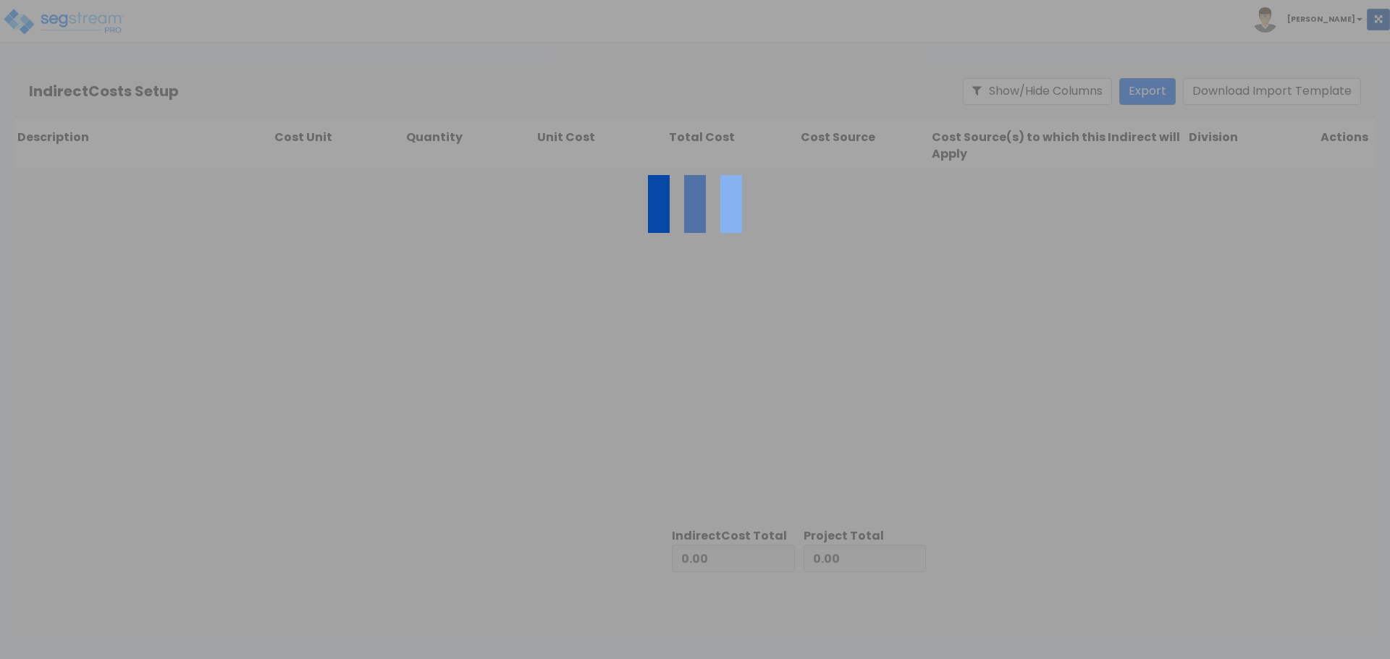
type input "1,367,358.50"
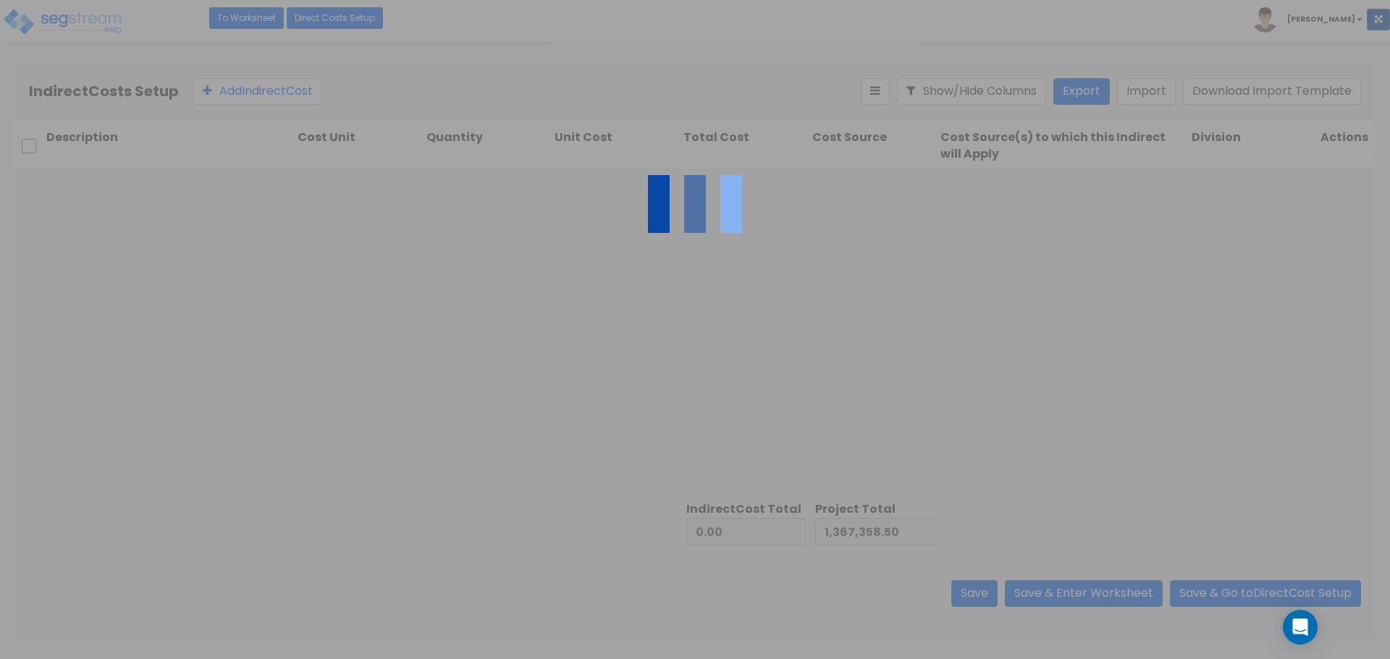
type input "290,595.24"
type input "1,657,953.74"
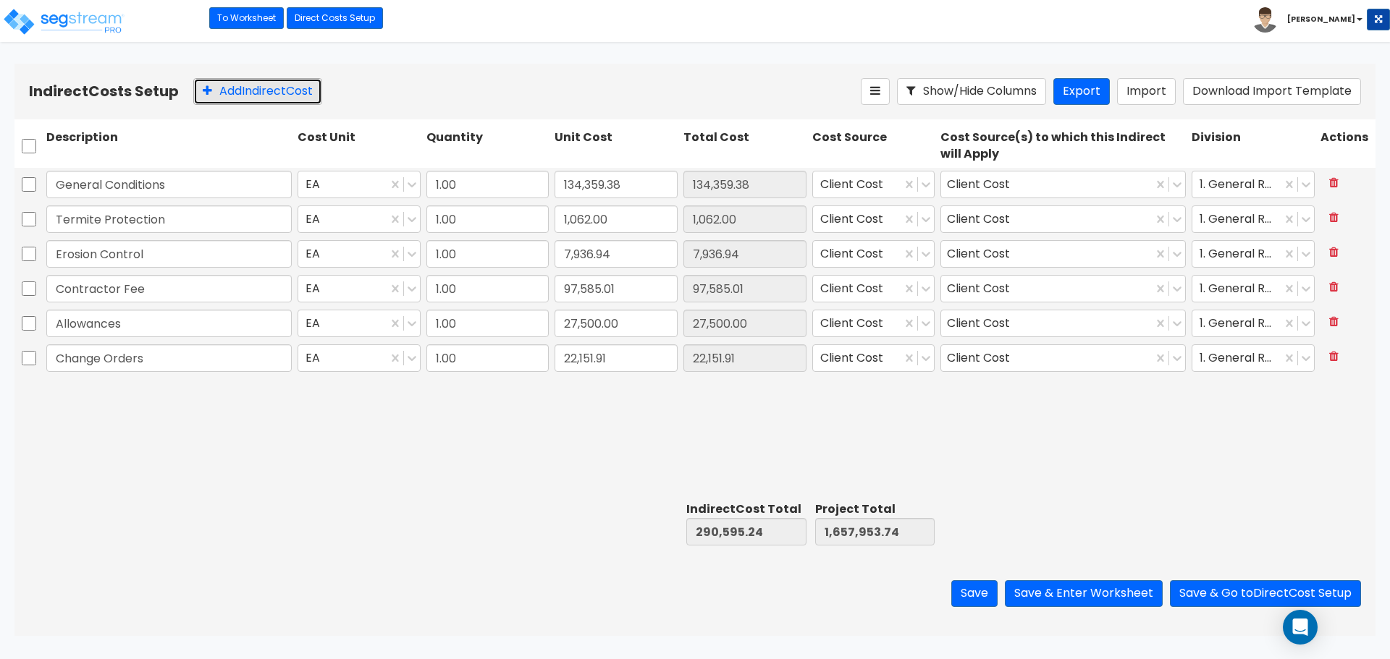
drag, startPoint x: 262, startPoint y: 89, endPoint x: 264, endPoint y: 104, distance: 14.6
click at [264, 90] on button "Add Indirect Cost" at bounding box center [257, 91] width 129 height 27
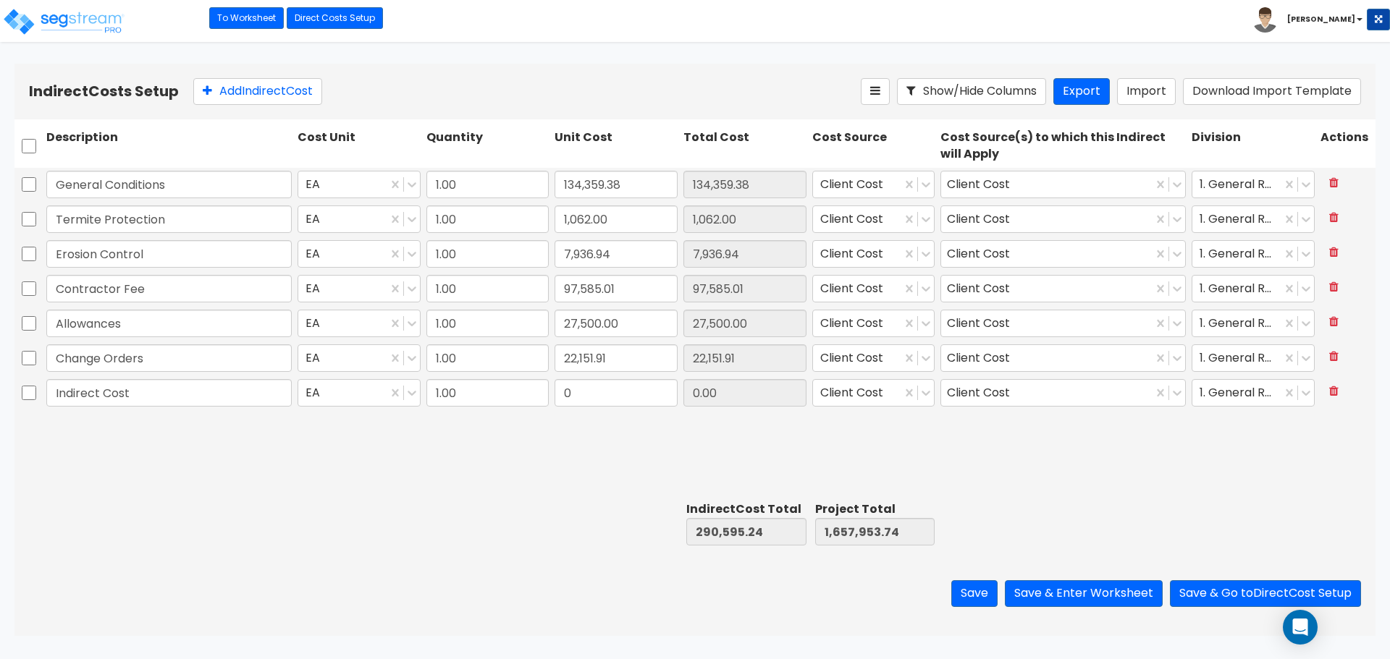
type input "Indirect Cost"
click at [613, 400] on input "0" at bounding box center [616, 393] width 123 height 28
type input "15,874.26"
type input "306,469.50"
type input "1,673,828.00"
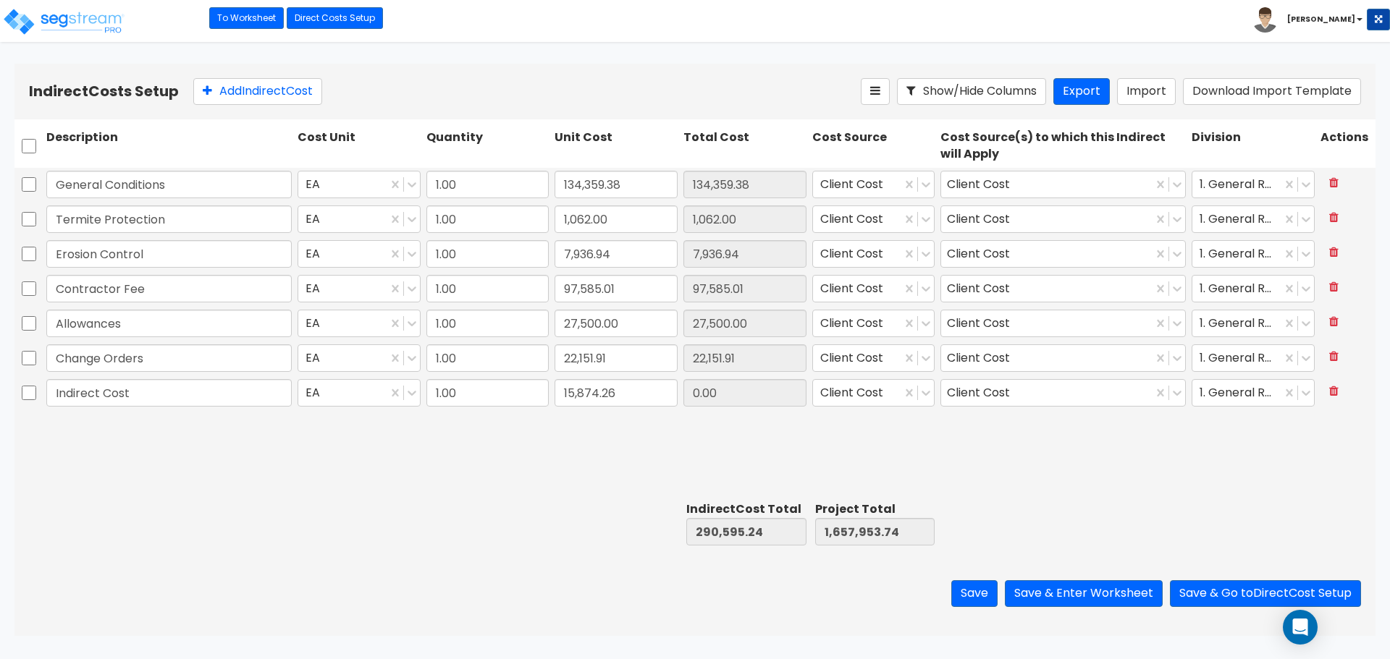
type input "15,874.26"
click at [823, 431] on div "General Conditions EA 1.00 134,359.38 134,359.38 Client Cost Client Cost 1. Gen…" at bounding box center [694, 332] width 1361 height 328
click at [1045, 592] on button "Save & Enter Worksheet" at bounding box center [1084, 594] width 158 height 27
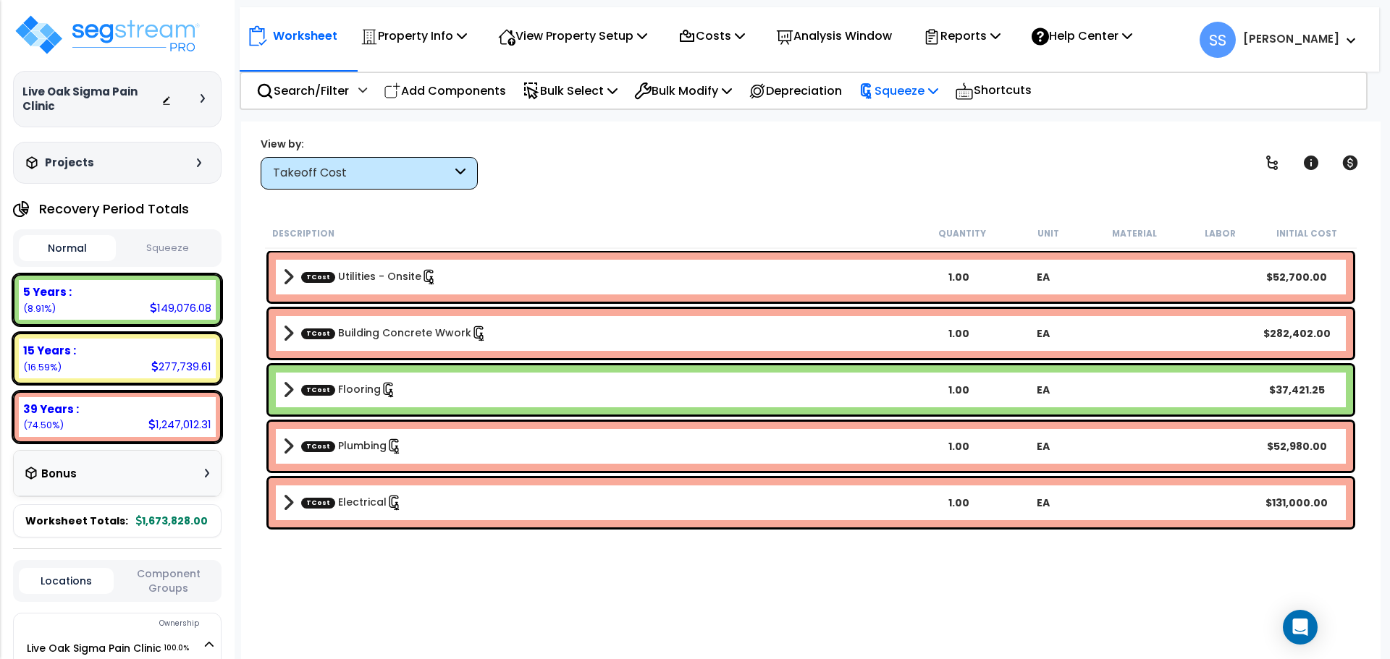
click at [938, 91] on icon at bounding box center [933, 91] width 10 height 12
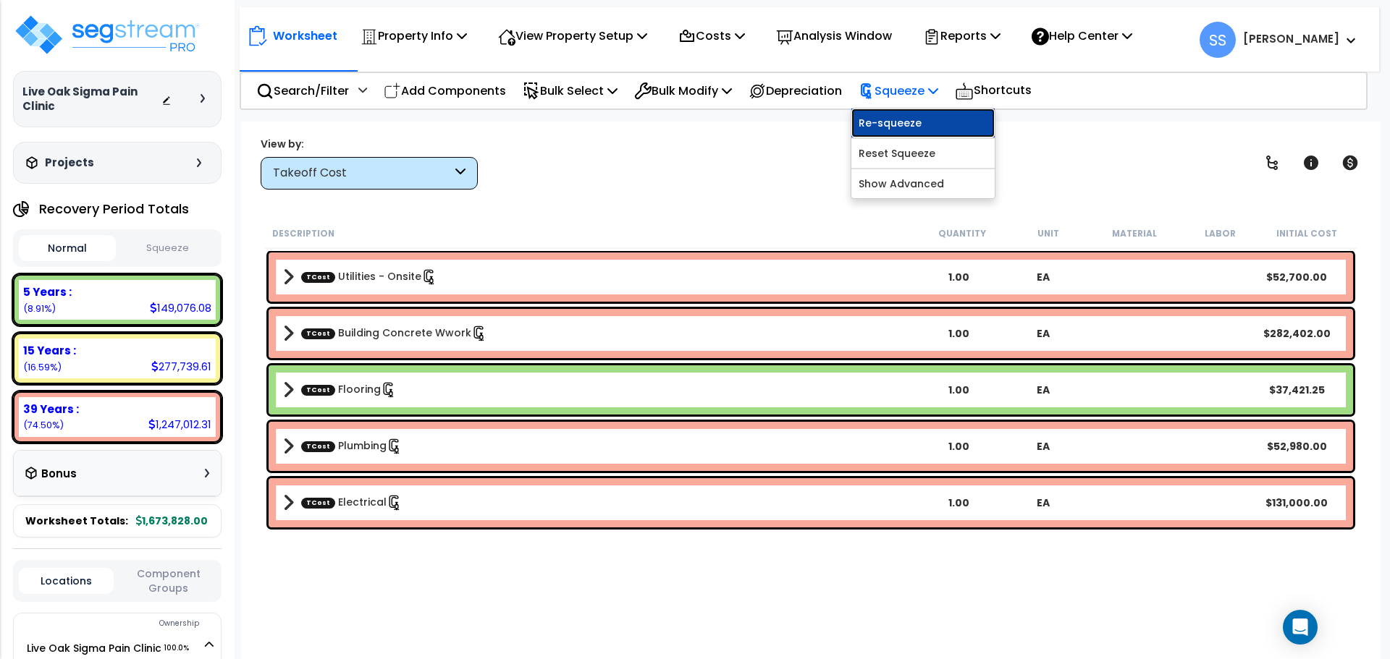
click at [933, 127] on link "Re-squeeze" at bounding box center [922, 123] width 143 height 29
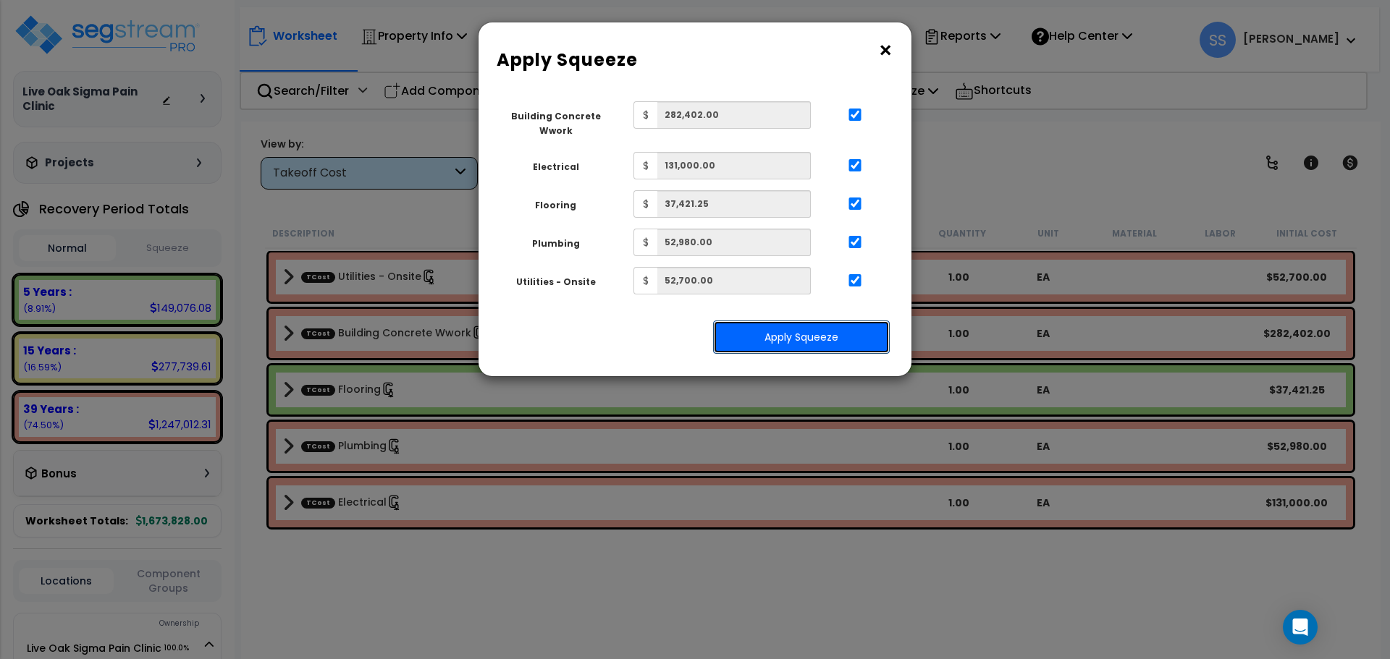
click at [797, 332] on button "Apply Squeeze" at bounding box center [801, 337] width 177 height 33
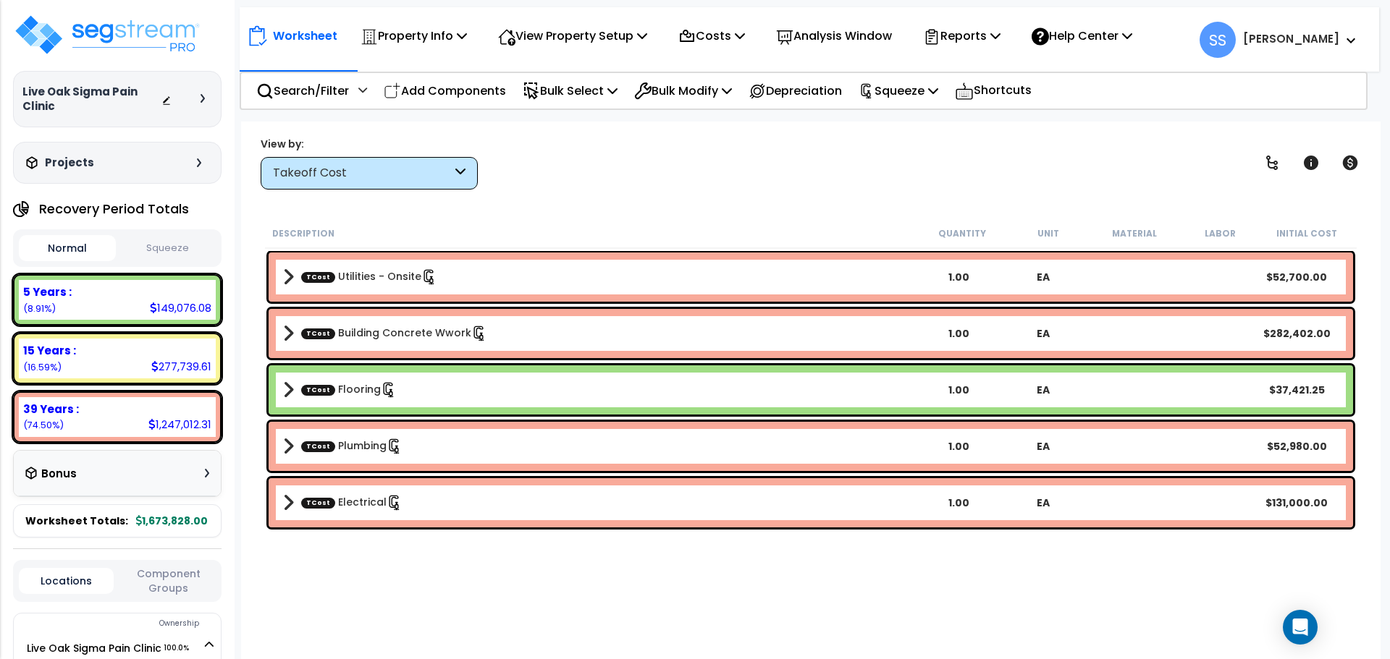
click at [161, 244] on button "Squeeze" at bounding box center [167, 248] width 97 height 25
click at [857, 171] on div "View by: Takeoff Cost Takeoff Cost" at bounding box center [811, 163] width 1110 height 54
drag, startPoint x: 644, startPoint y: 192, endPoint x: 252, endPoint y: 17, distance: 429.4
click at [638, 185] on div "Worksheet Property Info Property Setup Add Property Unit Template property Clon…" at bounding box center [810, 451] width 1139 height 659
drag, startPoint x: 644, startPoint y: 159, endPoint x: 250, endPoint y: 33, distance: 413.5
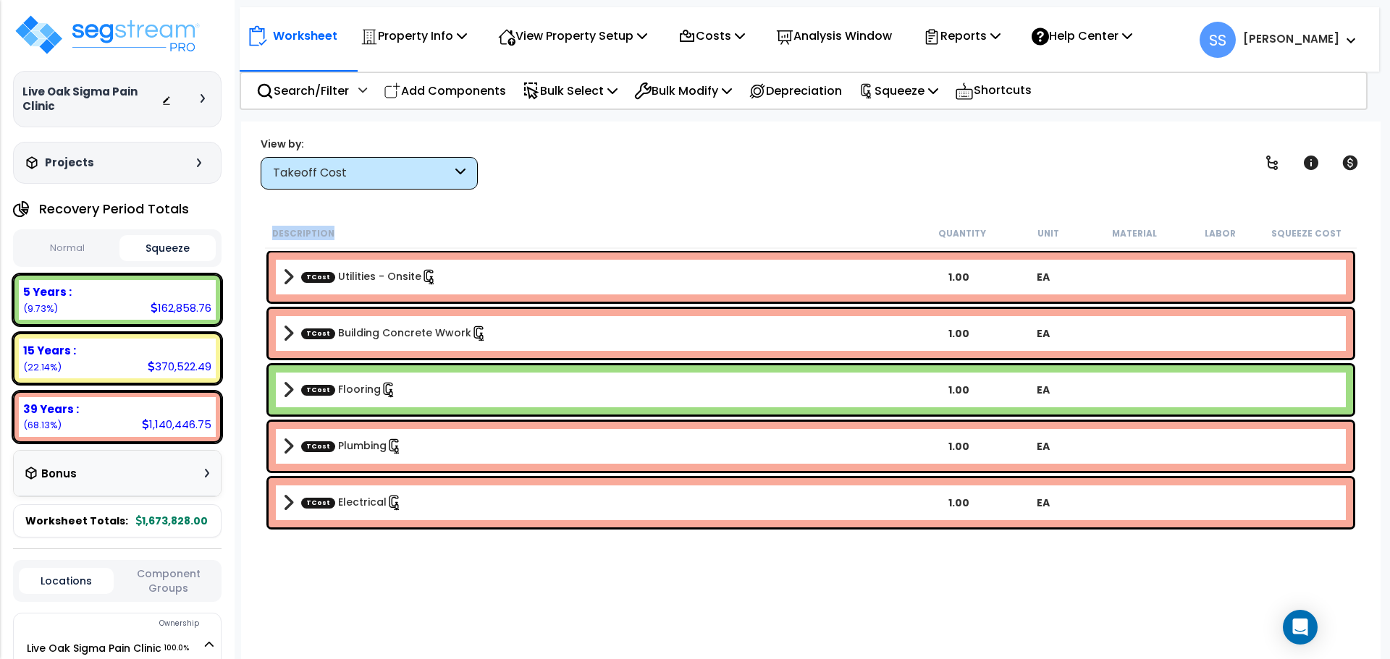
click at [641, 158] on div "View by: Takeoff Cost Takeoff Cost" at bounding box center [811, 163] width 1110 height 54
click at [159, 31] on img at bounding box center [107, 34] width 188 height 43
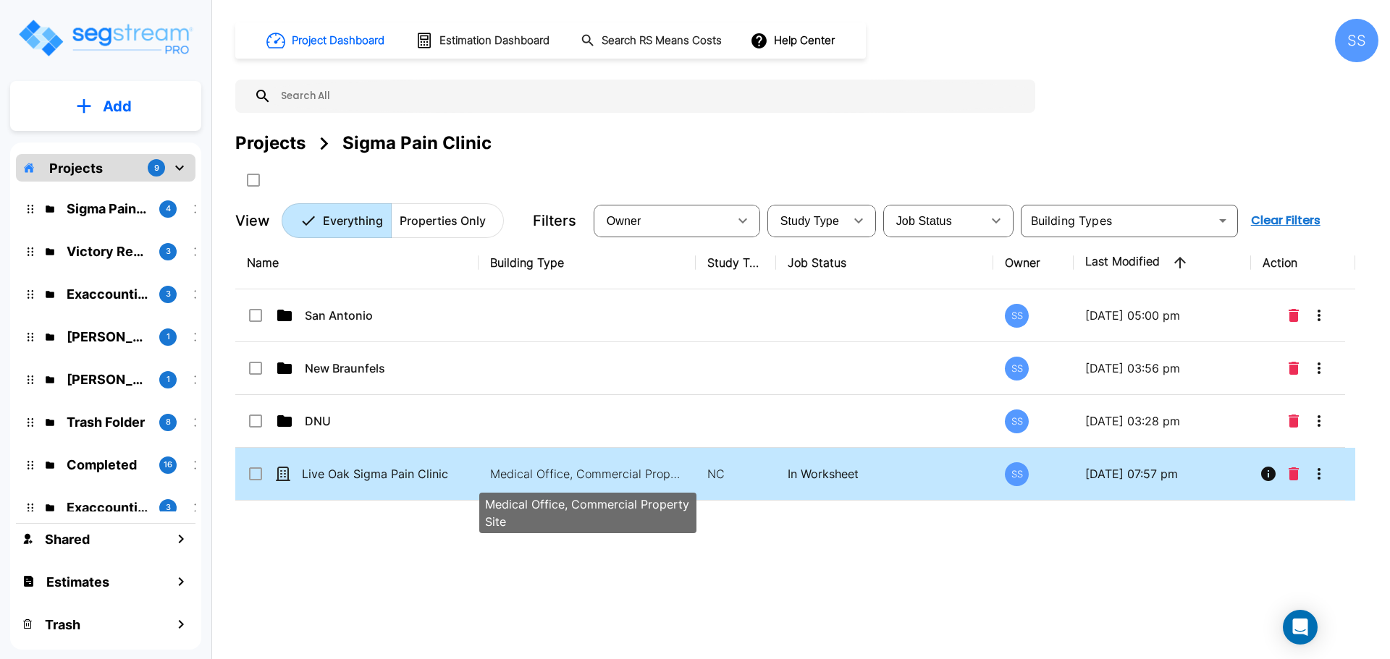
click at [591, 474] on p "Medical Office, Commercial Property Site" at bounding box center [587, 473] width 195 height 17
checkbox input "true"
click at [591, 474] on p "Medical Office, Commercial Property Site" at bounding box center [587, 473] width 195 height 17
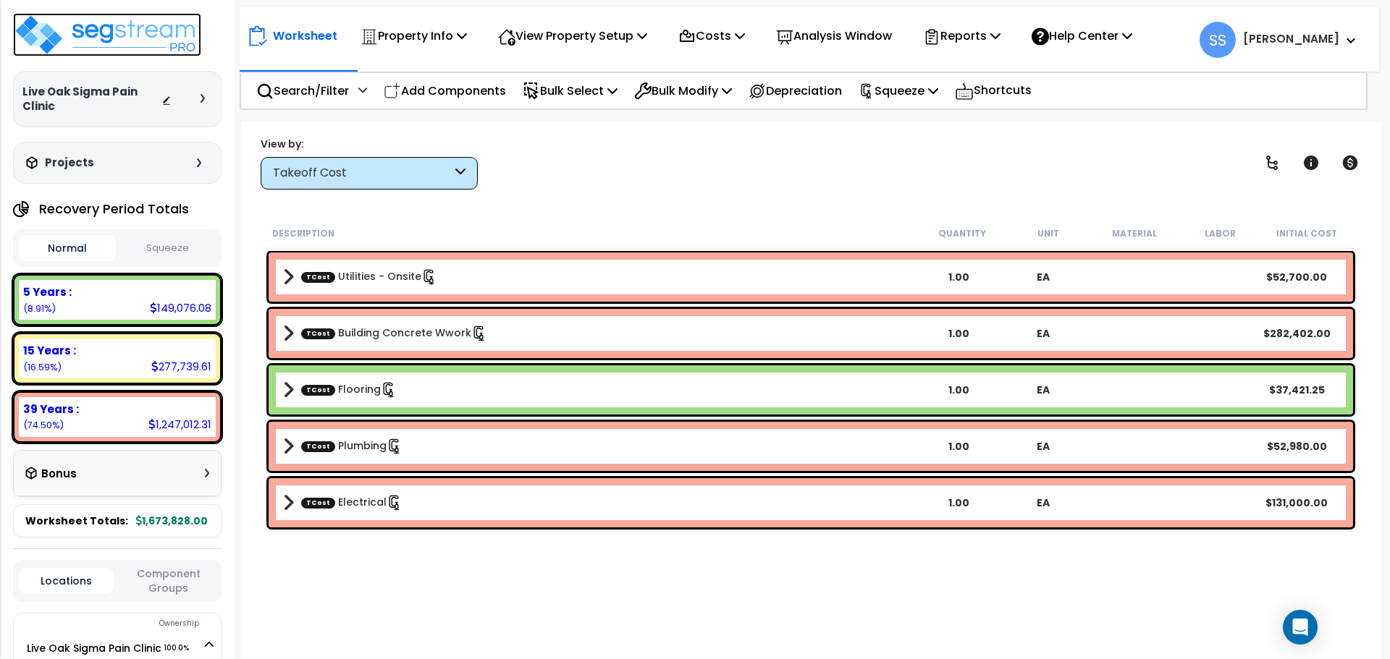
click at [92, 25] on img at bounding box center [107, 34] width 188 height 43
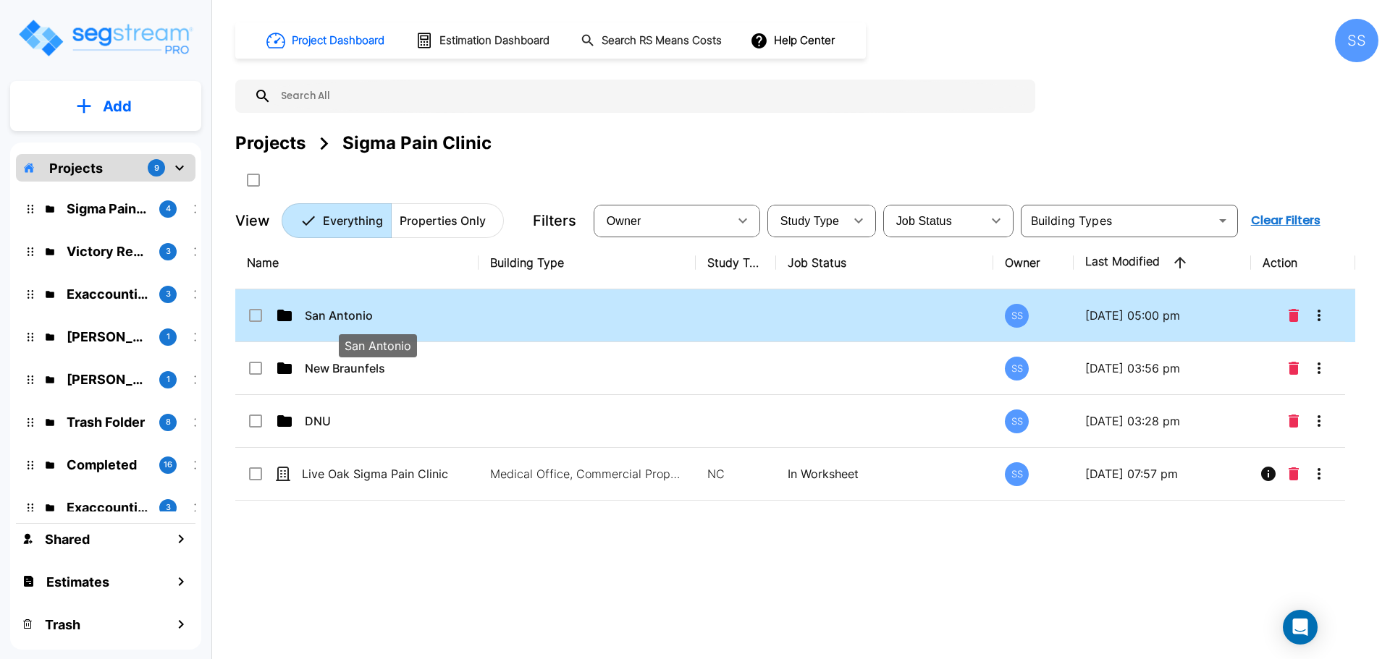
click at [334, 316] on p "San Antonio" at bounding box center [378, 315] width 146 height 17
checkbox input "true"
click at [334, 316] on p "San Antonio" at bounding box center [378, 315] width 146 height 17
